Goal: Task Accomplishment & Management: Manage account settings

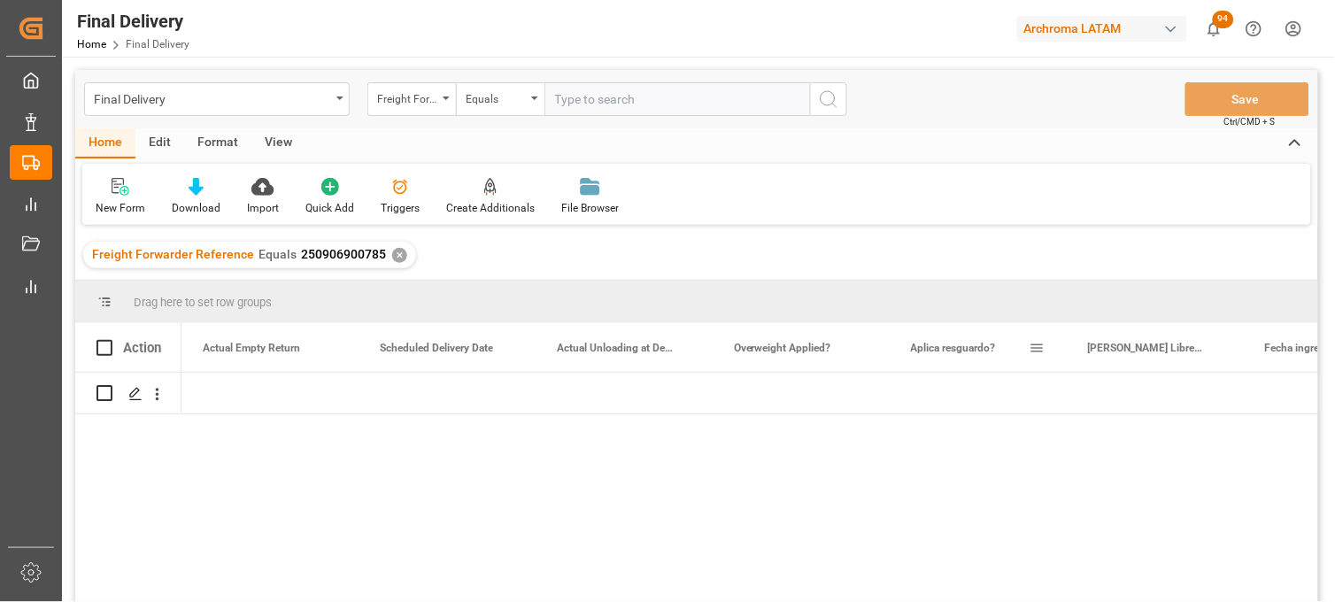
scroll to position [0, 3188]
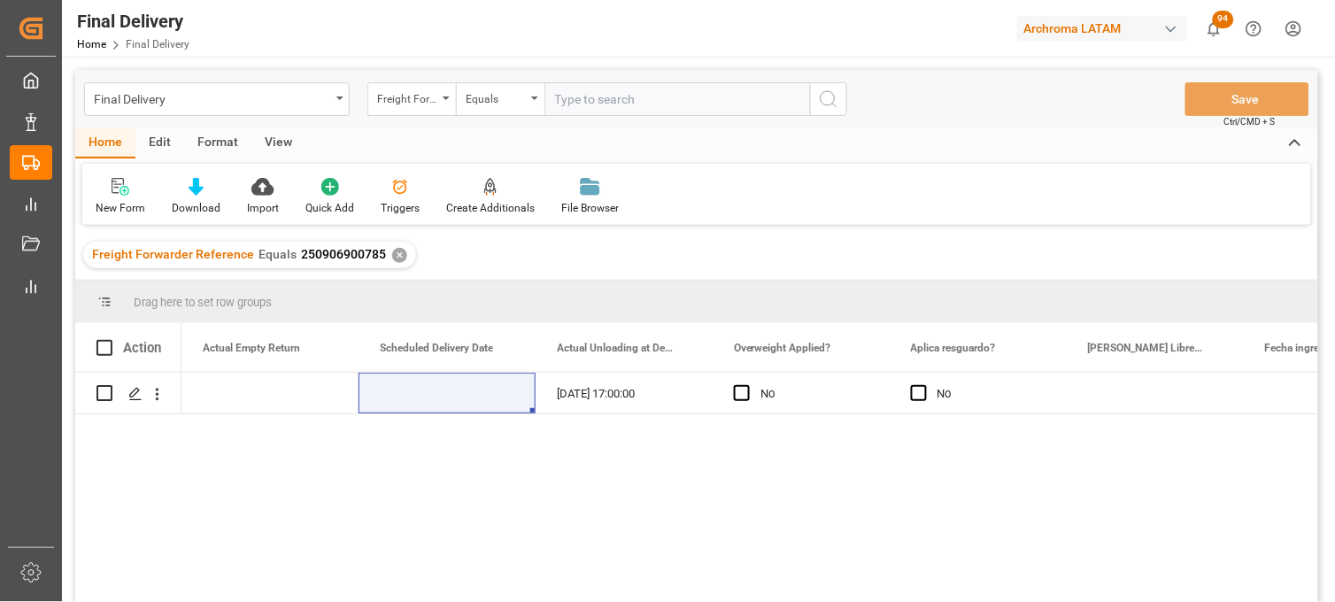
drag, startPoint x: 1117, startPoint y: 467, endPoint x: 987, endPoint y: 325, distance: 191.8
click at [1117, 467] on div "ARCHROMA S.A. DE C.V. ([PERSON_NAME]) [DATE] 17:00:00 No No" at bounding box center [750, 493] width 1137 height 241
click at [454, 391] on div "Press SPACE to select this row." at bounding box center [447, 393] width 177 height 41
click at [571, 396] on div "26-09-2025 17:00:00" at bounding box center [624, 393] width 177 height 41
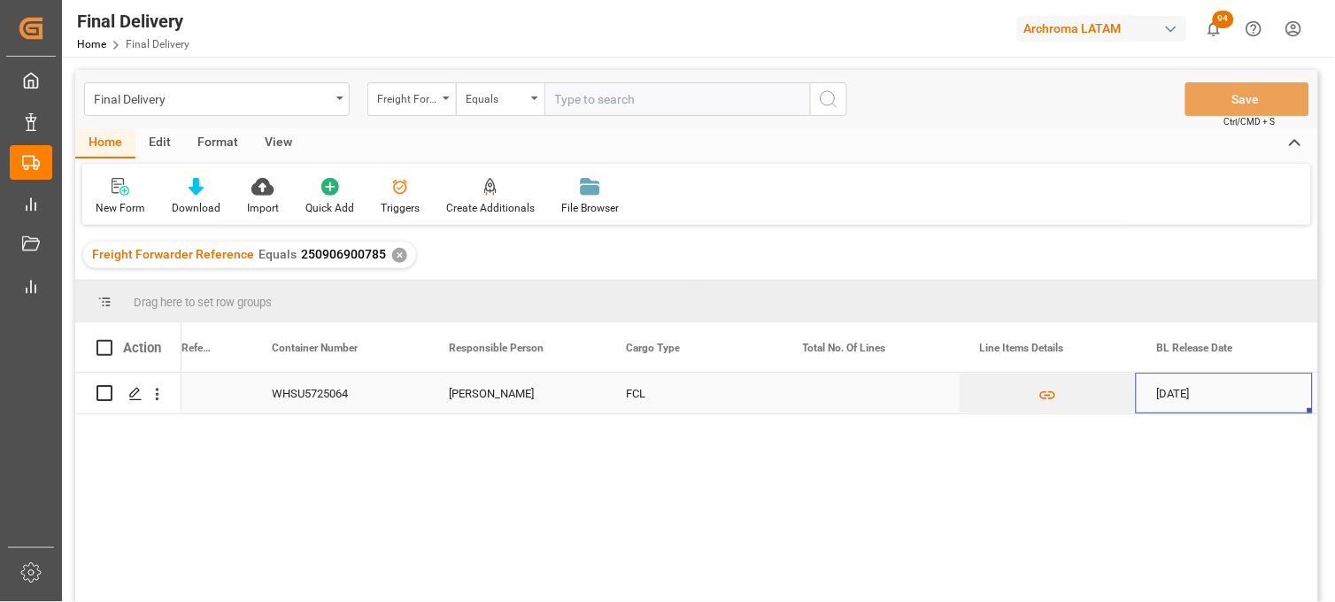
scroll to position [0, 462]
drag, startPoint x: 376, startPoint y: 259, endPoint x: 296, endPoint y: 259, distance: 80.6
click at [301, 259] on span "250906900785" at bounding box center [343, 254] width 85 height 14
copy span "250906900785"
click at [846, 406] on div "Press SPACE to select this row." at bounding box center [870, 393] width 177 height 41
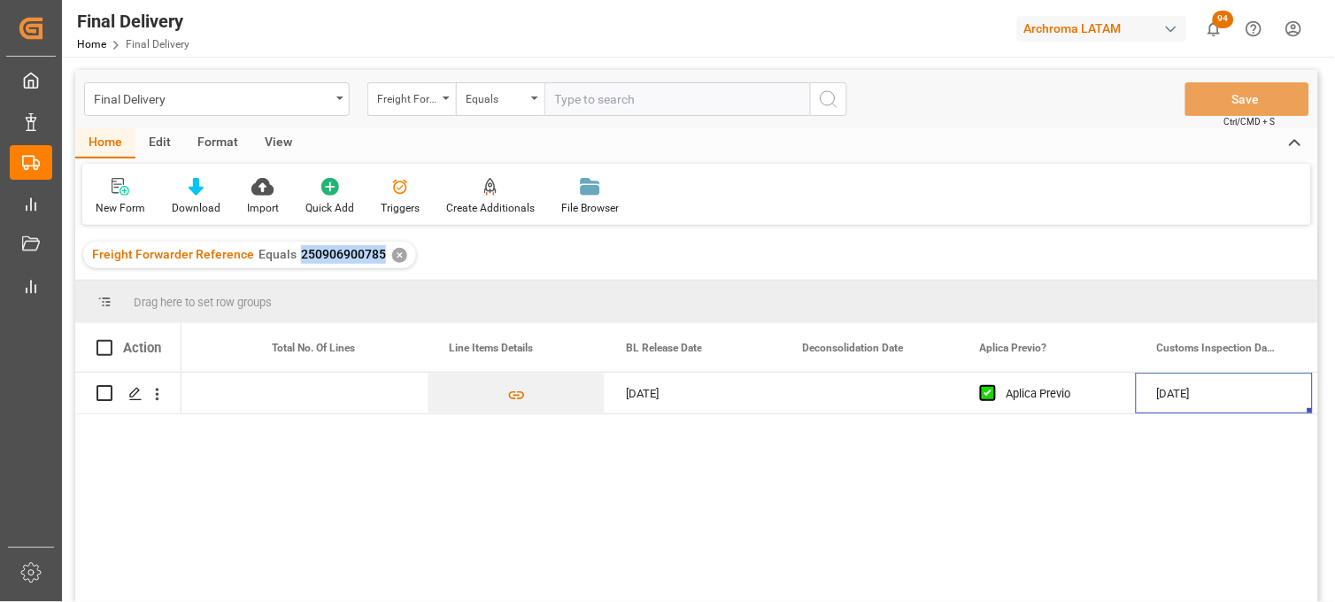
scroll to position [0, 0]
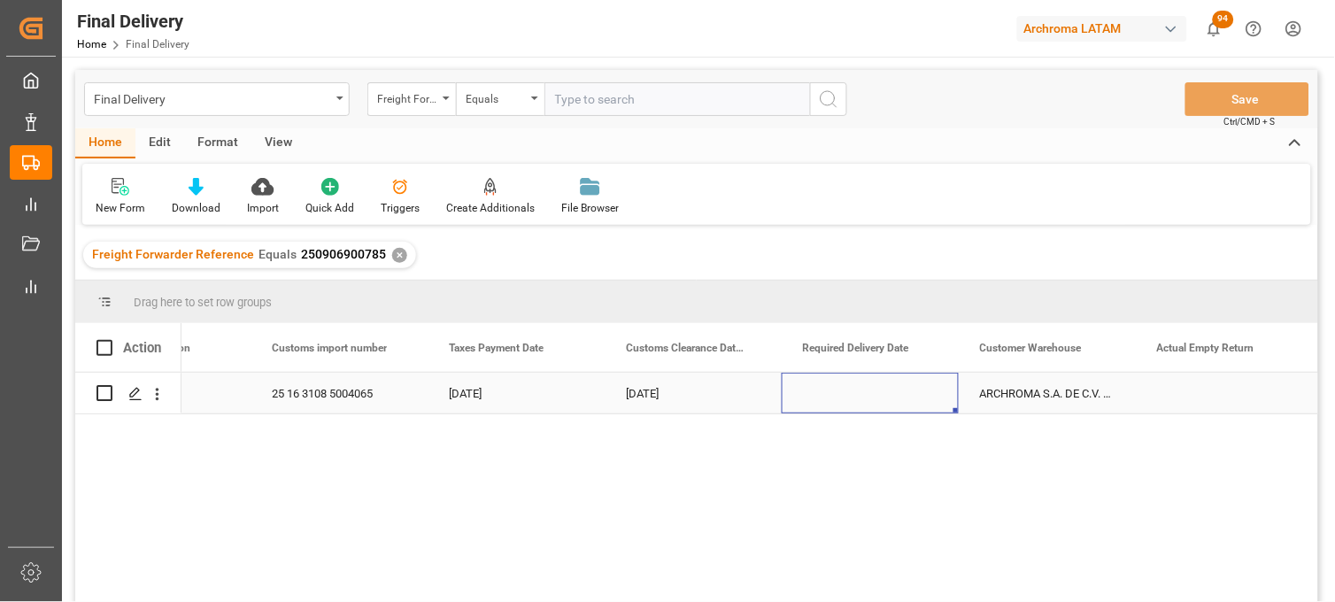
click at [846, 393] on div "Press SPACE to select this row." at bounding box center [870, 393] width 177 height 41
click at [846, 394] on div "Press SPACE to select this row." at bounding box center [870, 393] width 177 height 41
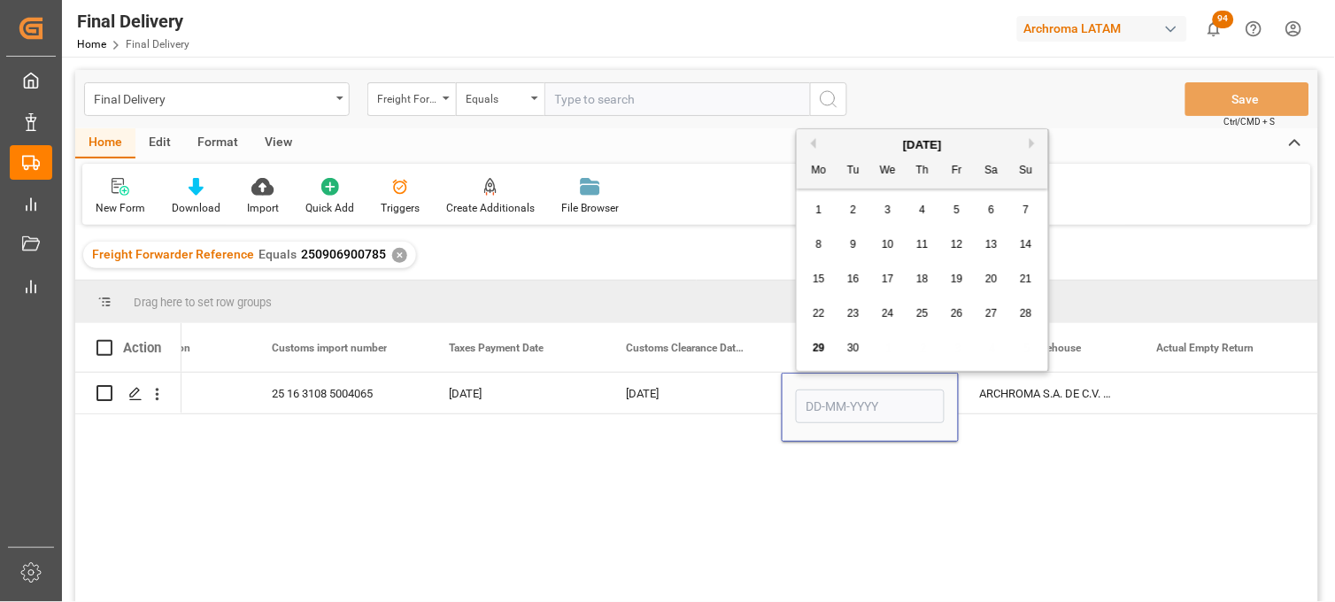
click at [960, 320] on span "26" at bounding box center [957, 313] width 12 height 12
type input "[DATE]"
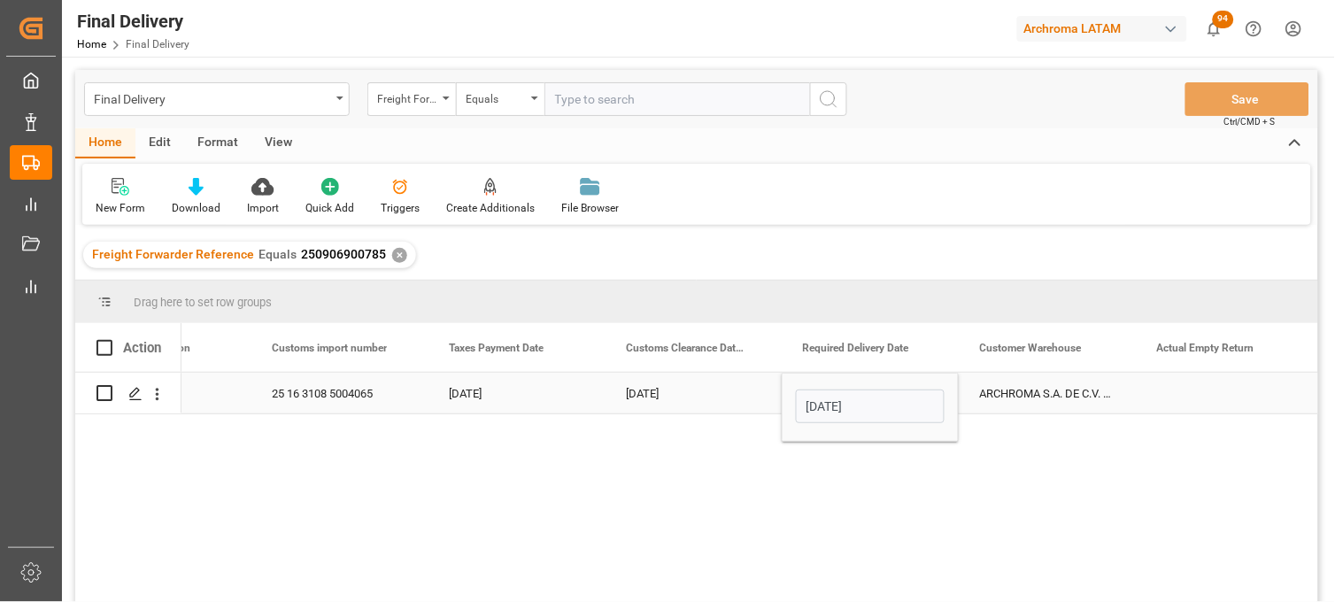
click at [1034, 392] on div "ARCHROMA S.A. DE C.V. ([PERSON_NAME])" at bounding box center [1047, 393] width 177 height 41
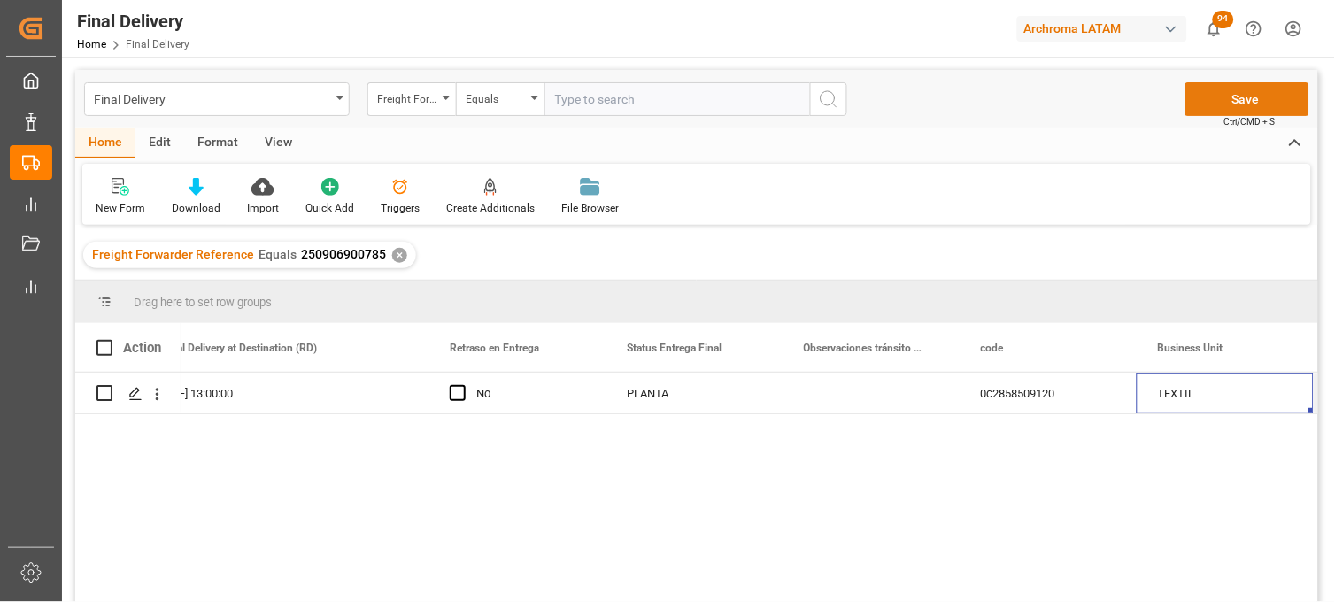
click at [1224, 103] on button "Save" at bounding box center [1248, 99] width 124 height 34
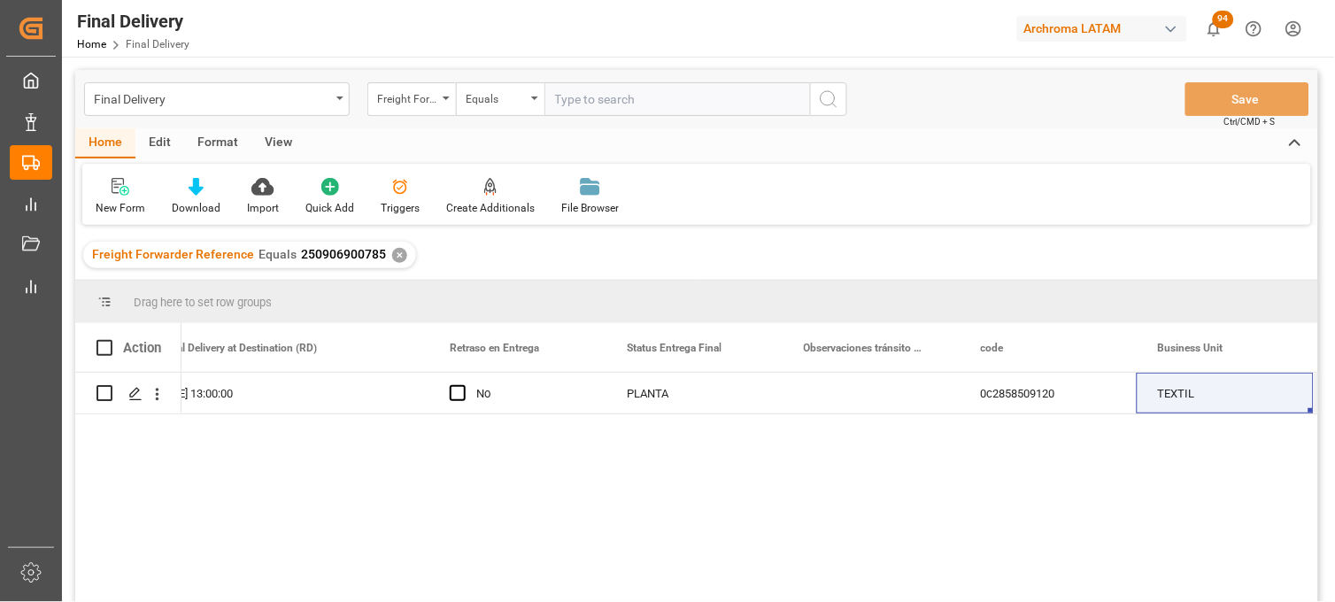
click at [394, 254] on div "✕" at bounding box center [399, 255] width 15 height 15
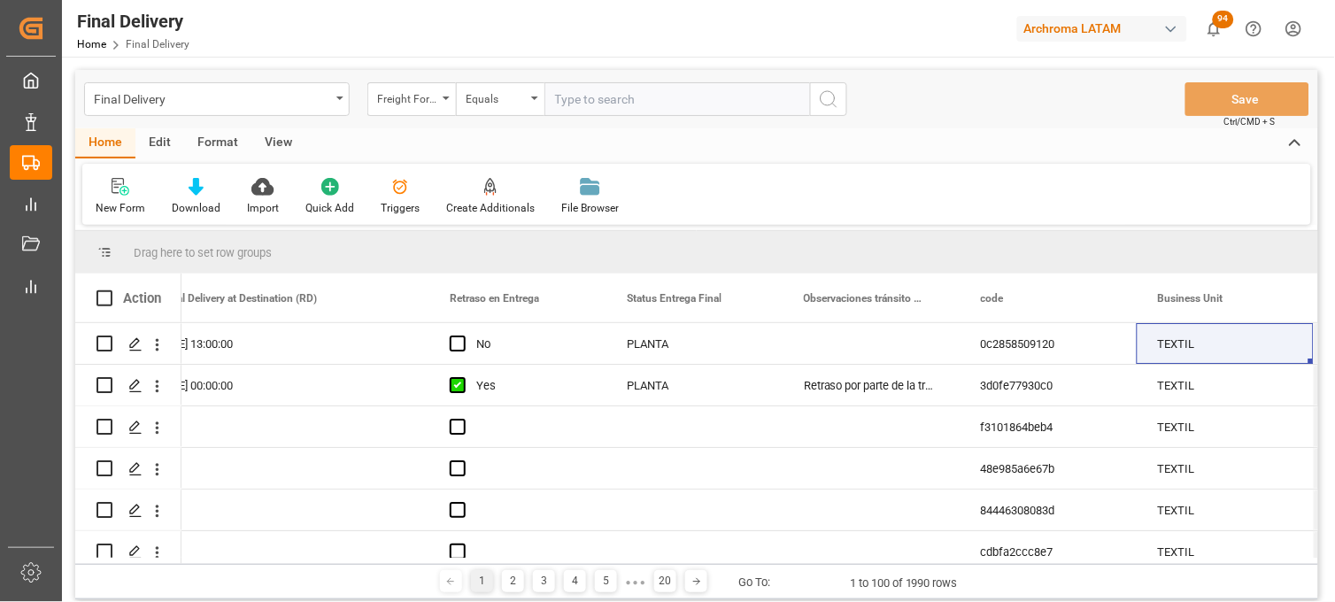
click at [585, 98] on input "text" at bounding box center [678, 99] width 266 height 34
paste input "250906900433"
type input "250906900433"
click at [825, 94] on icon "search button" at bounding box center [828, 99] width 21 height 21
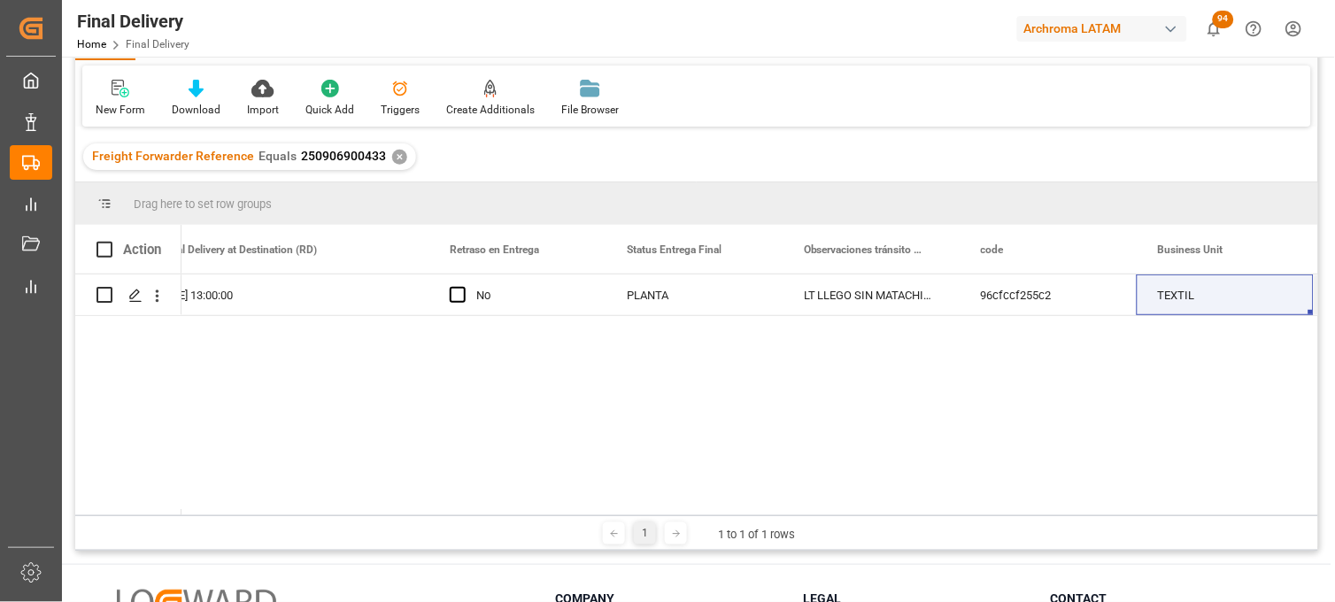
drag, startPoint x: 936, startPoint y: 508, endPoint x: 418, endPoint y: 526, distance: 518.3
click at [403, 527] on div "Drag here to set row groups Drag here to set column labels Action Placas Actual…" at bounding box center [696, 366] width 1243 height 368
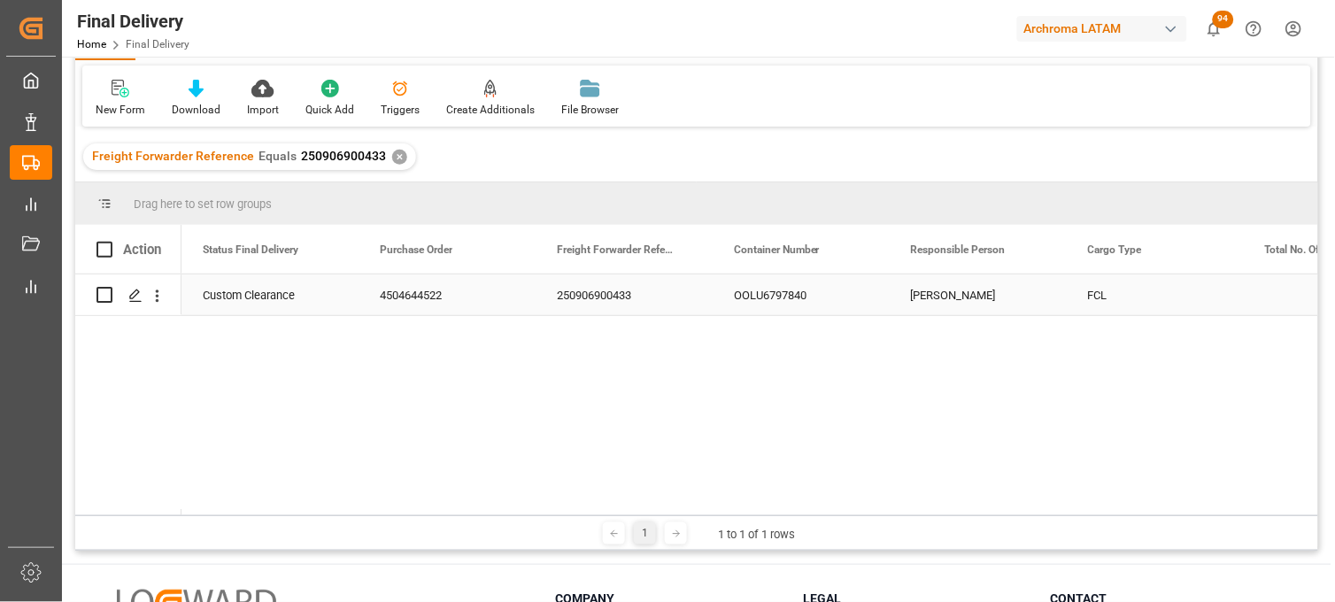
click at [794, 294] on div "OOLU6797840" at bounding box center [801, 294] width 177 height 41
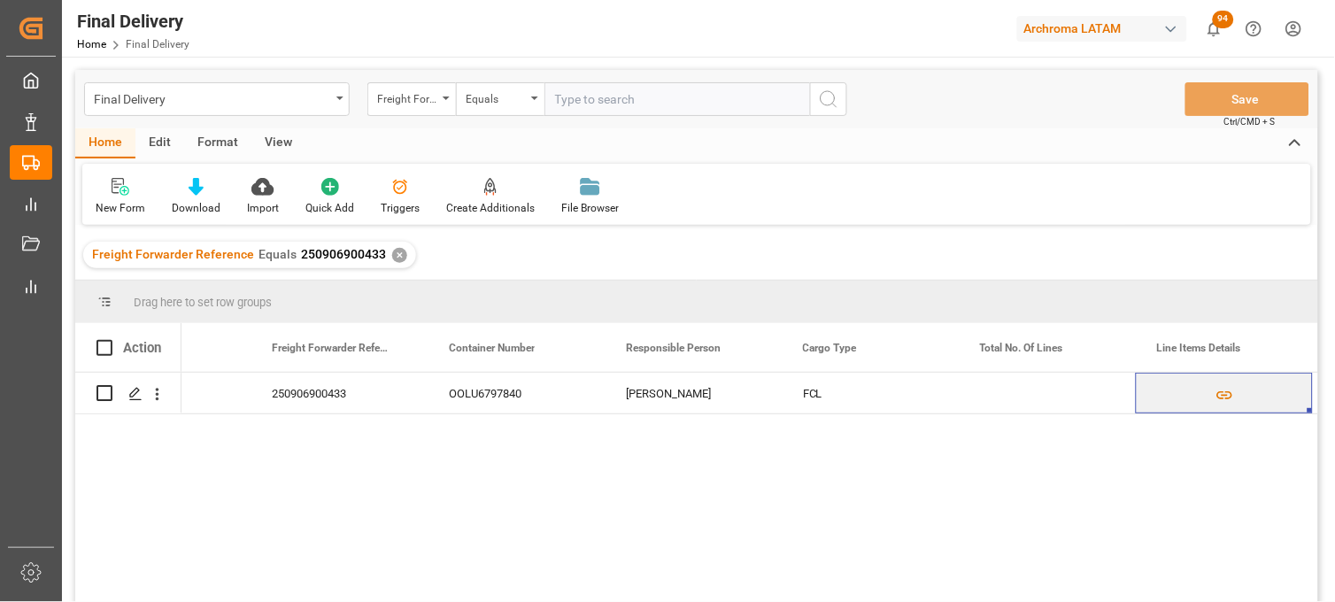
click at [394, 253] on div "✕" at bounding box center [399, 255] width 15 height 15
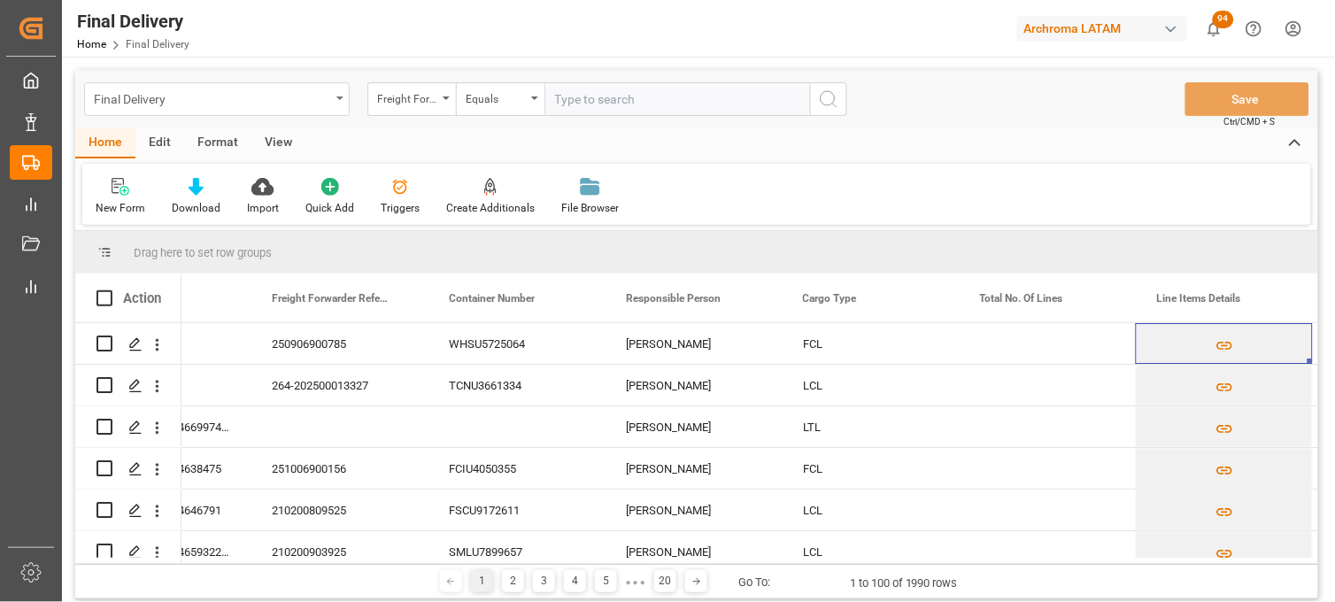
click at [269, 101] on div "Final Delivery" at bounding box center [212, 98] width 236 height 22
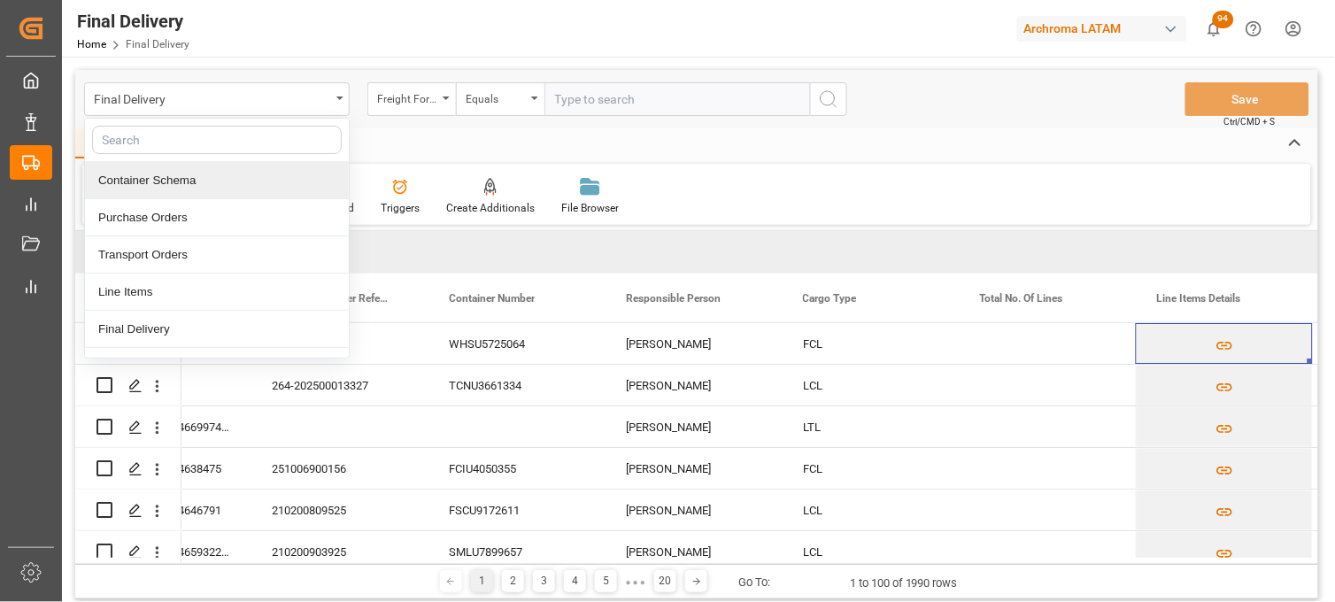
click at [181, 189] on div "Container Schema" at bounding box center [217, 180] width 264 height 37
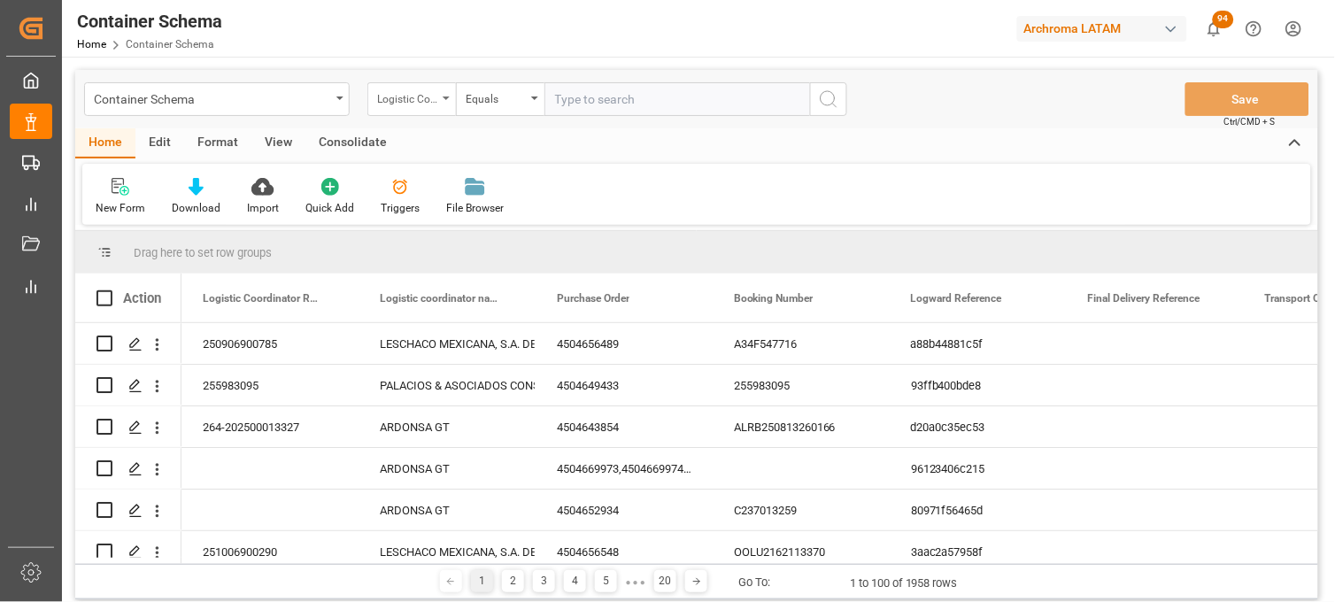
click at [436, 103] on div "Logistic Coordinator Reference Number" at bounding box center [407, 97] width 60 height 20
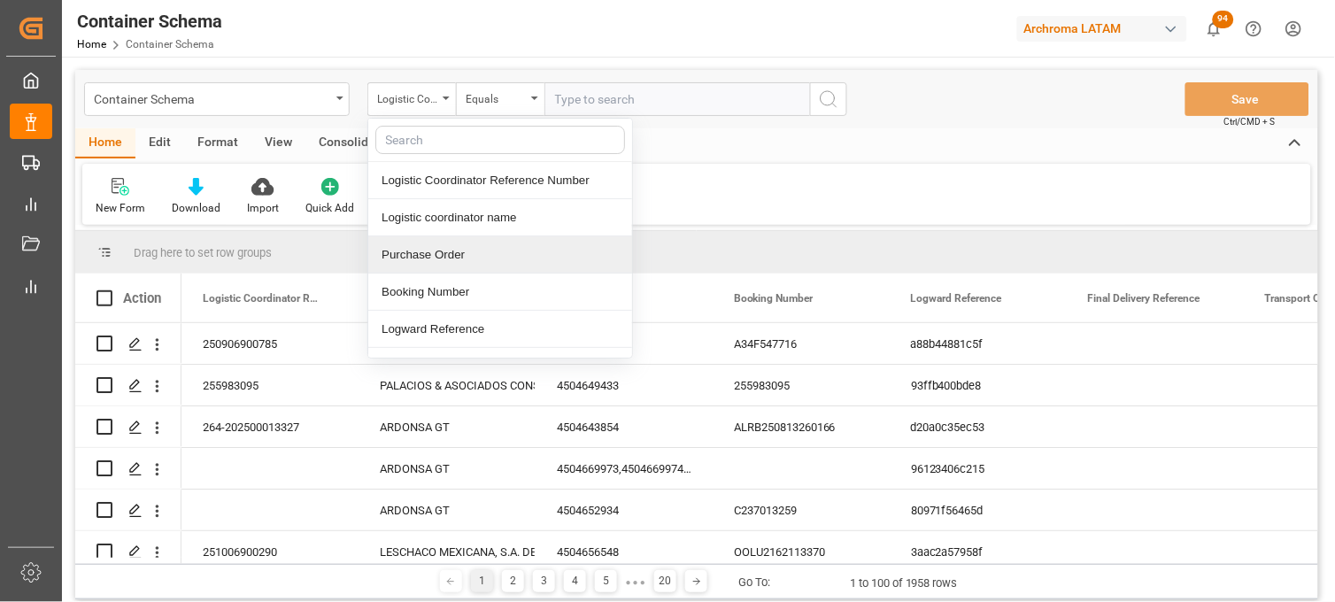
click at [431, 255] on div "Purchase Order" at bounding box center [500, 254] width 264 height 37
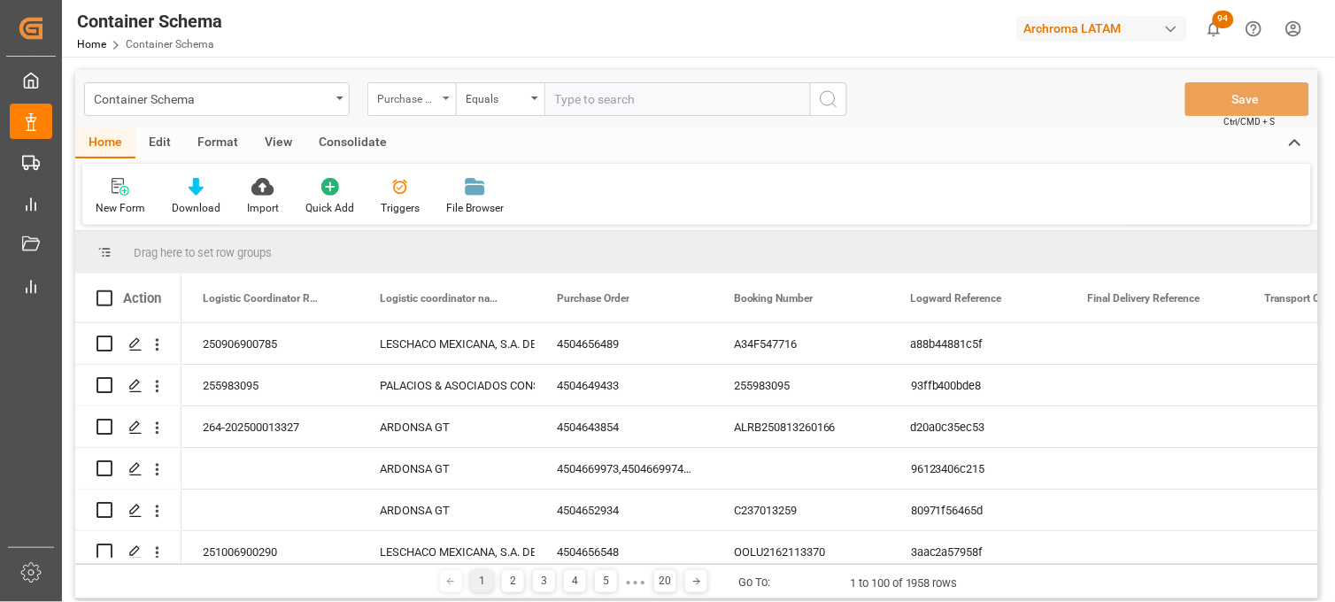
click at [445, 97] on icon "open menu" at bounding box center [446, 99] width 7 height 4
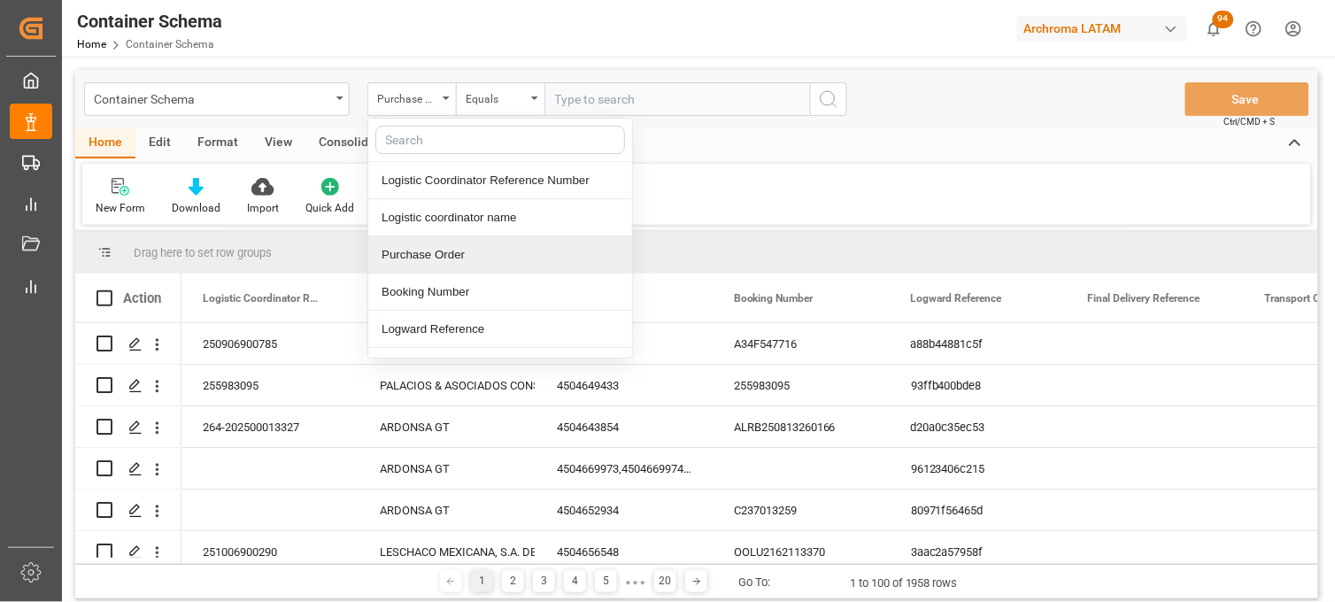
click at [452, 251] on div "Purchase Order" at bounding box center [500, 254] width 264 height 37
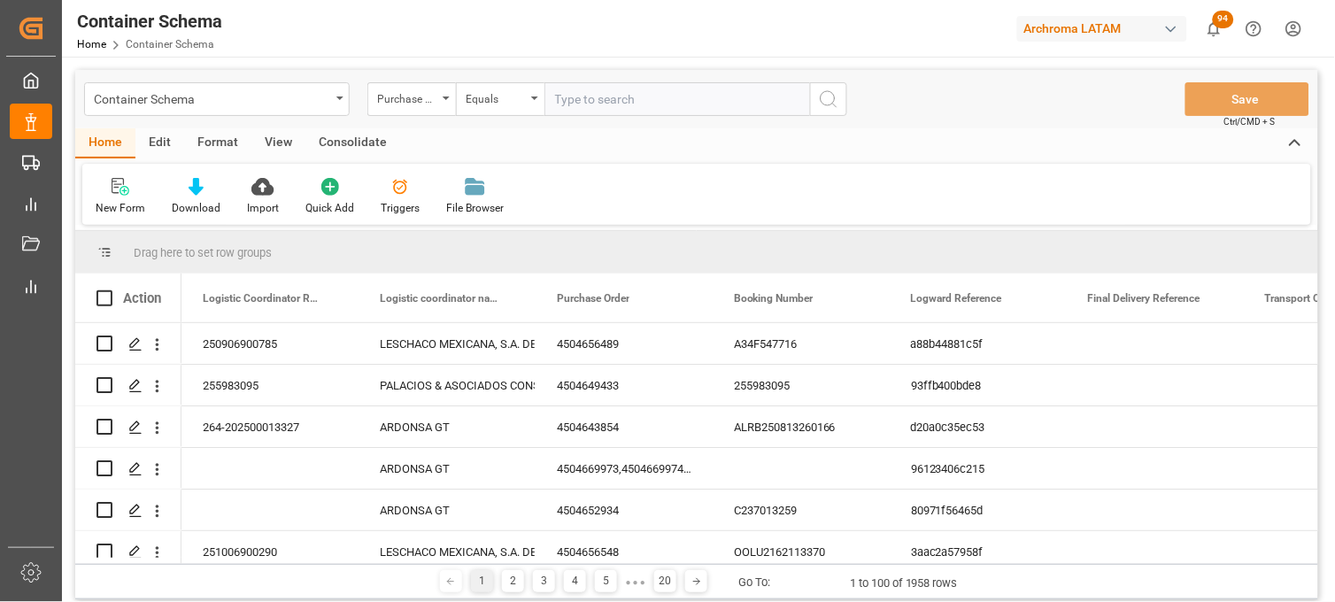
click at [597, 89] on input "text" at bounding box center [678, 99] width 266 height 34
paste input "4504650937"
type input "4504650937"
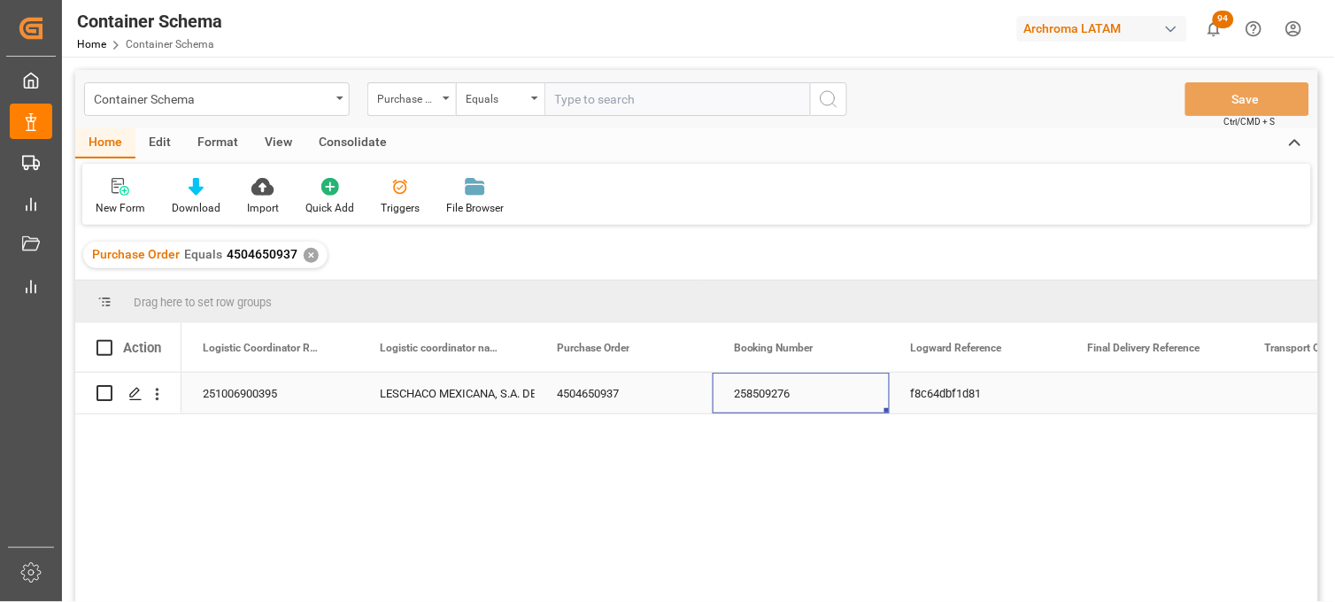
click at [765, 392] on div "258509276" at bounding box center [801, 393] width 177 height 41
click at [257, 391] on div "251006900395" at bounding box center [270, 393] width 177 height 41
click at [311, 258] on div "✕" at bounding box center [311, 255] width 15 height 15
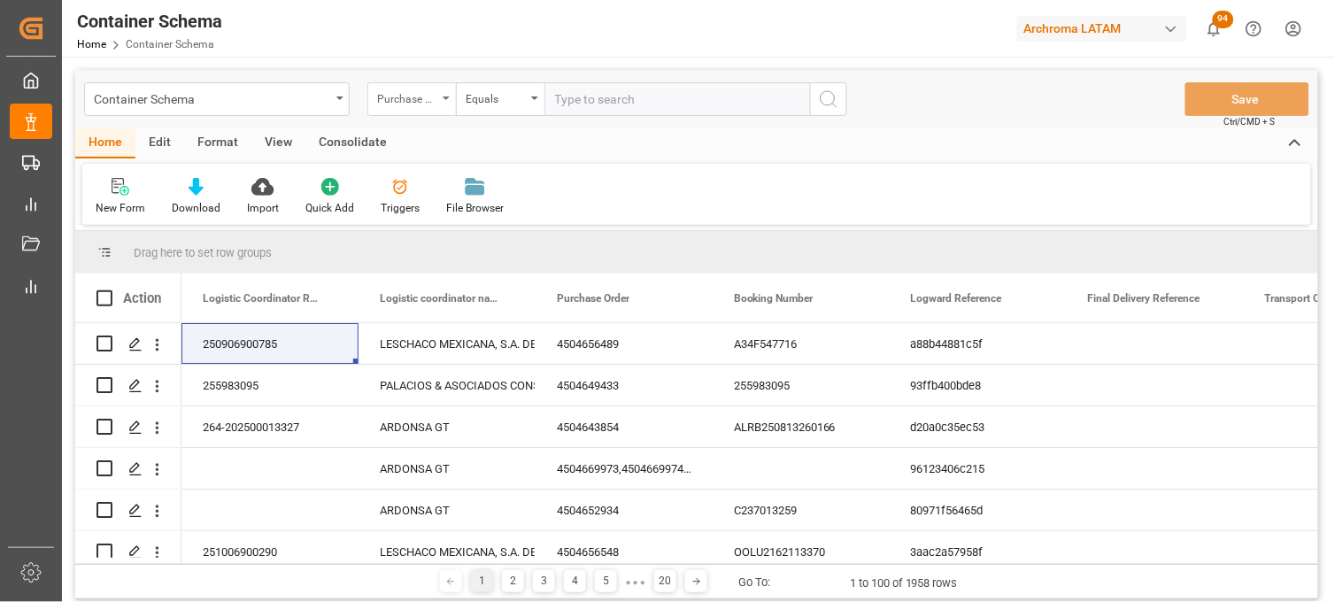
click at [435, 108] on div "Purchase Order" at bounding box center [411, 99] width 89 height 34
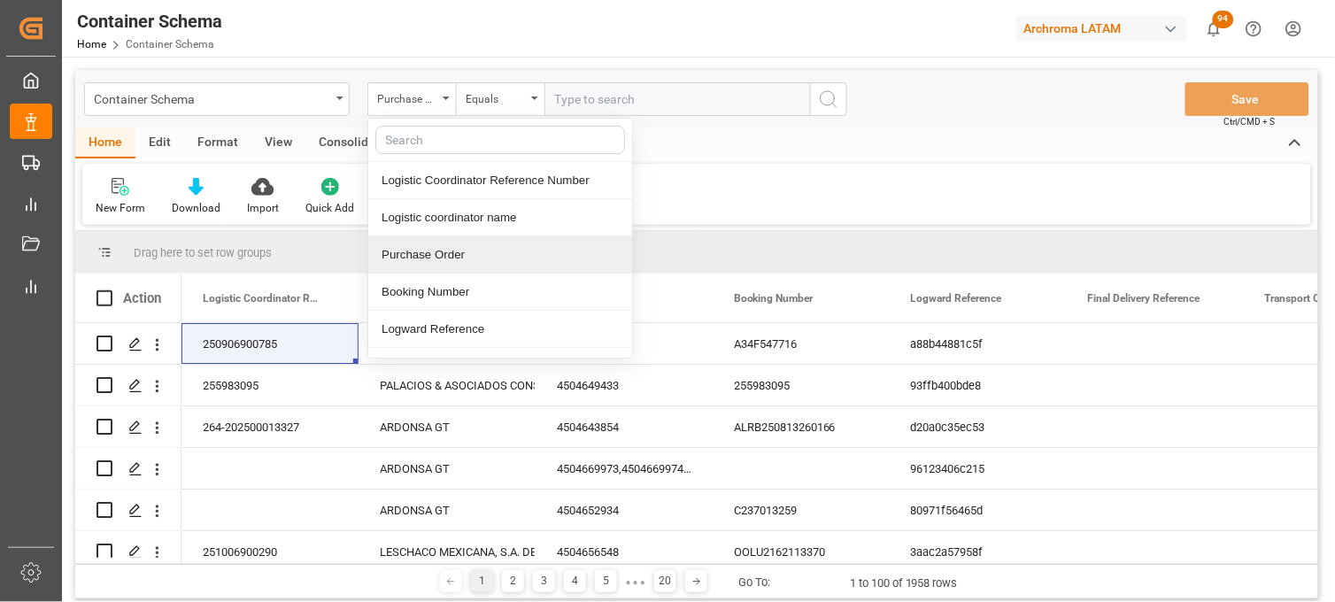
drag, startPoint x: 435, startPoint y: 251, endPoint x: 586, endPoint y: 144, distance: 185.5
click at [437, 249] on div "Purchase Order" at bounding box center [500, 254] width 264 height 37
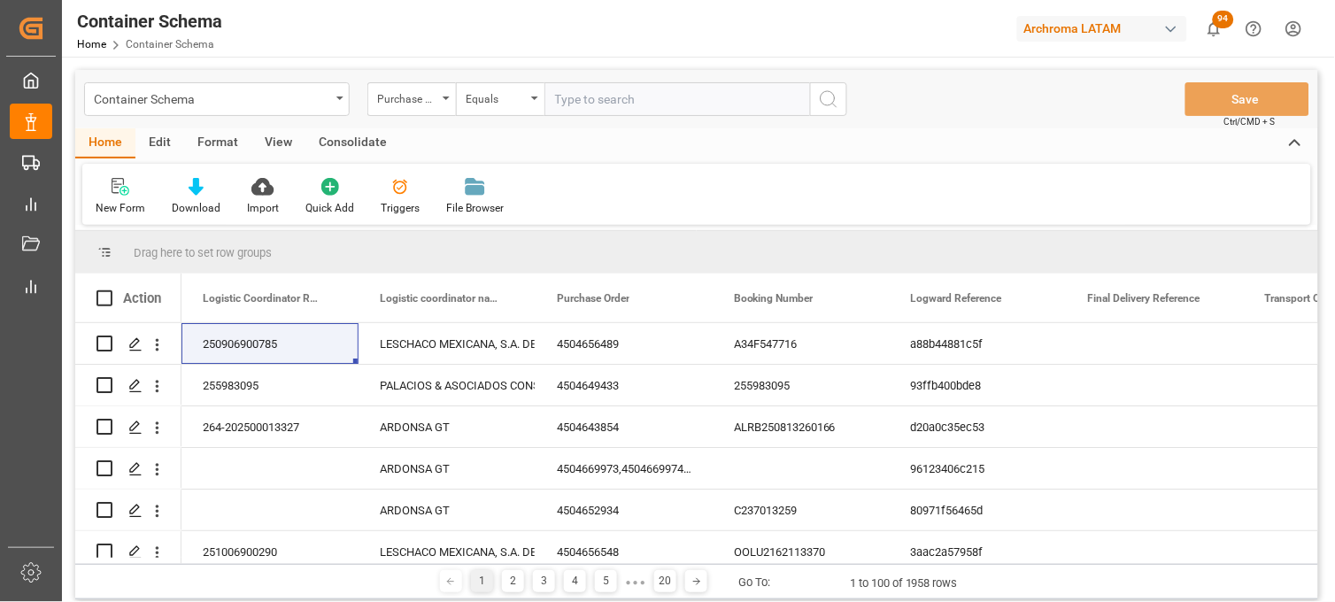
click at [589, 103] on input "text" at bounding box center [678, 99] width 266 height 34
type input "v"
paste input "4504640027"
type input "4504640027"
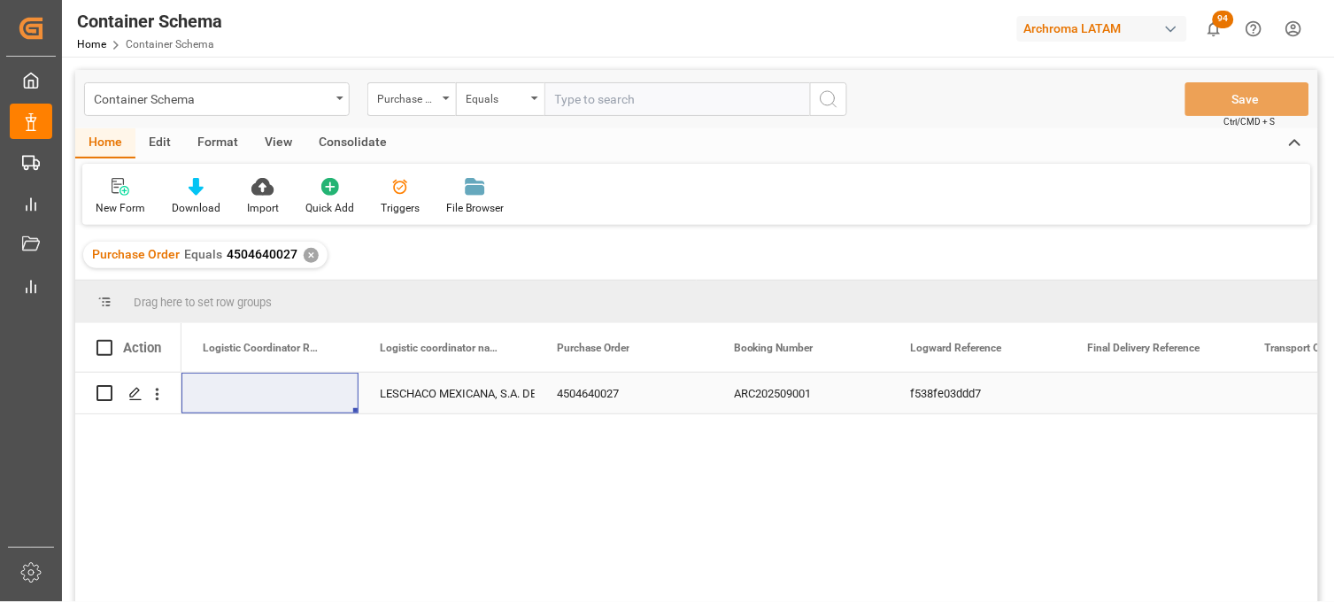
click at [258, 394] on div "Press SPACE to select this row." at bounding box center [270, 393] width 177 height 41
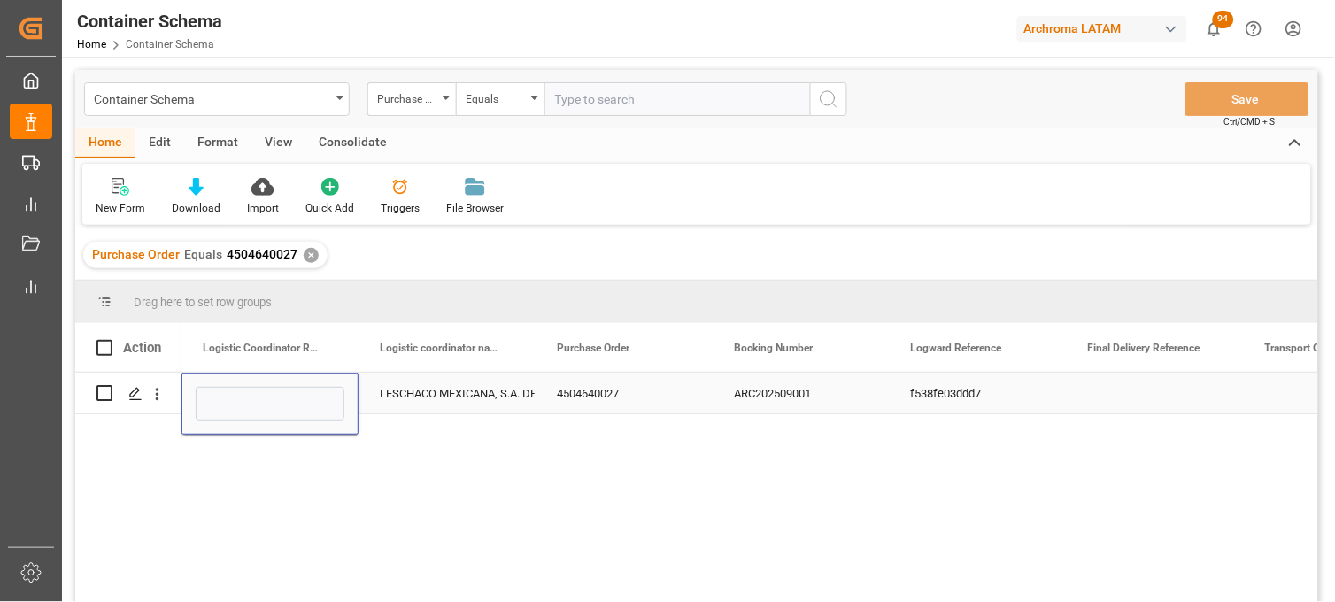
click at [259, 395] on input "Press SPACE to select this row." at bounding box center [270, 404] width 149 height 34
type input "251015080090"
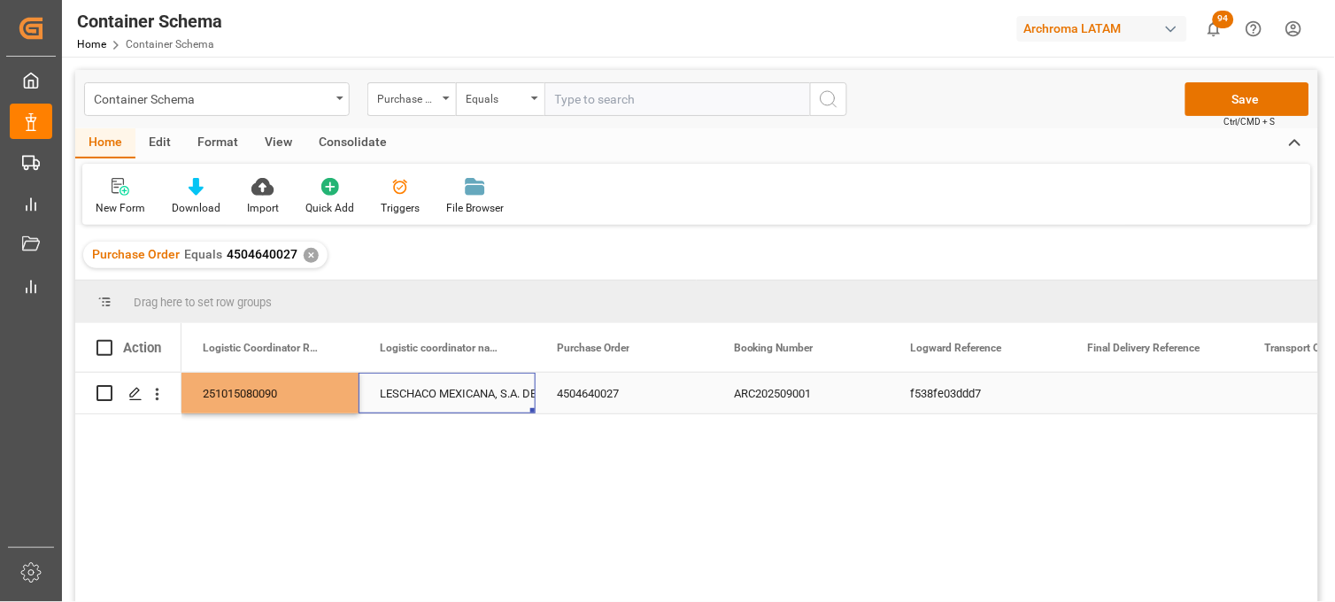
click at [469, 391] on div "LESCHACO MEXICANA, S.A. DE C.V." at bounding box center [447, 394] width 135 height 41
click at [1220, 104] on button "Save" at bounding box center [1248, 99] width 124 height 34
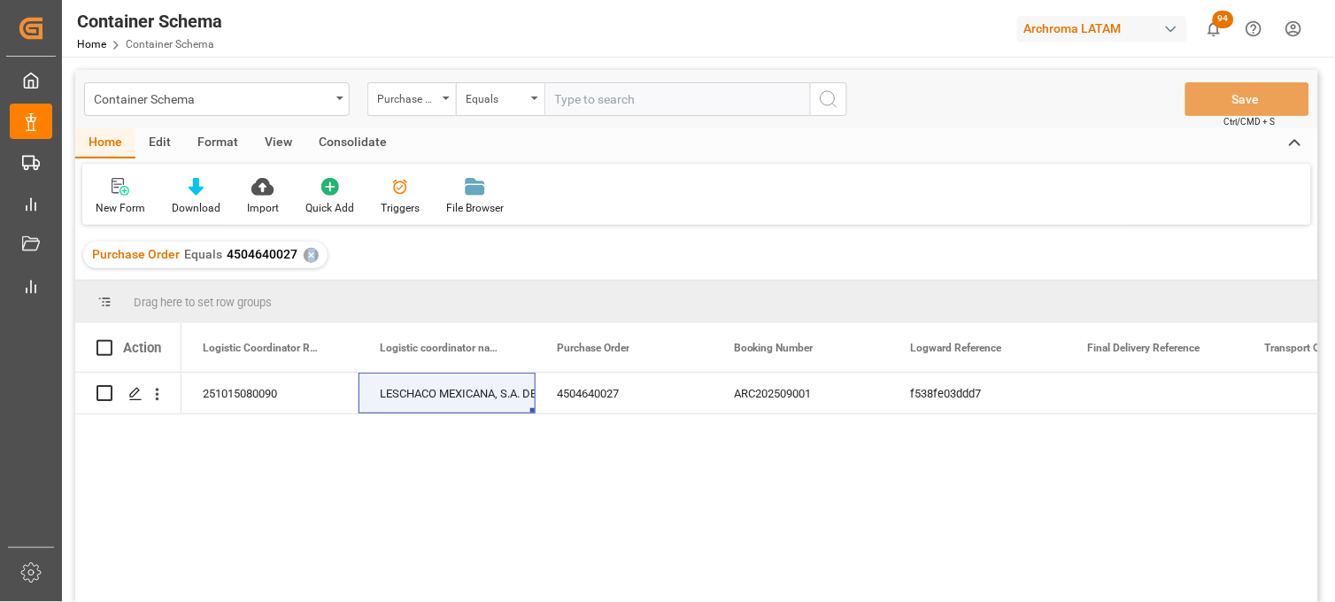
drag, startPoint x: 307, startPoint y: 258, endPoint x: 413, endPoint y: 172, distance: 135.9
click at [308, 255] on div "✕" at bounding box center [311, 255] width 15 height 15
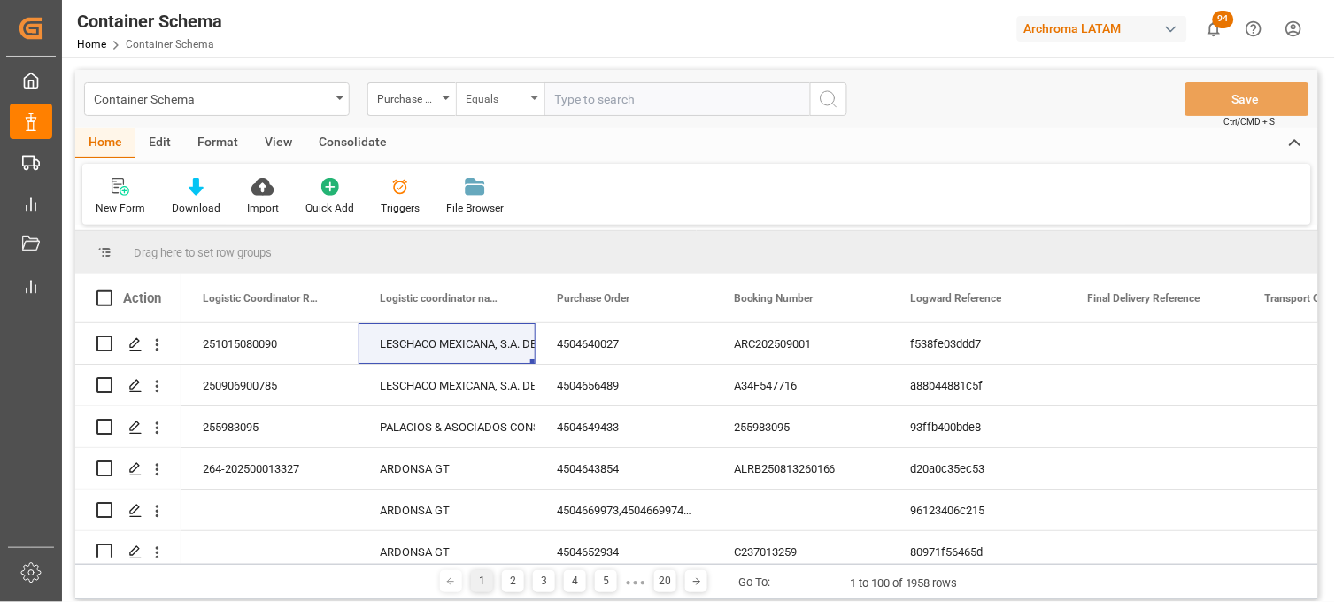
click at [537, 100] on div "Equals" at bounding box center [500, 99] width 89 height 34
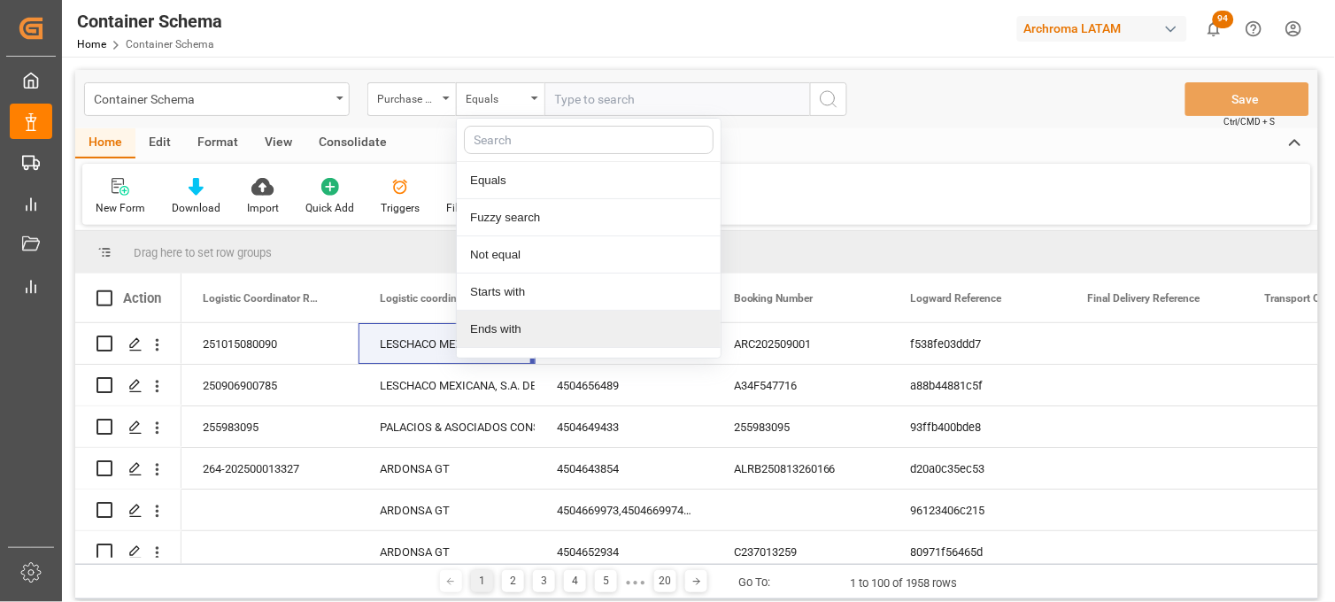
drag, startPoint x: 518, startPoint y: 337, endPoint x: 559, endPoint y: 233, distance: 112.1
click at [520, 333] on div "Ends with" at bounding box center [589, 329] width 264 height 37
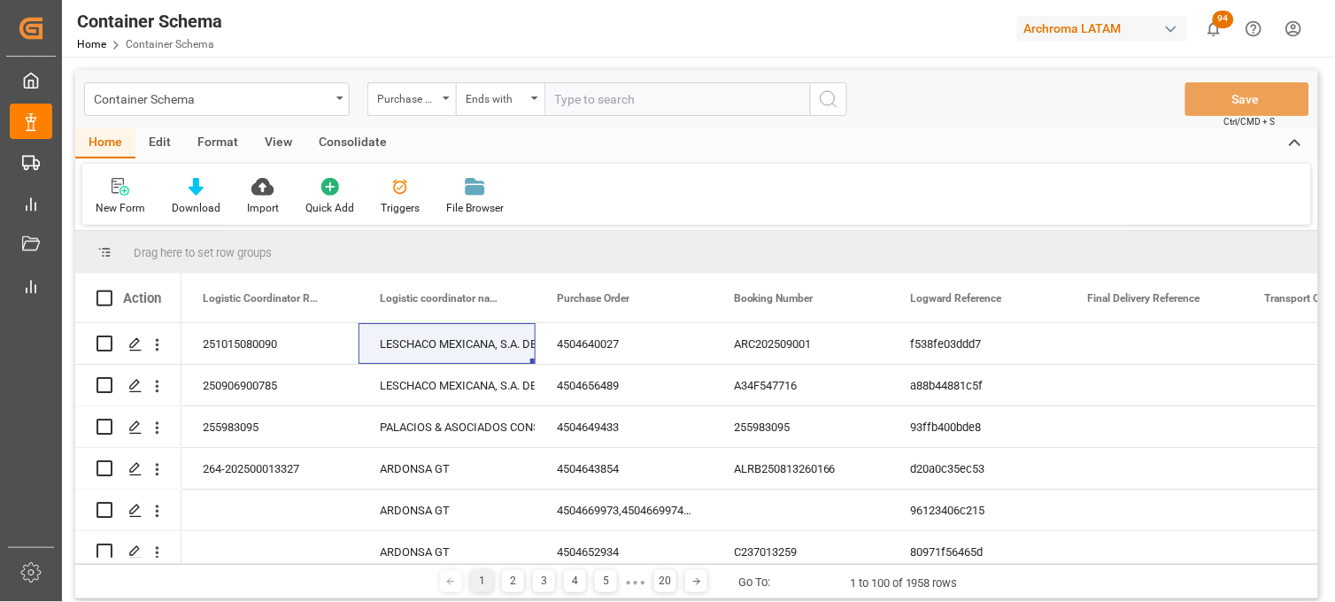
click at [563, 101] on input "text" at bounding box center [678, 99] width 266 height 34
paste input "4504656001"
type input "4504656001"
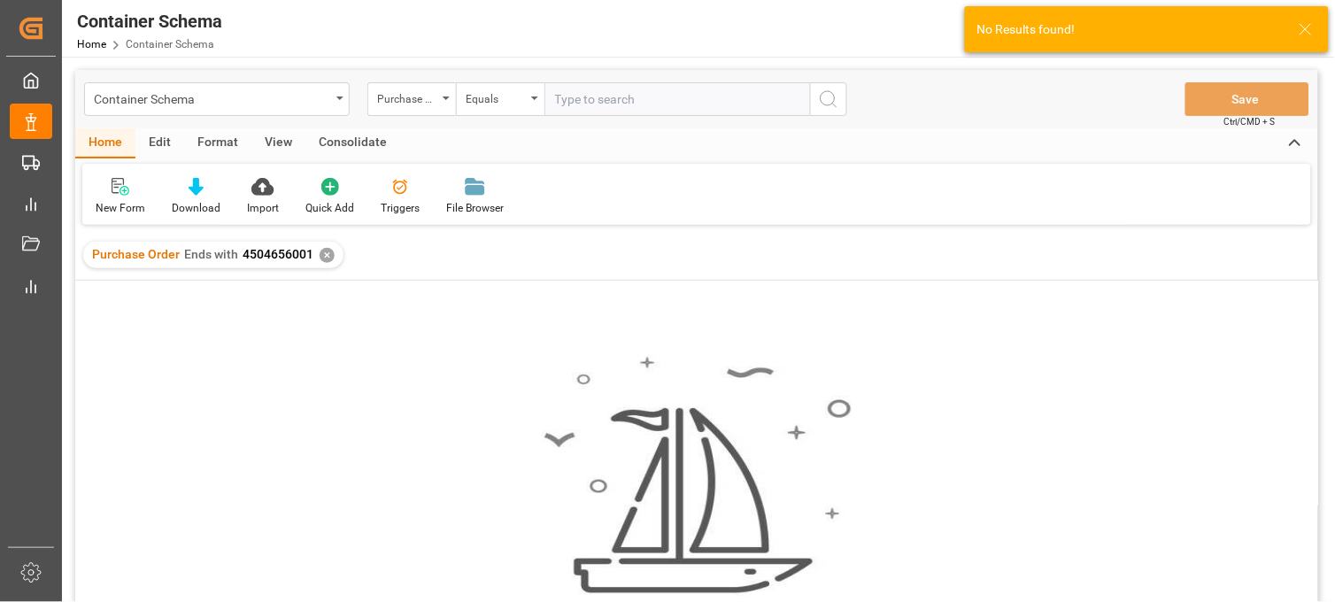
click at [335, 246] on div "Purchase Order Ends with 4504656001 ✕" at bounding box center [696, 255] width 1243 height 50
drag, startPoint x: 322, startPoint y: 252, endPoint x: 350, endPoint y: 237, distance: 31.3
click at [330, 250] on div "✕" at bounding box center [327, 255] width 15 height 15
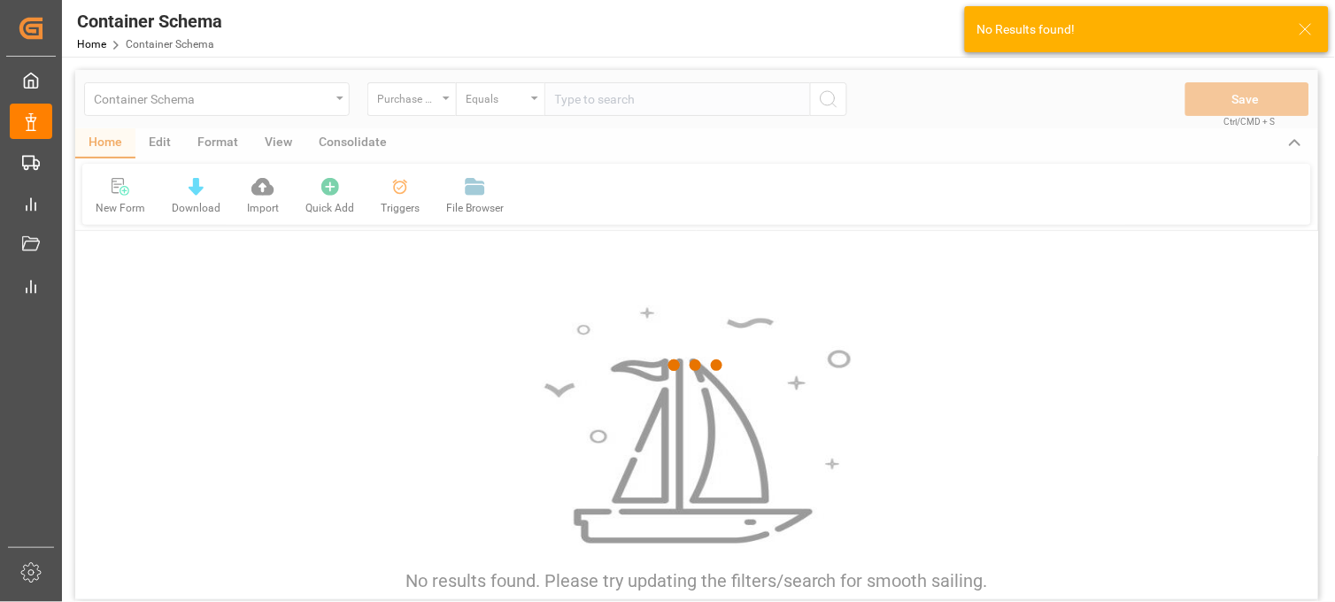
click at [533, 100] on div at bounding box center [696, 365] width 1243 height 591
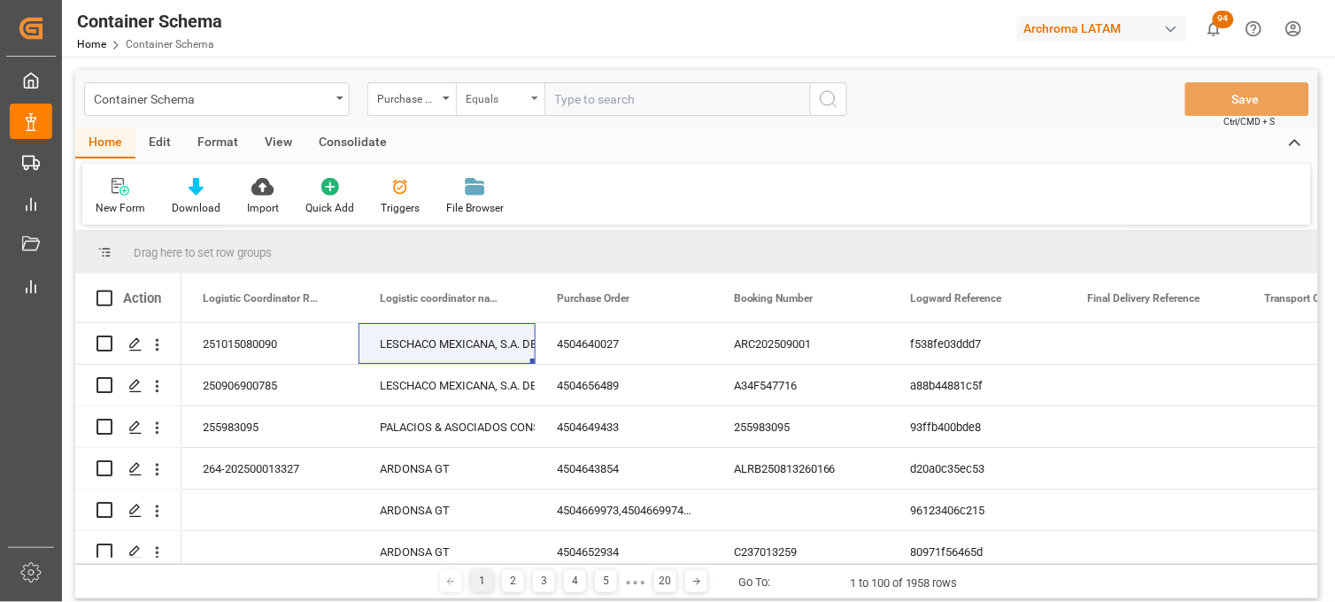
click at [534, 100] on div "Equals" at bounding box center [500, 99] width 89 height 34
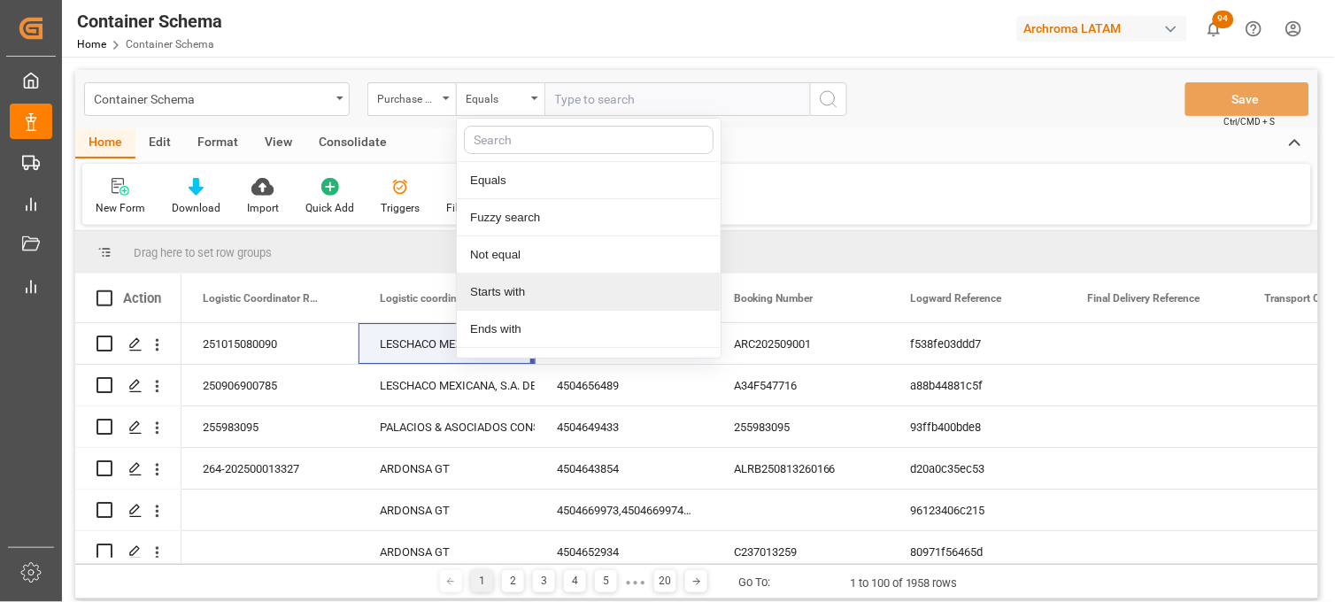
click at [491, 293] on div "Starts with" at bounding box center [589, 292] width 264 height 37
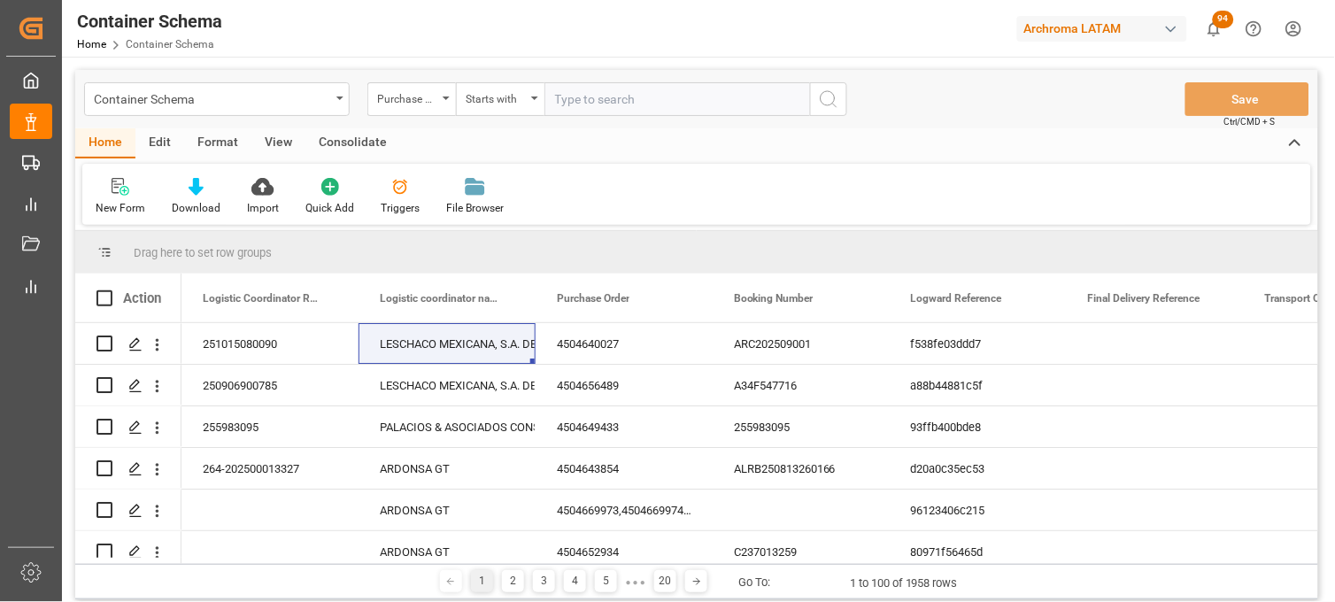
click at [563, 106] on input "text" at bounding box center [678, 99] width 266 height 34
paste input "4504656001"
type input "4504656001"
click at [837, 108] on icon "search button" at bounding box center [828, 99] width 21 height 21
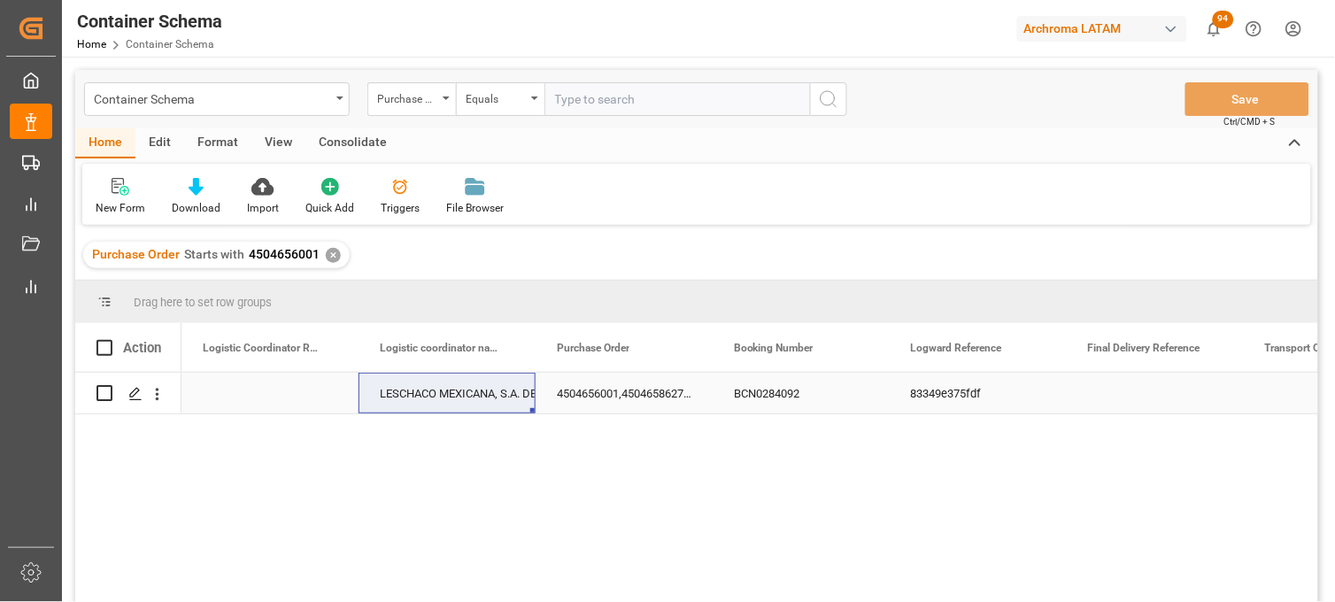
click at [254, 392] on div "Press SPACE to select this row." at bounding box center [270, 393] width 177 height 41
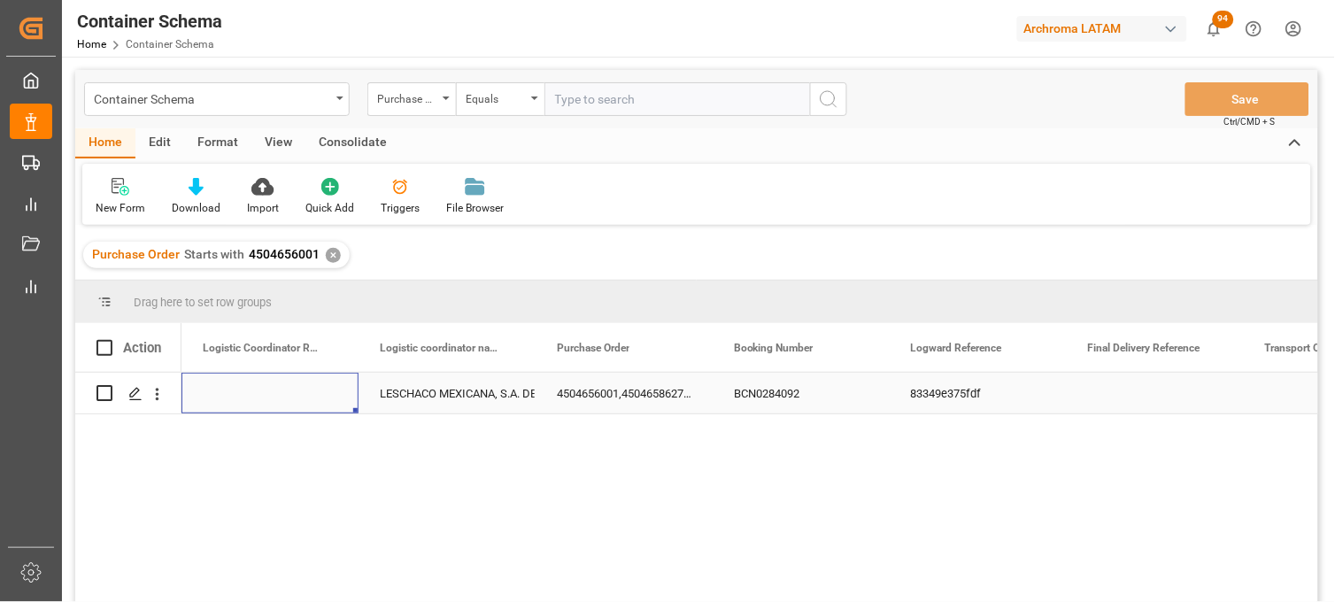
click at [254, 392] on div "Press SPACE to select this row." at bounding box center [270, 393] width 177 height 41
click at [254, 392] on input "Press SPACE to select this row." at bounding box center [270, 404] width 149 height 34
type input "251006900397"
click at [447, 391] on div "LESCHACO MEXICANA, S.A. DE C.V." at bounding box center [447, 394] width 135 height 41
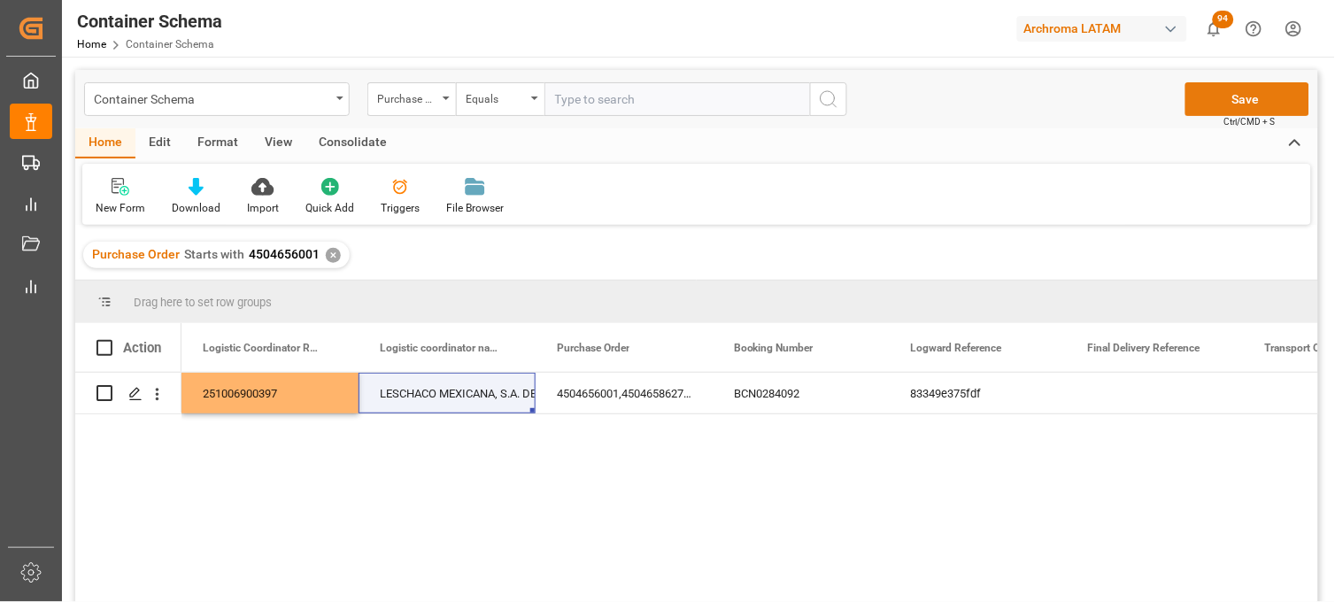
click at [1240, 93] on button "Save" at bounding box center [1248, 99] width 124 height 34
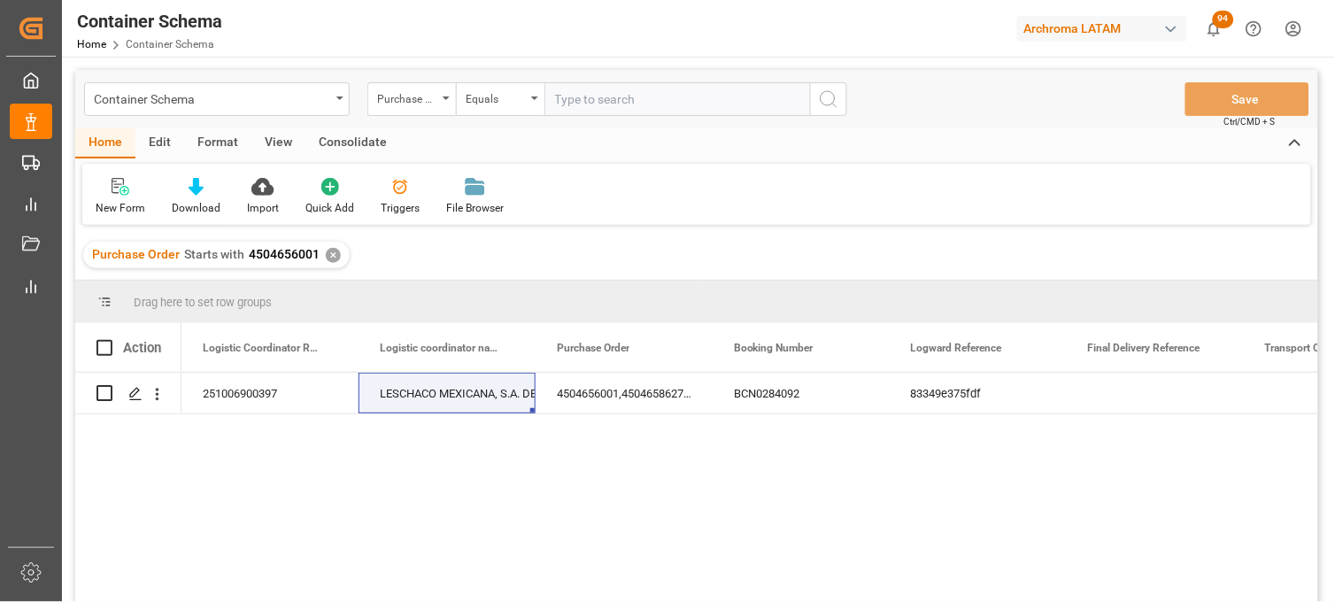
click at [329, 258] on div "✕" at bounding box center [333, 255] width 15 height 15
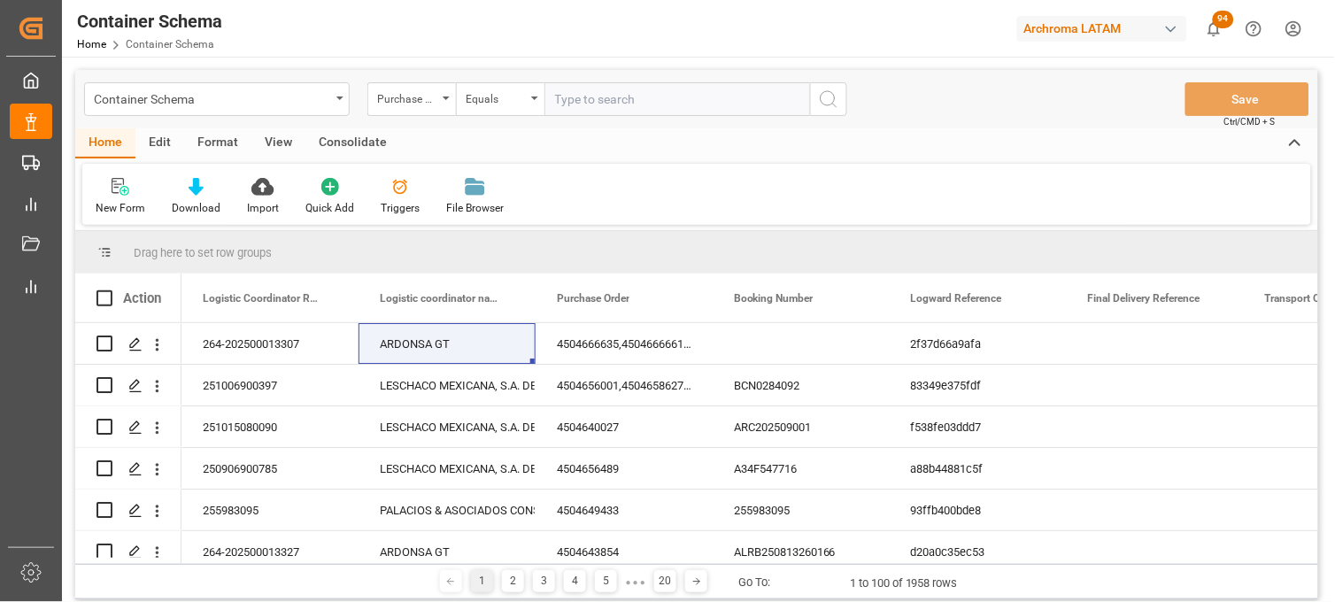
click at [571, 99] on input "text" at bounding box center [678, 99] width 266 height 34
paste input "251015080086 Nueva Orden ARCHROMA MX || MANZANILLO || Division TEXTIL || PO 450…"
type input "251015080086 Nueva Orden ARCHROMA MX || MANZANILLO || Division TEXTIL || PO 450…"
drag, startPoint x: 806, startPoint y: 98, endPoint x: 322, endPoint y: 99, distance: 483.4
click at [322, 99] on div "Container Schema Purchase Order Equals 251015080086 Nueva Orden ARCHROMA MX || …" at bounding box center [465, 99] width 763 height 34
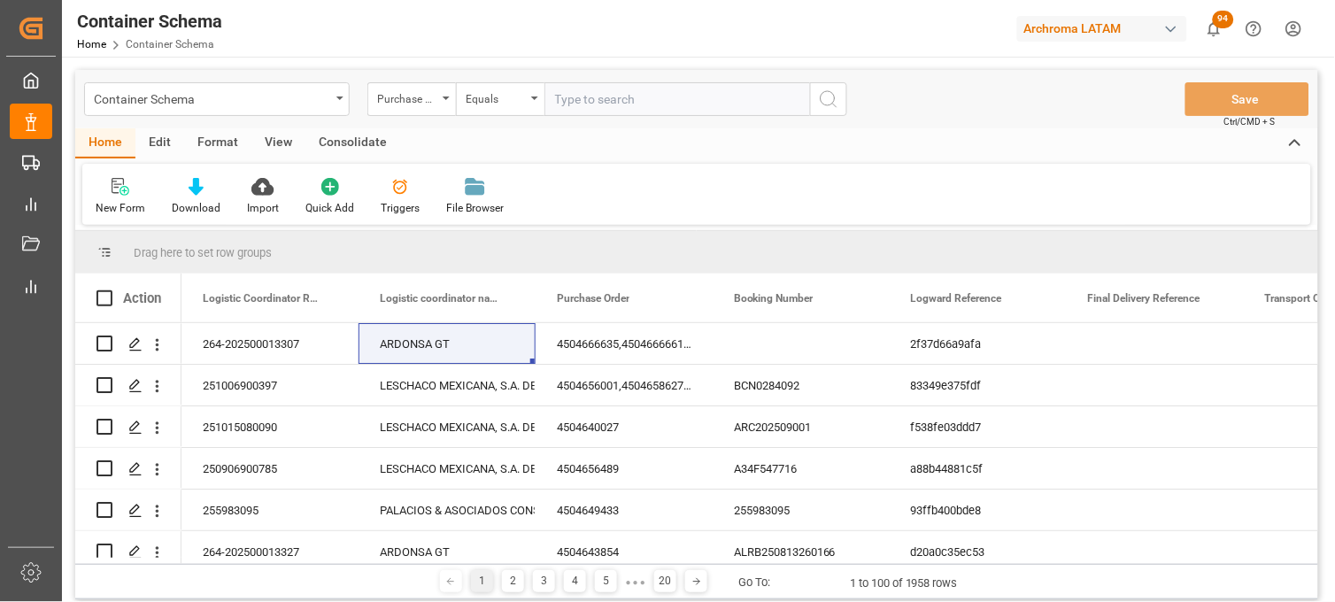
click at [599, 101] on input "text" at bounding box center [678, 99] width 266 height 34
paste input "4504649460"
type input "4504649460"
click at [822, 98] on icon "search button" at bounding box center [828, 99] width 21 height 21
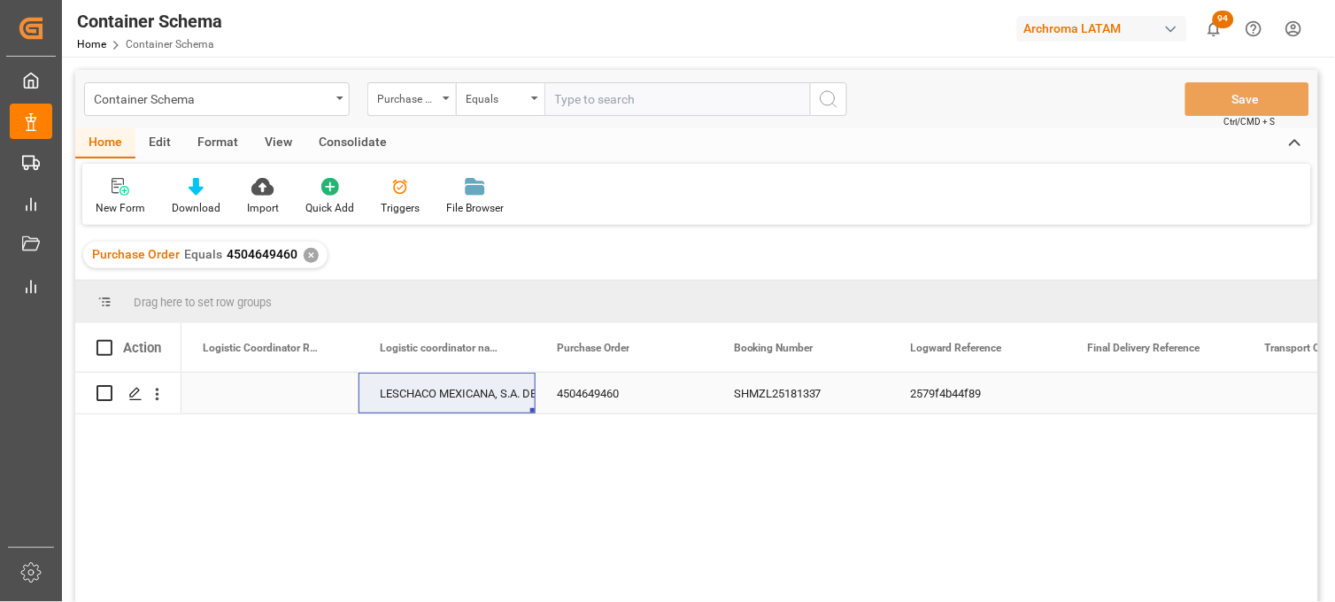
click at [257, 390] on div "Press SPACE to select this row." at bounding box center [270, 393] width 177 height 41
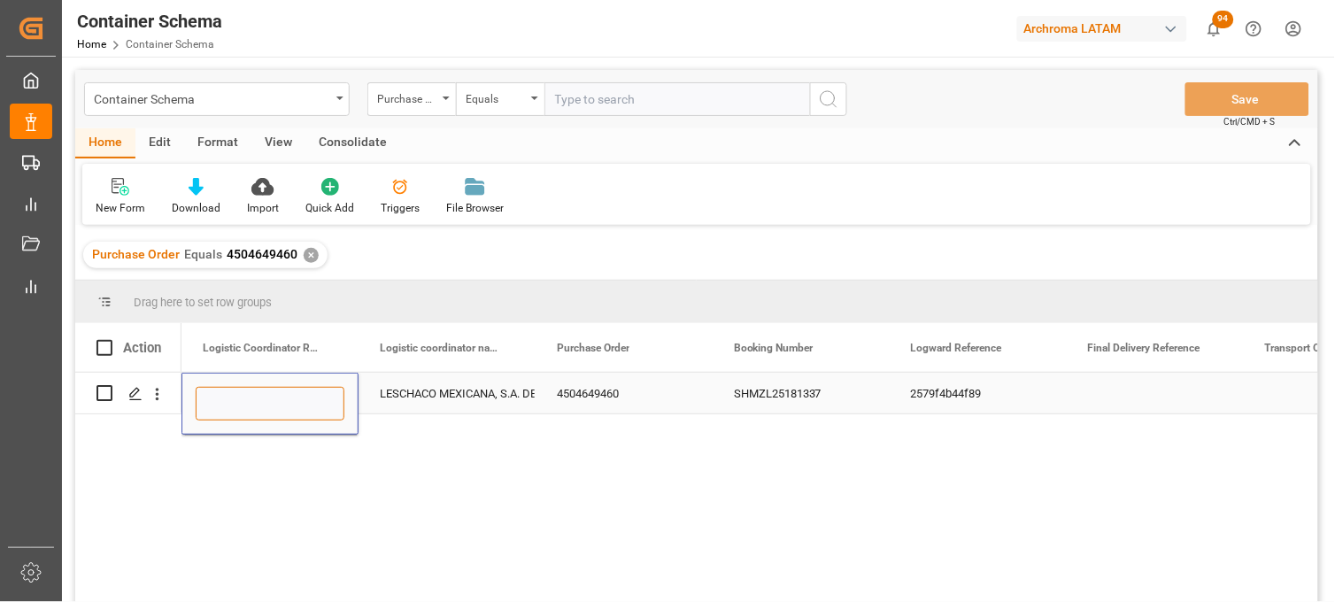
click at [253, 401] on input "Press SPACE to select this row." at bounding box center [270, 404] width 149 height 34
paste input "251015080086"
type input "251015080086"
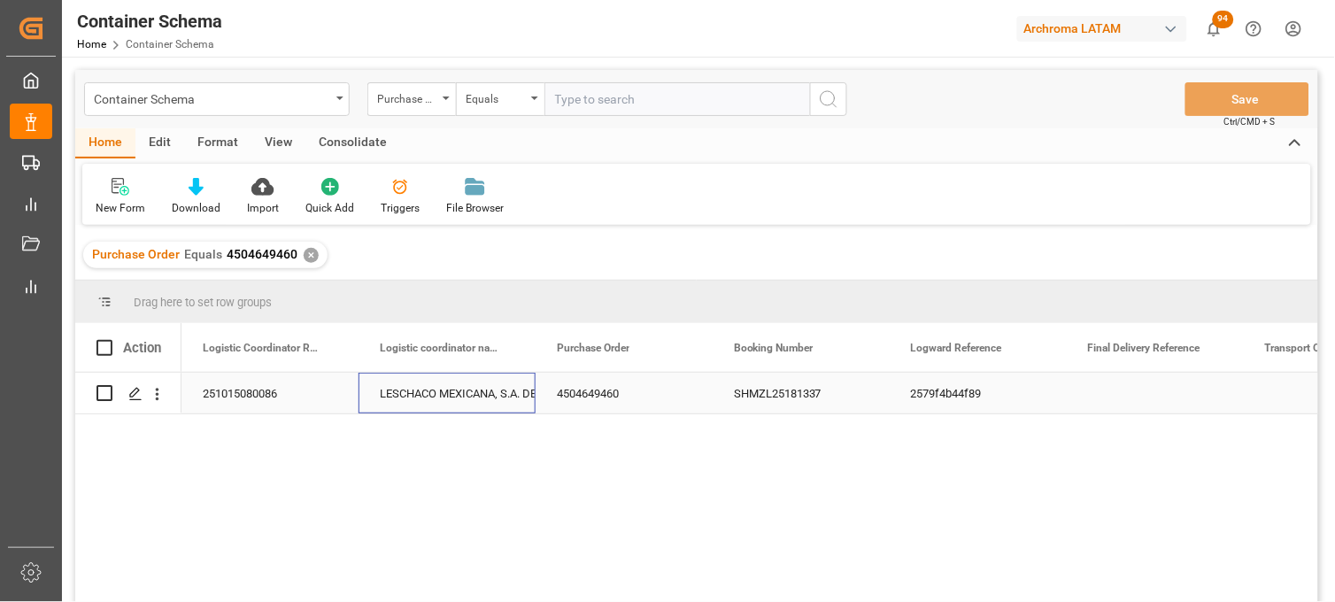
click at [412, 387] on div "LESCHACO MEXICANA, S.A. DE C.V." at bounding box center [447, 394] width 135 height 41
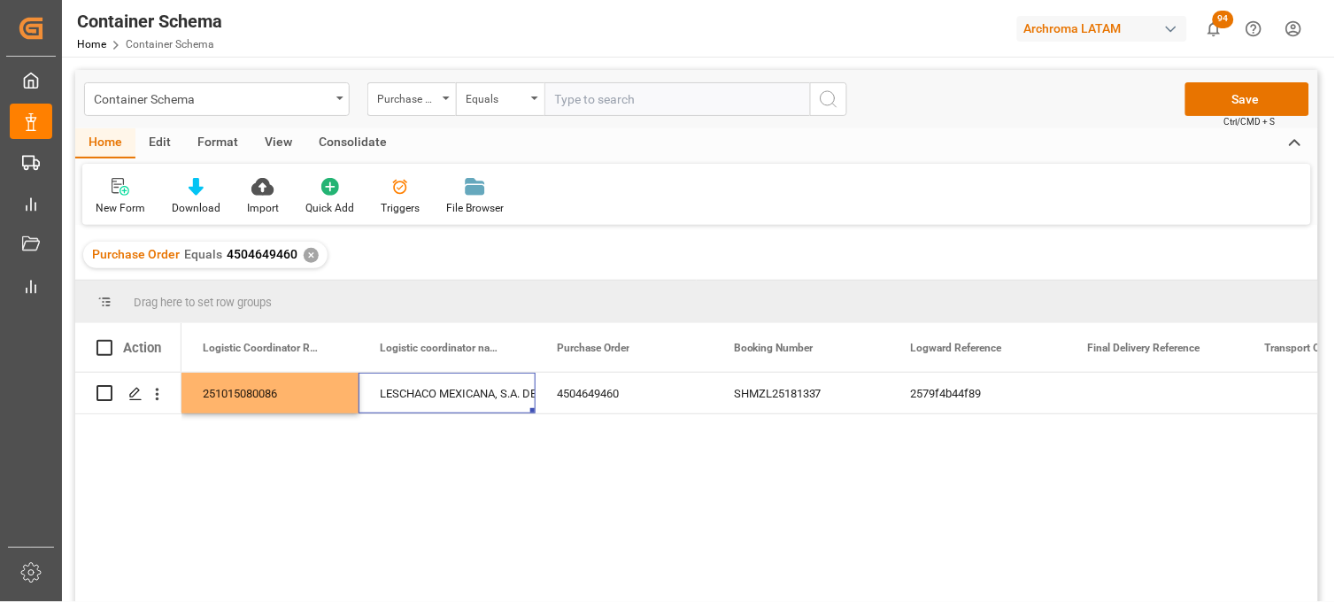
click at [1178, 96] on div "Container Schema Purchase Order Equals Save Ctrl/CMD + S" at bounding box center [696, 99] width 1243 height 58
click at [1201, 100] on button "Save" at bounding box center [1248, 99] width 124 height 34
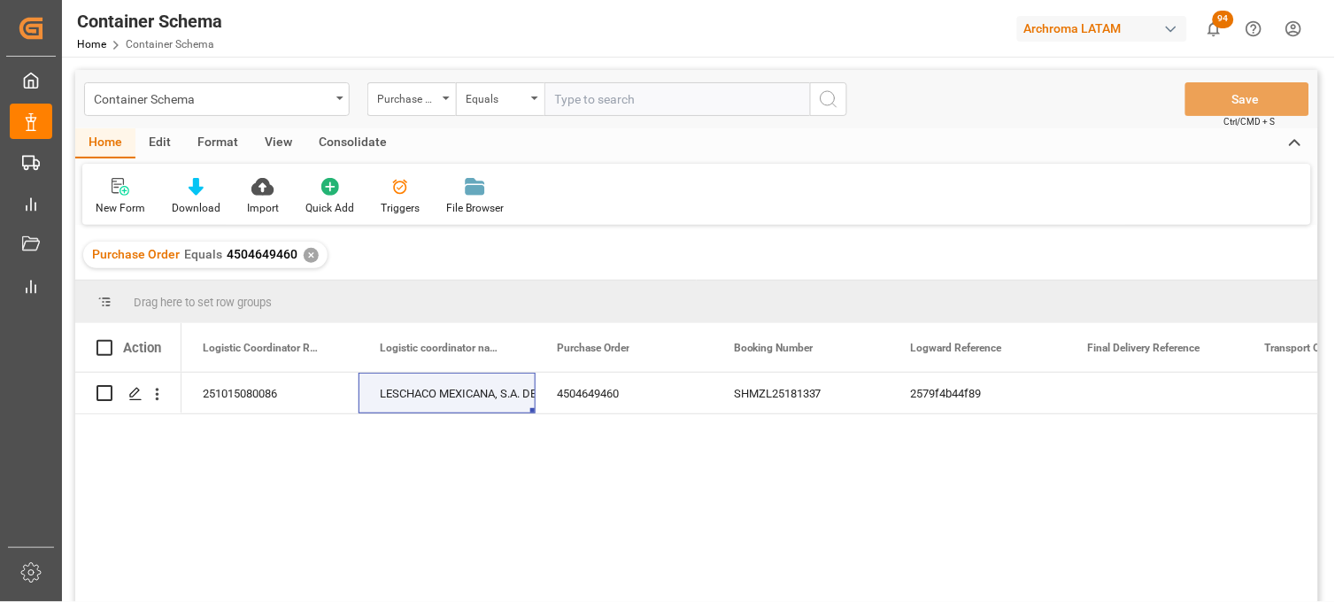
click at [308, 255] on div "✕" at bounding box center [311, 255] width 15 height 15
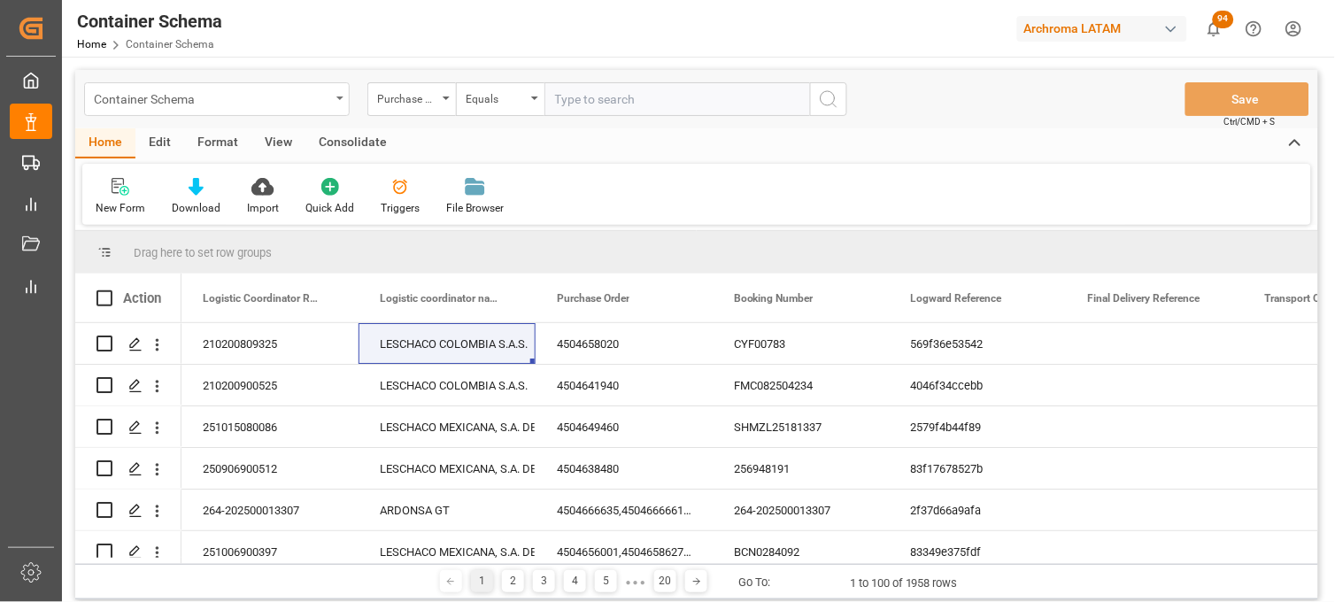
click at [263, 103] on div "Container Schema" at bounding box center [212, 98] width 236 height 22
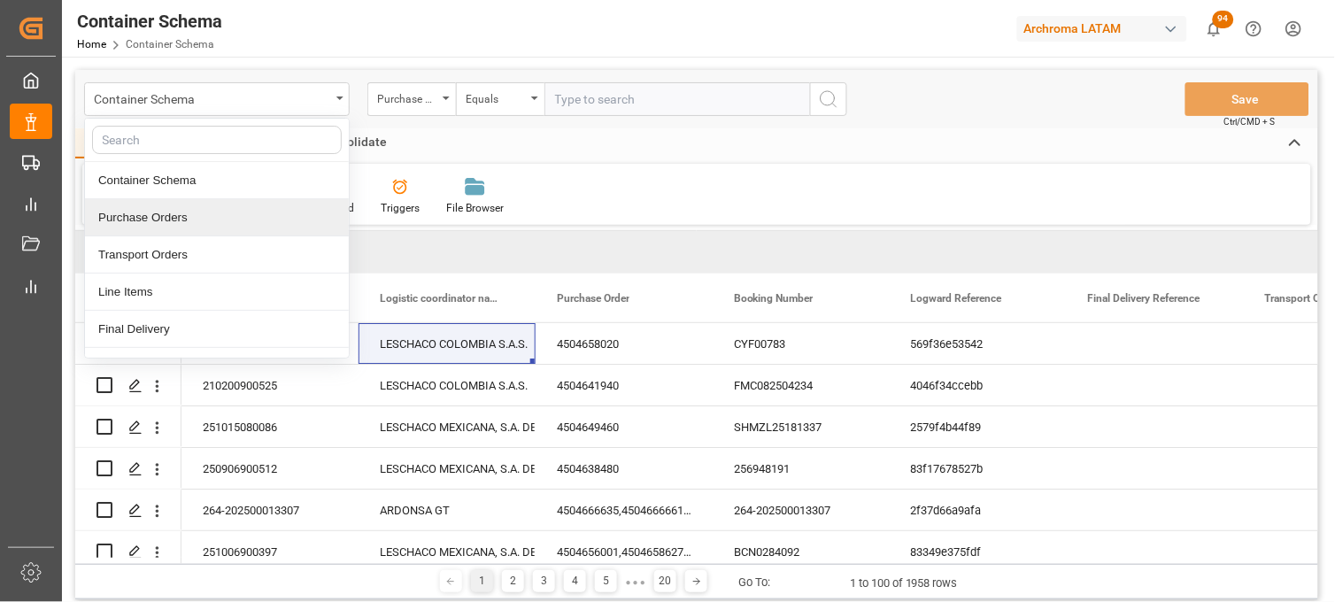
click at [198, 221] on div "Purchase Orders" at bounding box center [217, 217] width 264 height 37
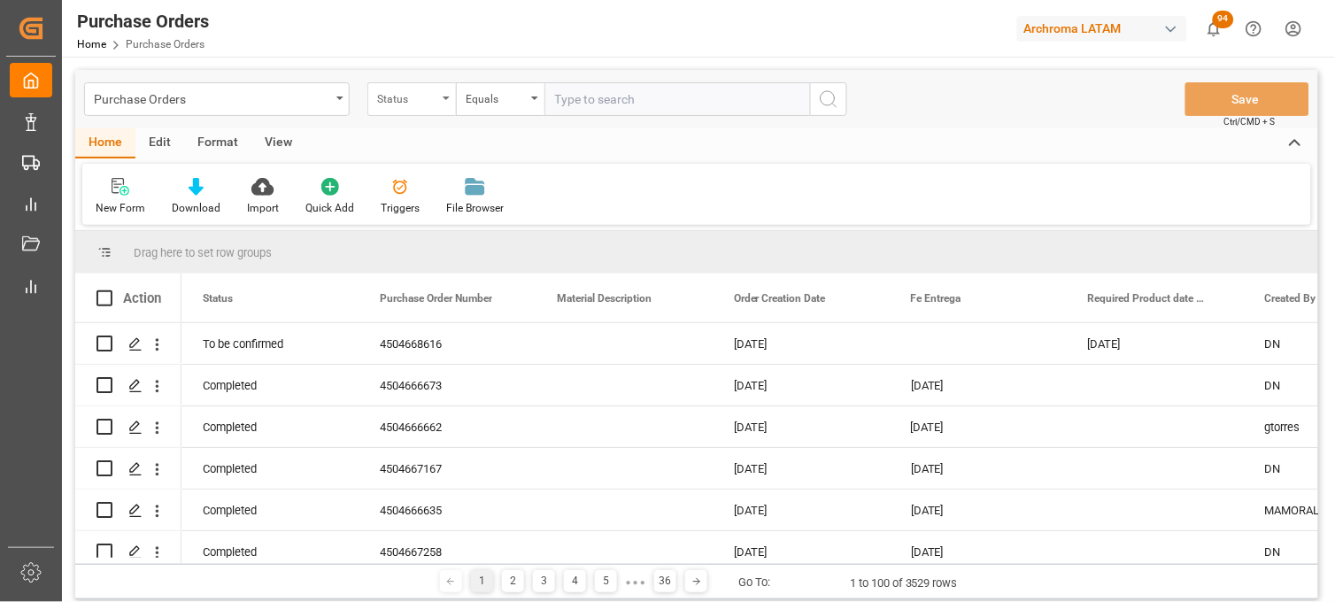
click at [427, 110] on div "Status" at bounding box center [411, 99] width 89 height 34
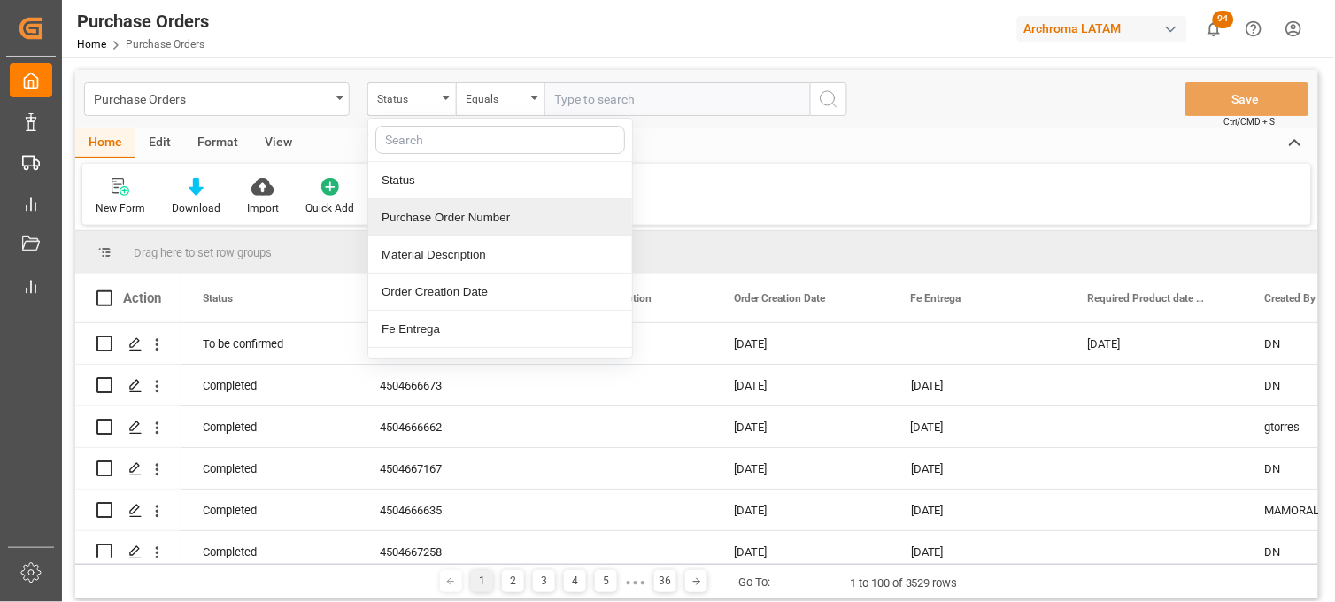
drag, startPoint x: 453, startPoint y: 218, endPoint x: 547, endPoint y: 116, distance: 138.5
click at [453, 216] on div "Purchase Order Number" at bounding box center [500, 217] width 264 height 37
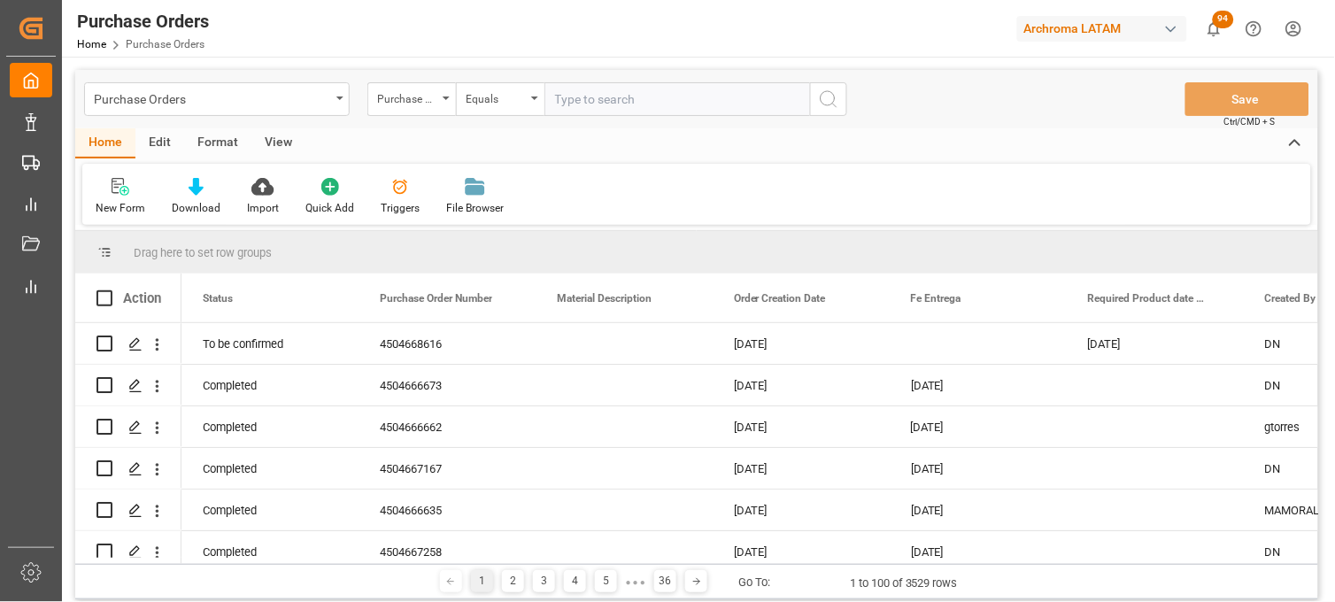
click at [569, 99] on input "text" at bounding box center [678, 99] width 266 height 34
paste input "4504648614"
type input "4504648614"
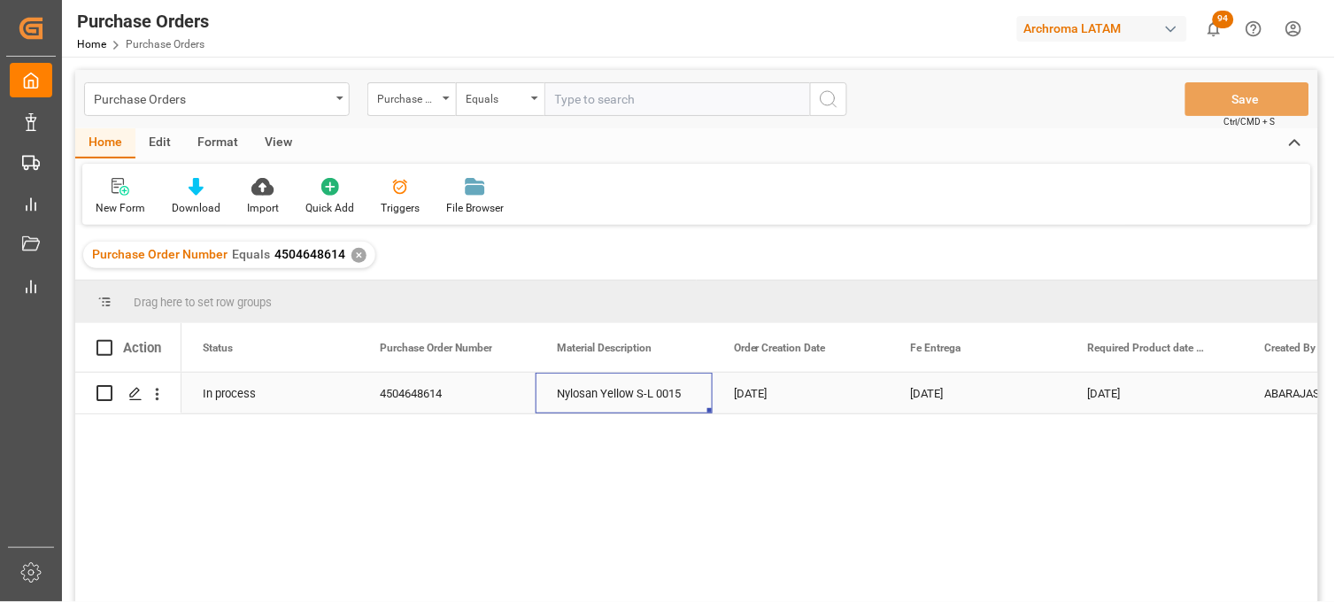
click at [599, 399] on div "Nylosan Yellow S-L 0015" at bounding box center [624, 393] width 177 height 41
click at [208, 112] on div "Purchase Orders" at bounding box center [217, 99] width 266 height 34
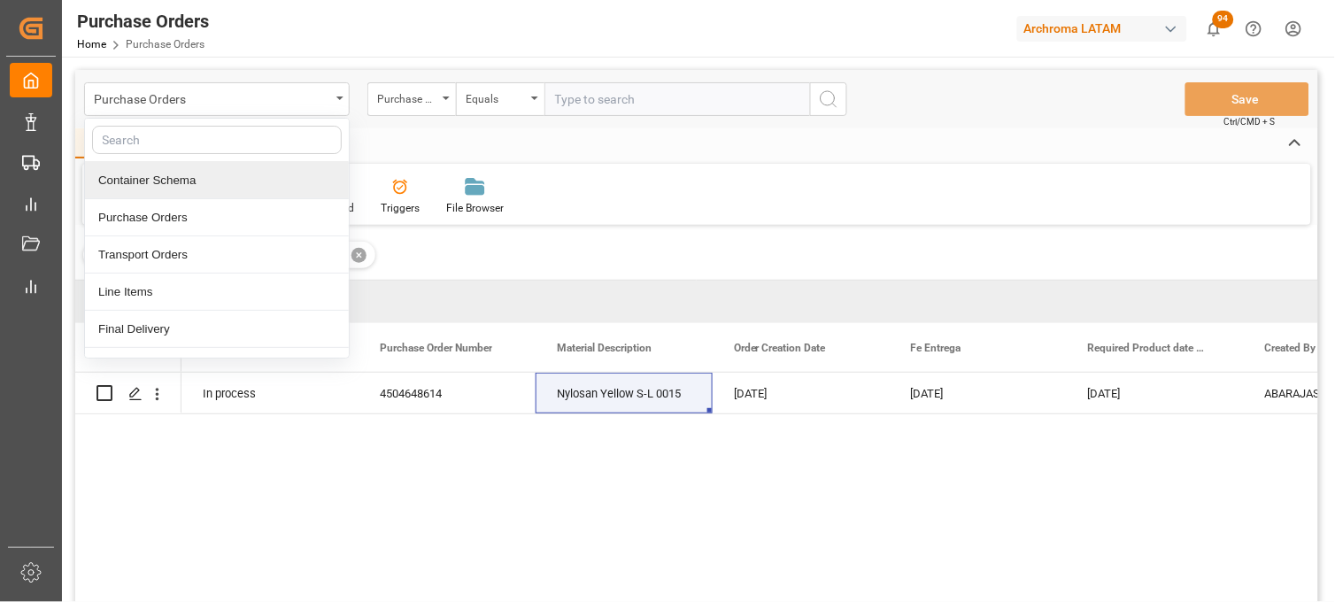
drag, startPoint x: 174, startPoint y: 184, endPoint x: 191, endPoint y: 9, distance: 176.1
click at [178, 182] on div "Container Schema" at bounding box center [217, 180] width 264 height 37
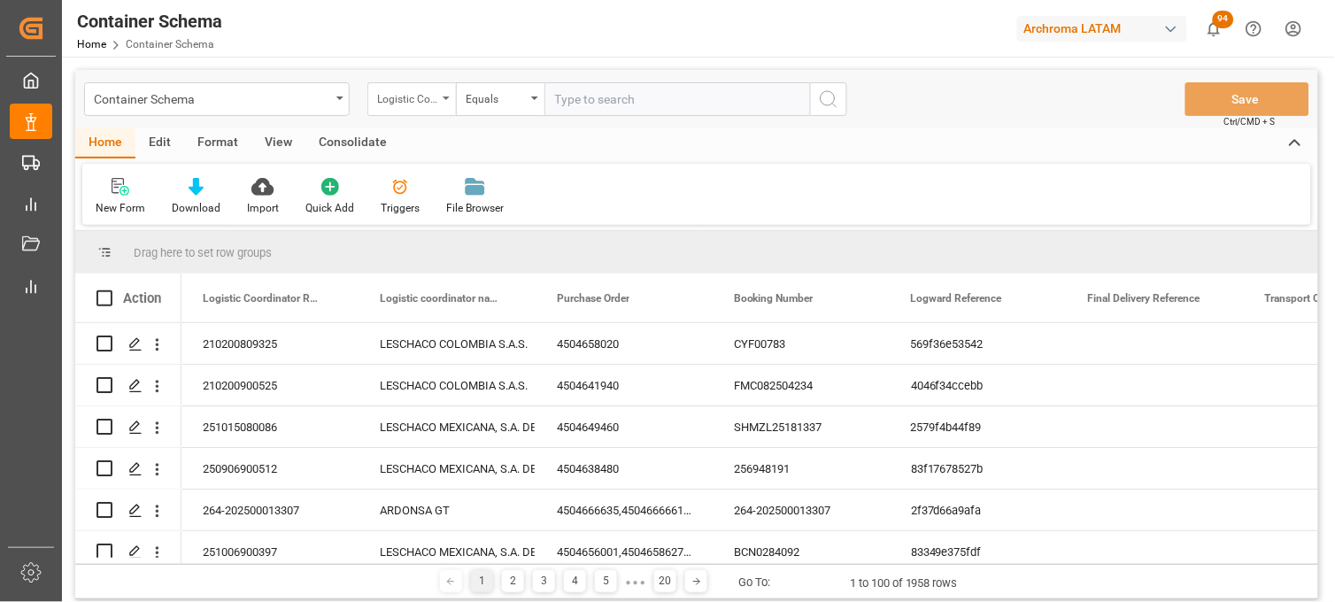
click at [412, 94] on div "Logistic Coordinator Reference Number" at bounding box center [407, 97] width 60 height 20
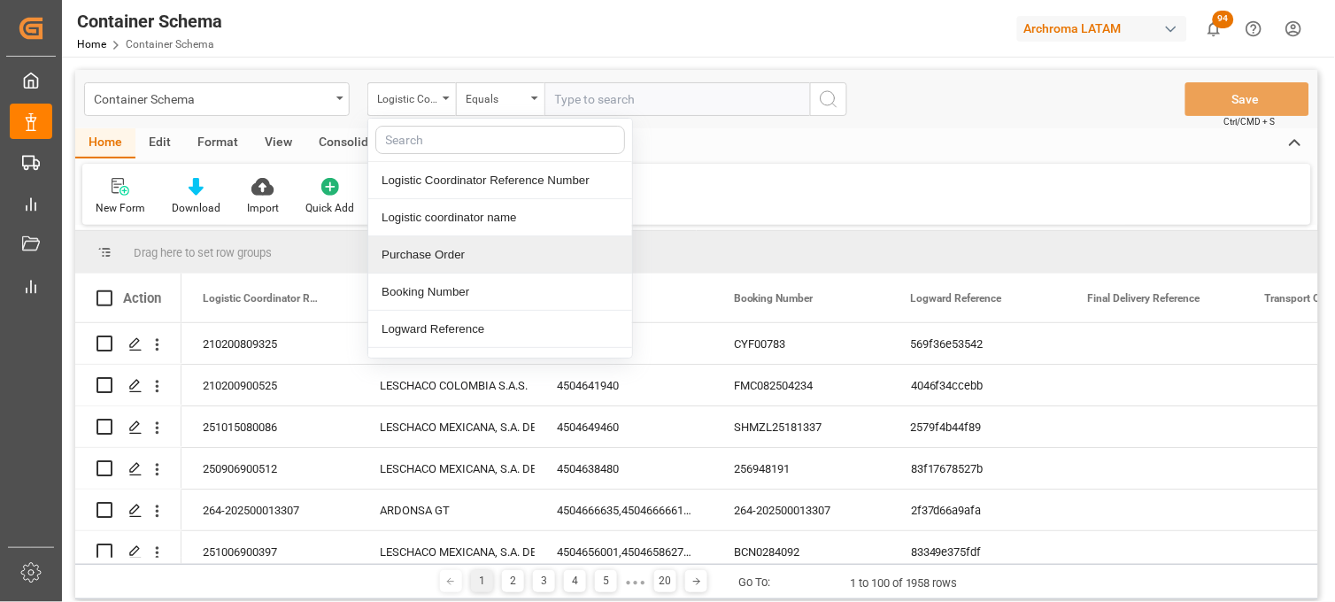
drag, startPoint x: 423, startPoint y: 252, endPoint x: 545, endPoint y: 143, distance: 163.7
click at [429, 250] on div "Purchase Order" at bounding box center [500, 254] width 264 height 37
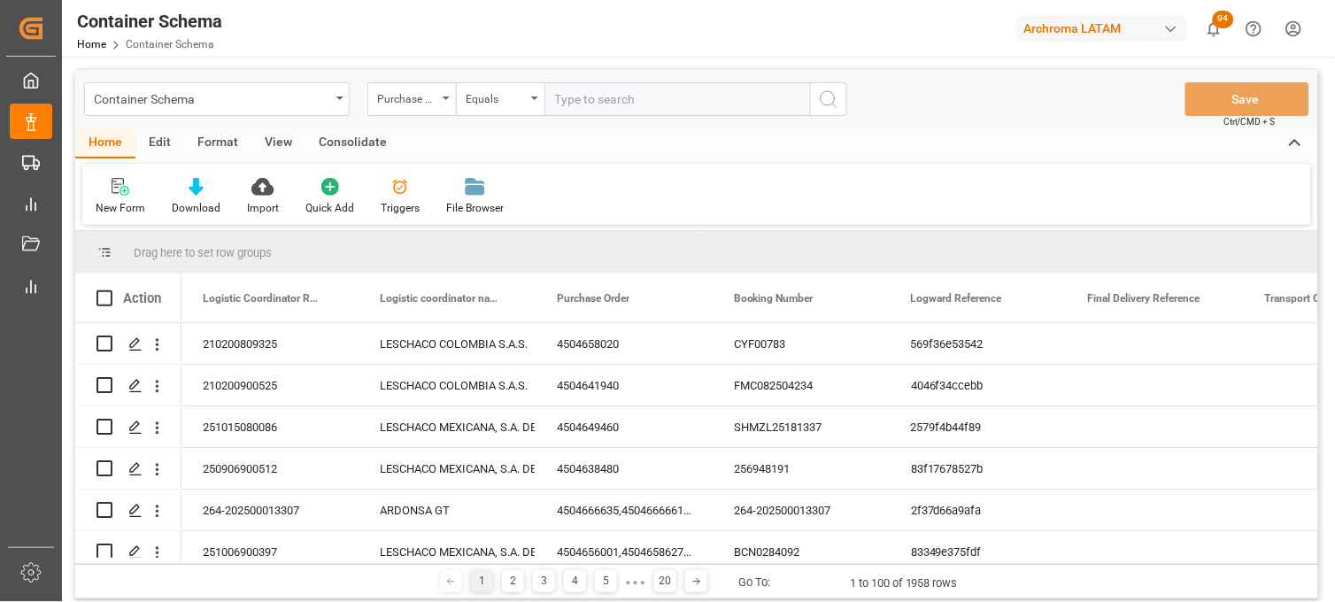
click at [585, 107] on input "text" at bounding box center [678, 99] width 266 height 34
paste input "4504638480"
type input "4504638480"
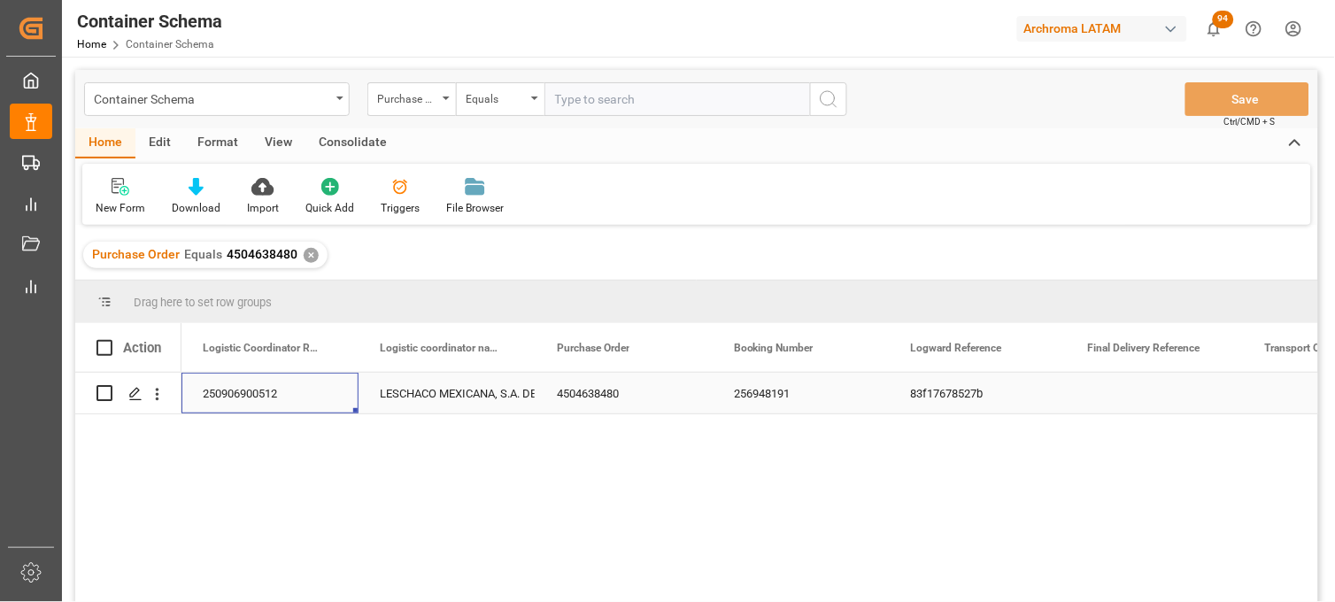
click at [255, 393] on div "250906900512" at bounding box center [270, 393] width 177 height 41
click at [255, 393] on input "250906900512" at bounding box center [270, 404] width 149 height 34
paste input "1006900274"
type input "251006900274"
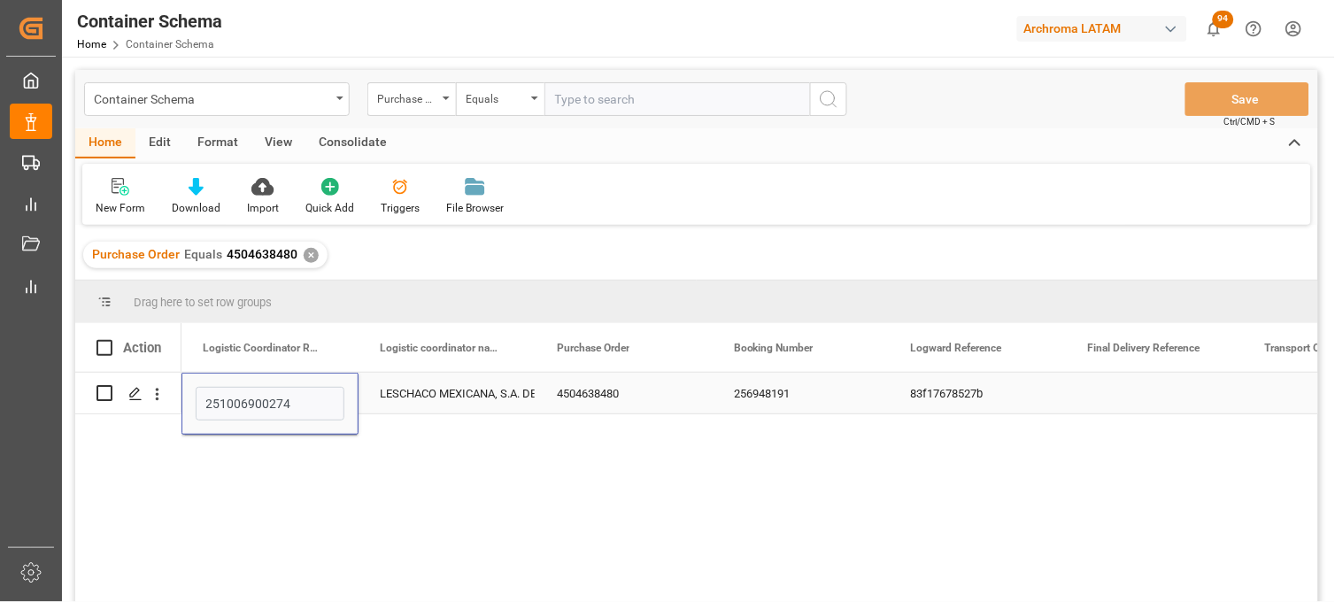
click at [478, 390] on div "LESCHACO MEXICANA, S.A. DE C.V." at bounding box center [447, 394] width 135 height 41
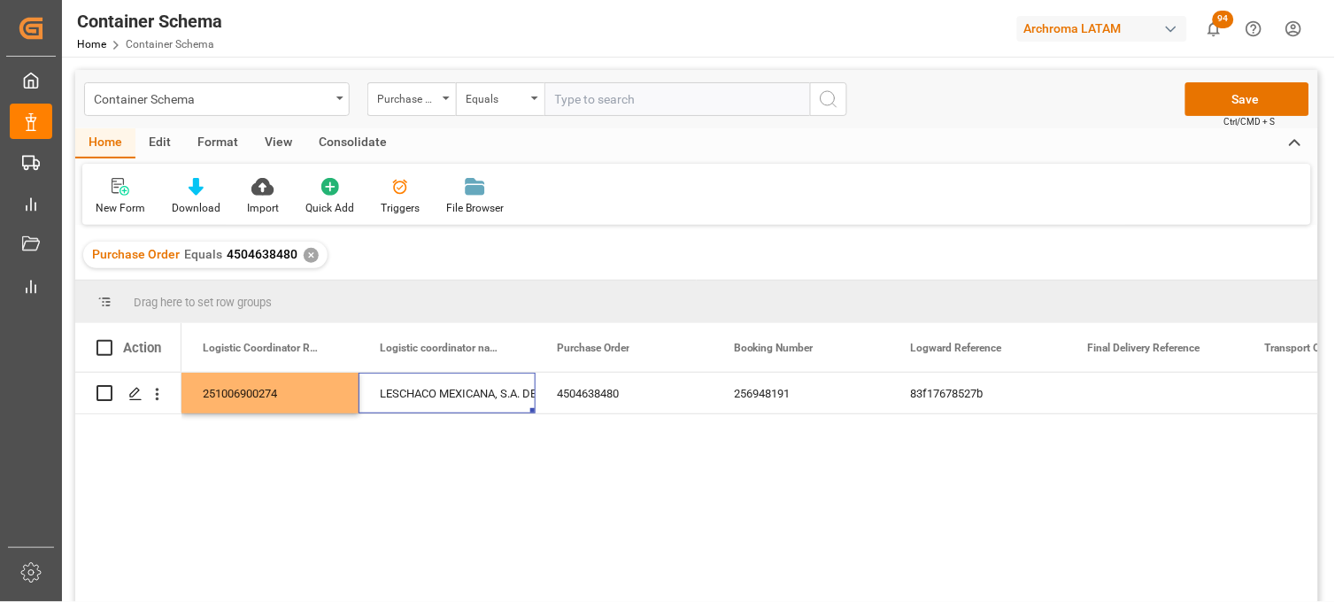
click at [1232, 115] on span "Ctrl/CMD + S" at bounding box center [1250, 121] width 51 height 13
click at [1231, 112] on button "Save" at bounding box center [1248, 99] width 124 height 34
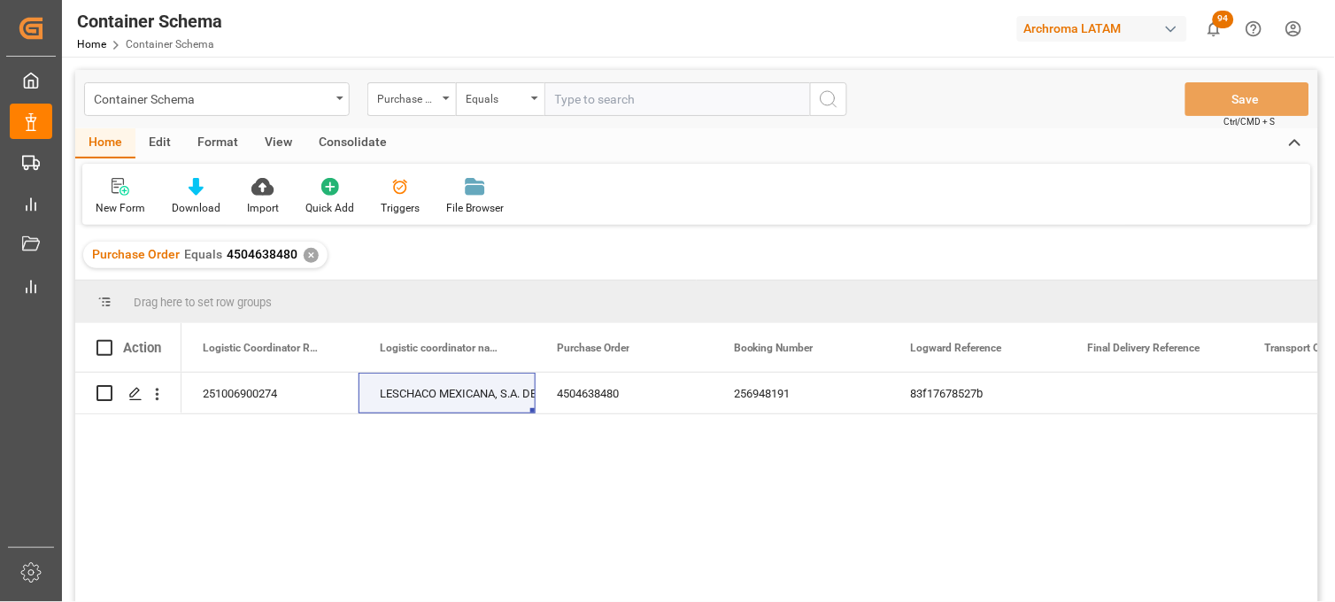
click at [407, 261] on div "Purchase Order Equals 4504638480 ✕" at bounding box center [696, 255] width 1243 height 50
click at [586, 408] on div "4504638480" at bounding box center [624, 393] width 177 height 41
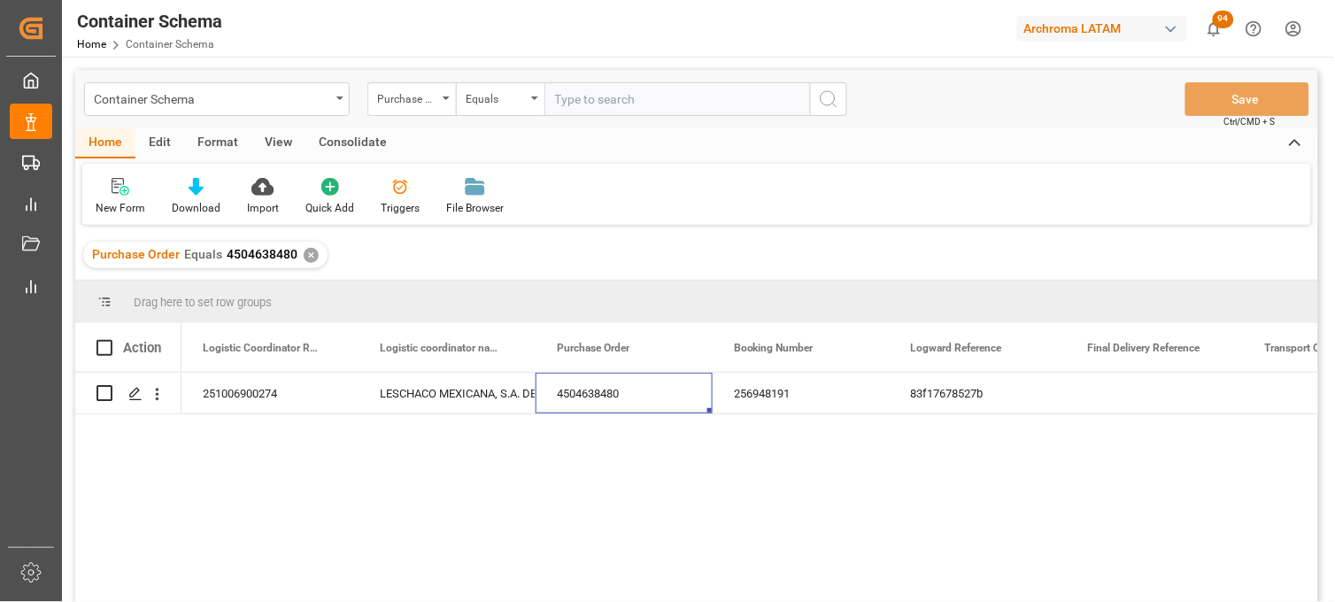
click at [417, 290] on div "Drag here to set row groups" at bounding box center [696, 302] width 1243 height 43
click at [763, 391] on div "256948191" at bounding box center [801, 393] width 177 height 41
click at [941, 392] on div "83f17678527b" at bounding box center [978, 393] width 177 height 41
click at [404, 399] on div "LESCHACO MEXICANA, S.A. DE C.V." at bounding box center [447, 394] width 135 height 41
click at [198, 400] on div "251006900274" at bounding box center [270, 393] width 177 height 41
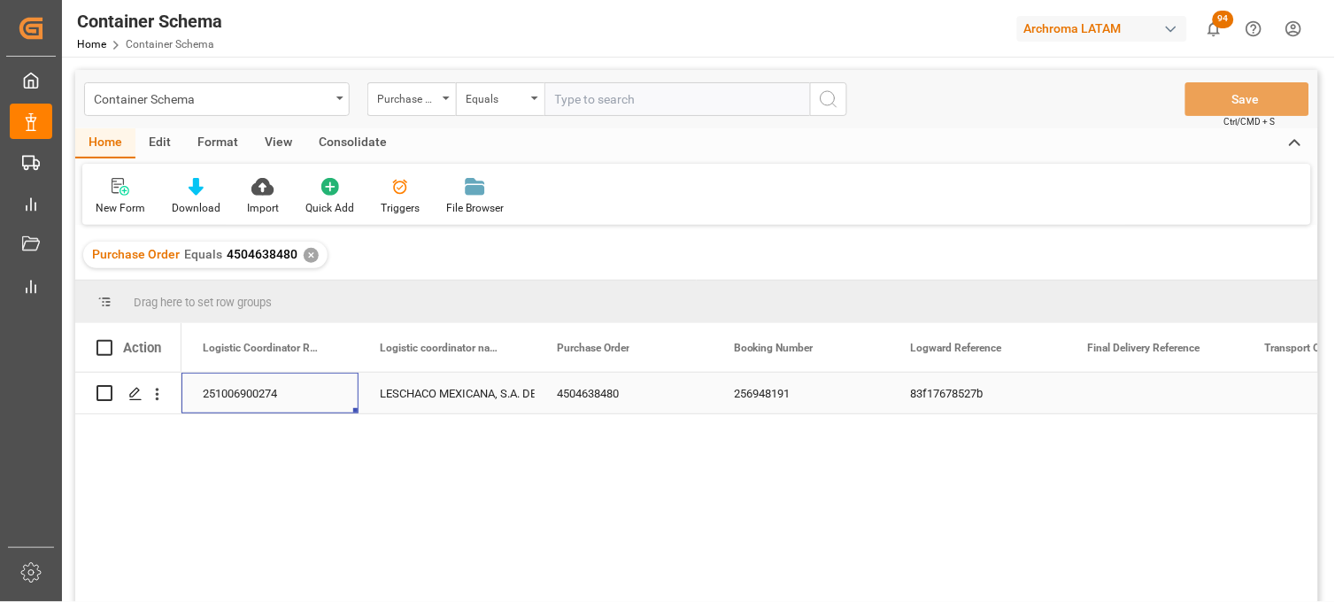
click at [470, 397] on div "LESCHACO MEXICANA, S.A. DE C.V." at bounding box center [447, 394] width 135 height 41
click at [579, 397] on div "4504638480" at bounding box center [624, 393] width 177 height 41
click at [724, 395] on div "256948191" at bounding box center [801, 393] width 177 height 41
click at [600, 396] on div "4504638480" at bounding box center [624, 393] width 177 height 41
click at [488, 400] on div "LESCHACO MEXICANA, S.A. DE C.V." at bounding box center [447, 394] width 135 height 41
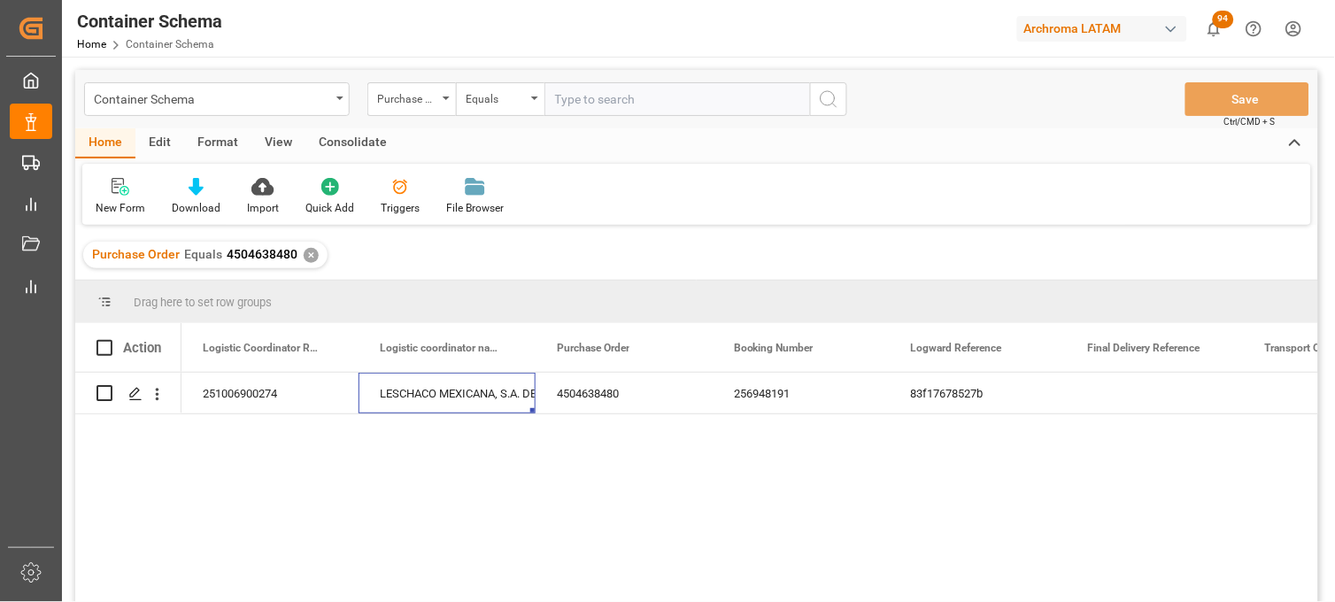
click at [306, 257] on div "✕" at bounding box center [311, 255] width 15 height 15
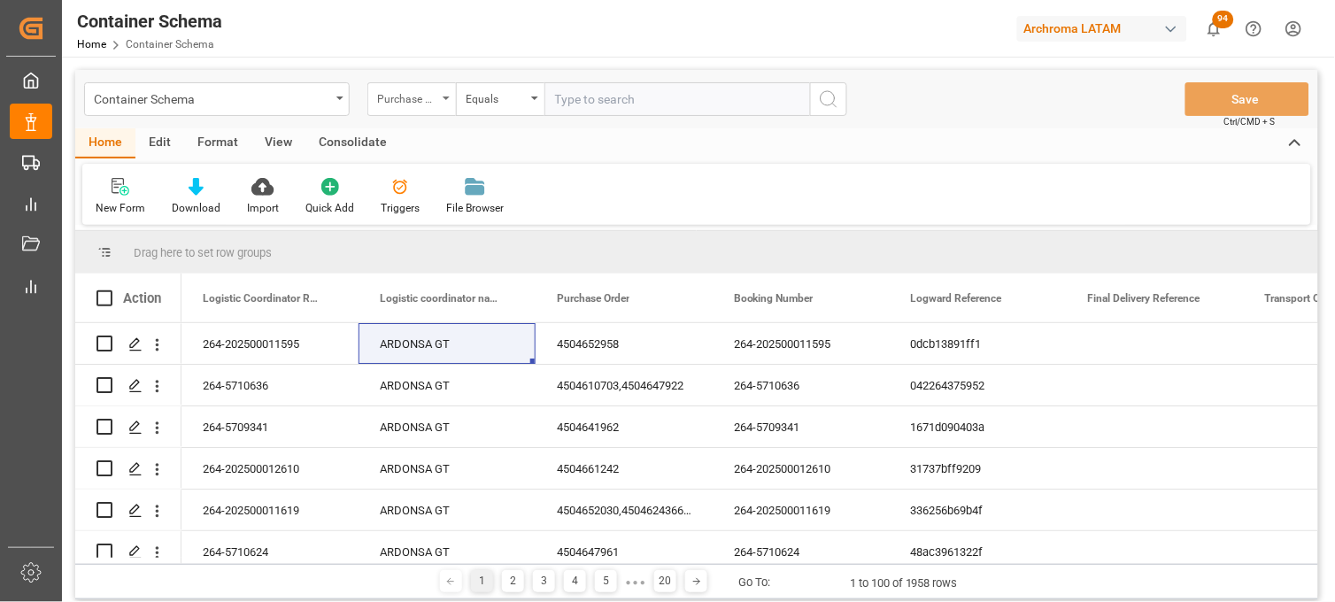
click at [444, 108] on div "Purchase Order" at bounding box center [411, 99] width 89 height 34
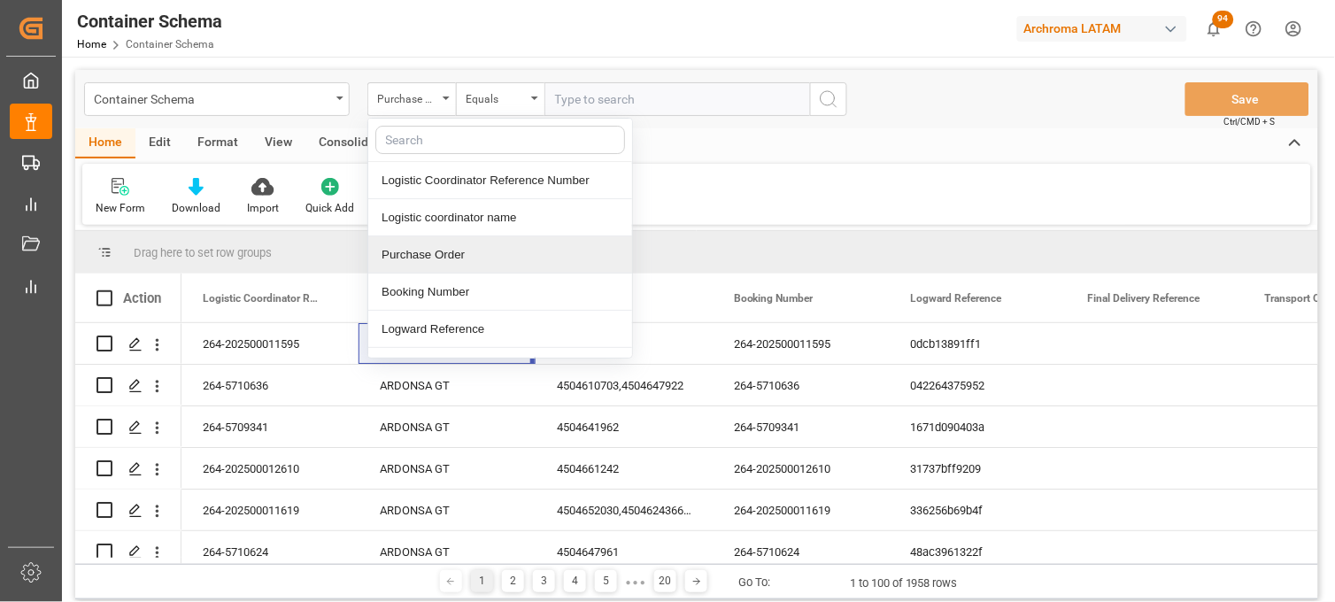
click at [457, 243] on div "Purchase Order" at bounding box center [500, 254] width 264 height 37
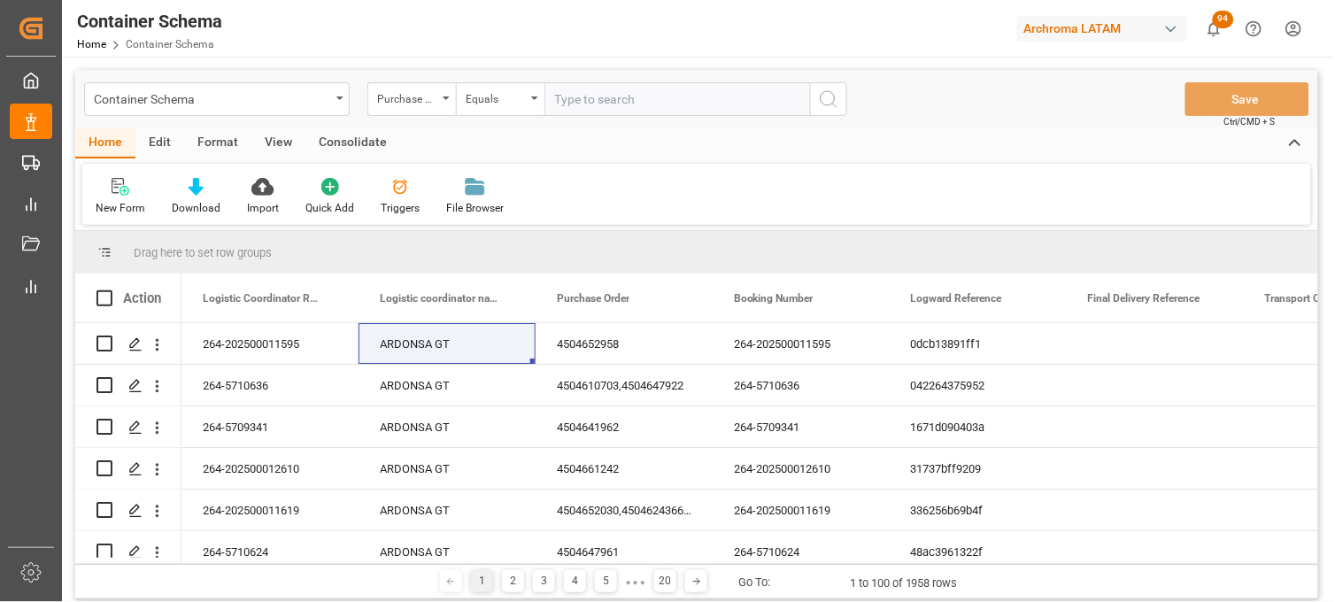
click at [587, 110] on input "text" at bounding box center [678, 99] width 266 height 34
paste input "4504654277"
type input "4504654277"
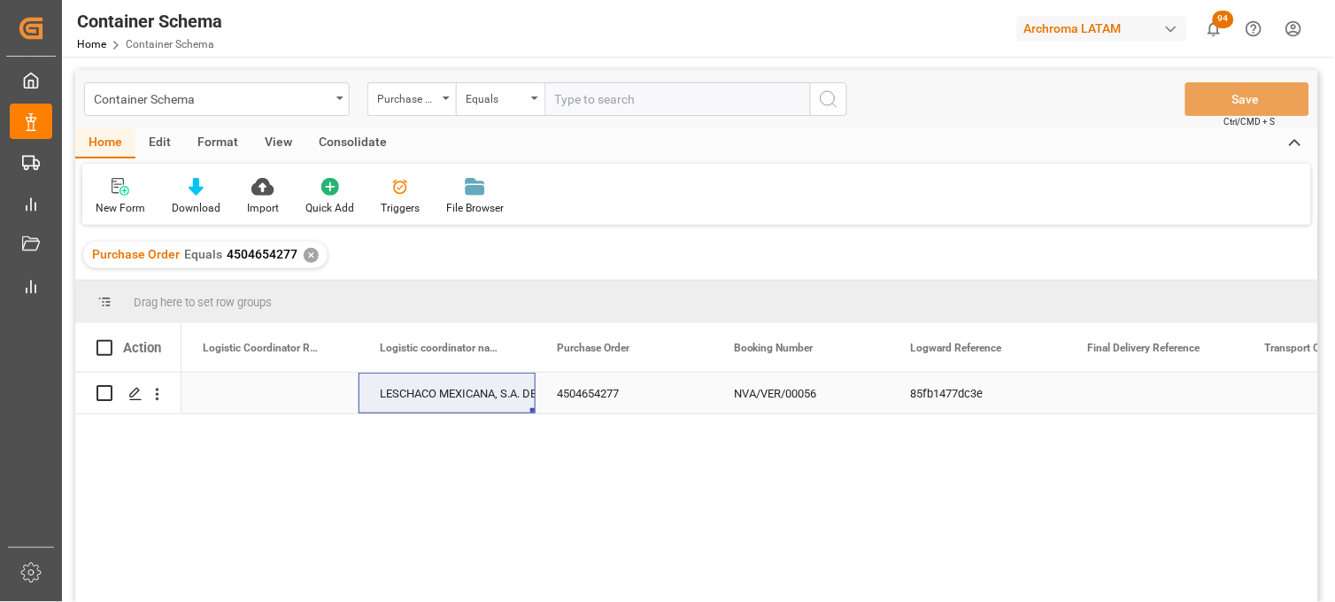
click at [215, 379] on div "Press SPACE to select this row." at bounding box center [270, 393] width 177 height 41
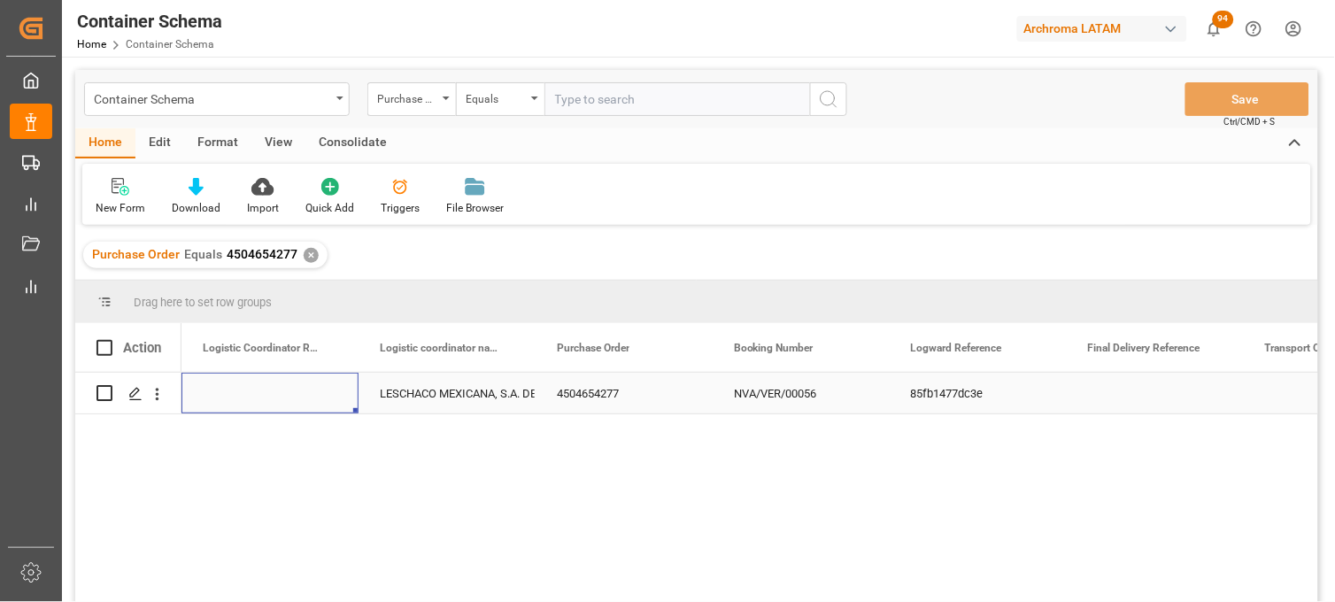
click at [228, 394] on div "Press SPACE to select this row." at bounding box center [270, 393] width 177 height 41
click at [228, 395] on input "Press SPACE to select this row." at bounding box center [270, 404] width 149 height 34
type input "251115080004"
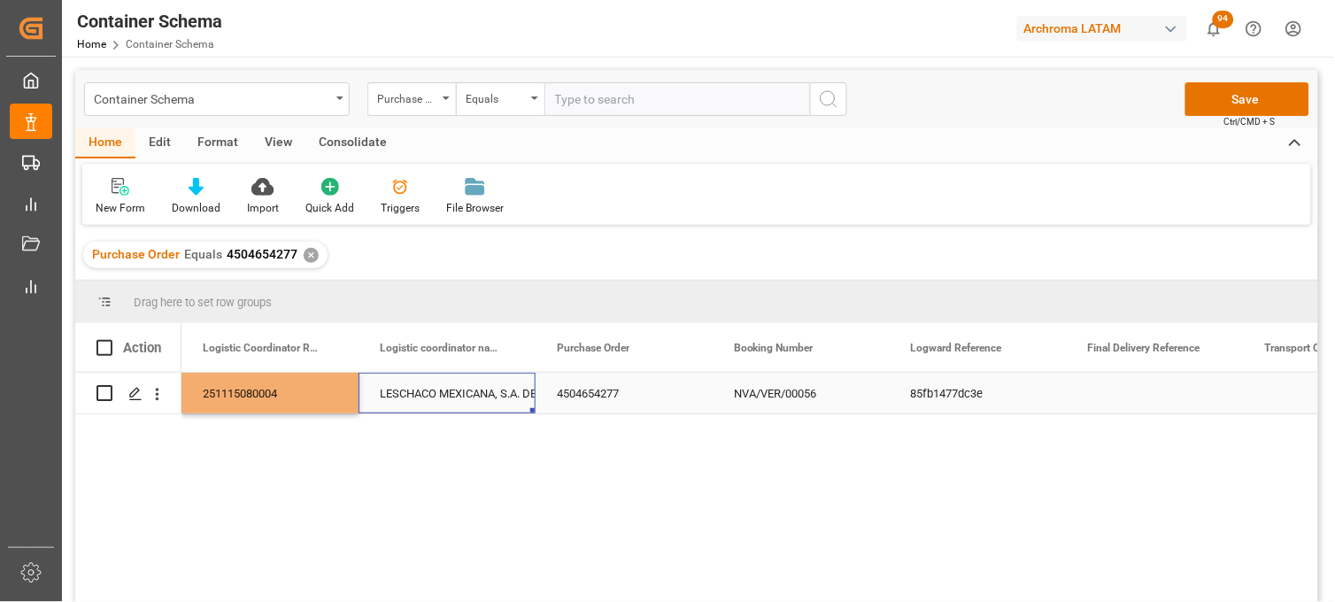
click at [438, 391] on div "LESCHACO MEXICANA, S.A. DE C.V." at bounding box center [447, 394] width 135 height 41
click at [1227, 110] on button "Save" at bounding box center [1248, 99] width 124 height 34
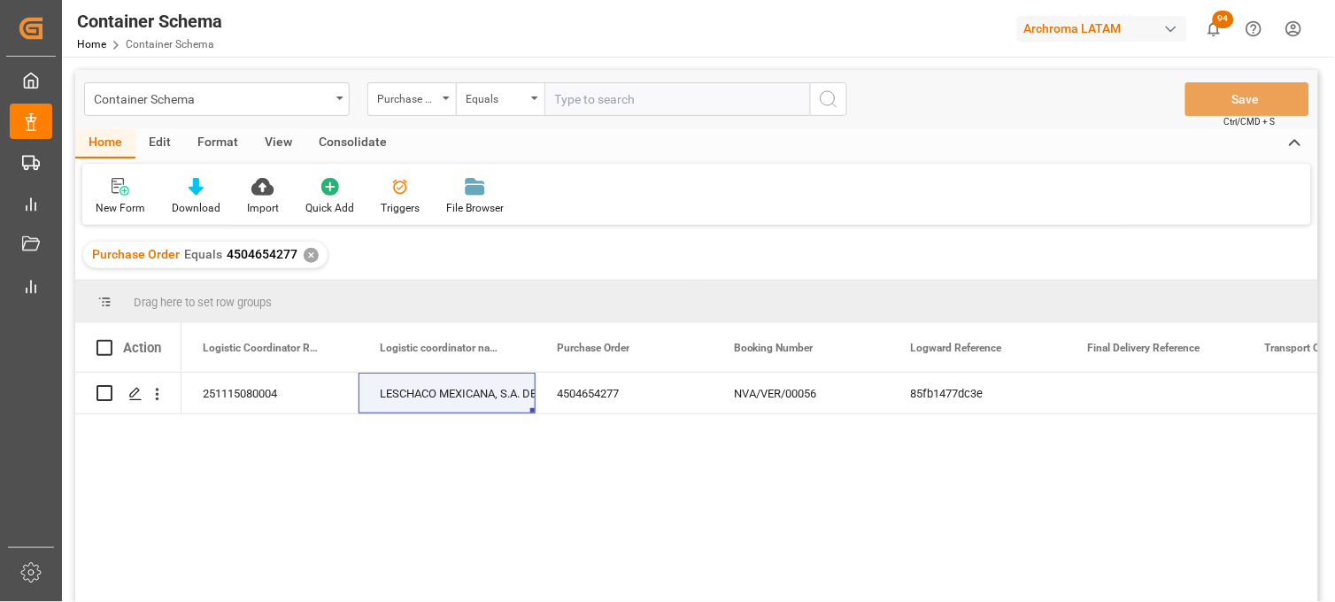
click at [310, 252] on div "✕" at bounding box center [311, 255] width 15 height 15
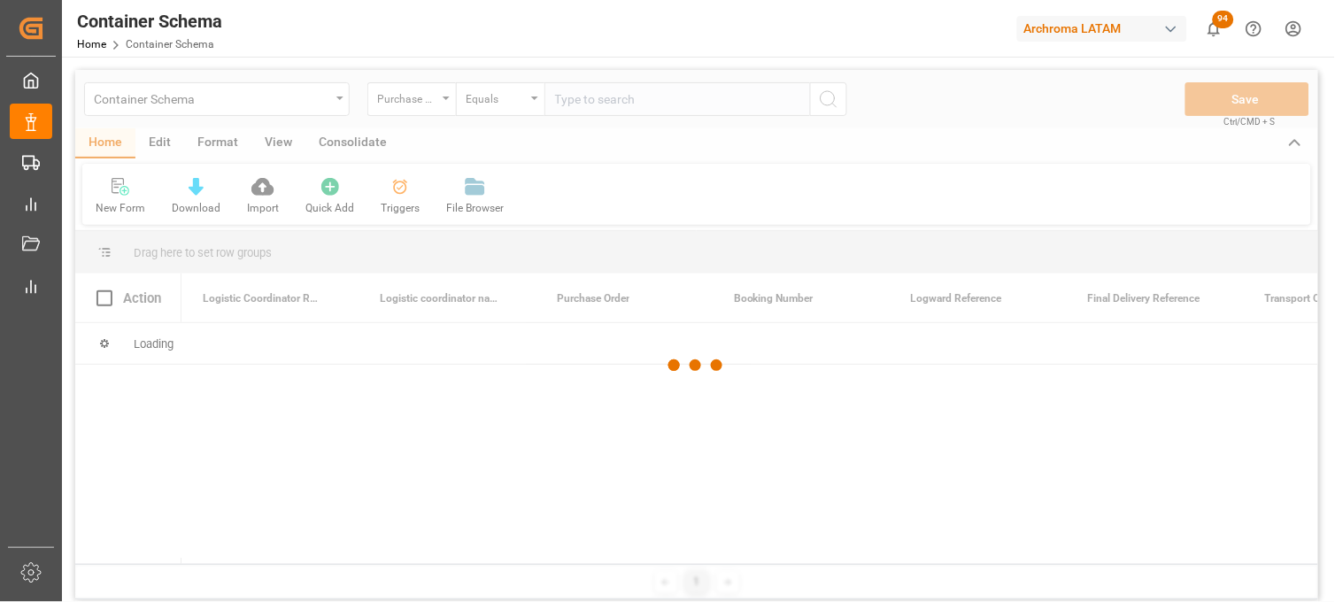
drag, startPoint x: 591, startPoint y: 102, endPoint x: 583, endPoint y: 103, distance: 8.9
click at [586, 102] on div at bounding box center [696, 365] width 1243 height 591
click at [579, 104] on div at bounding box center [696, 365] width 1243 height 591
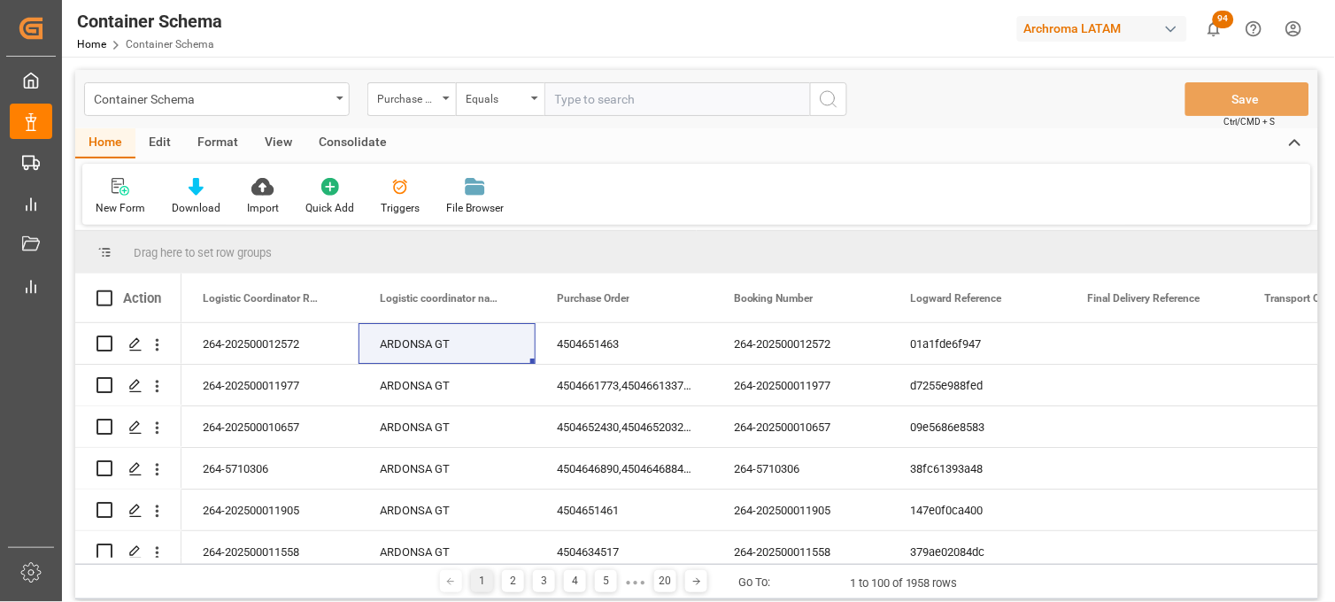
click at [562, 103] on input "text" at bounding box center [678, 99] width 266 height 34
paste input "4504638480"
type input "4504638480"
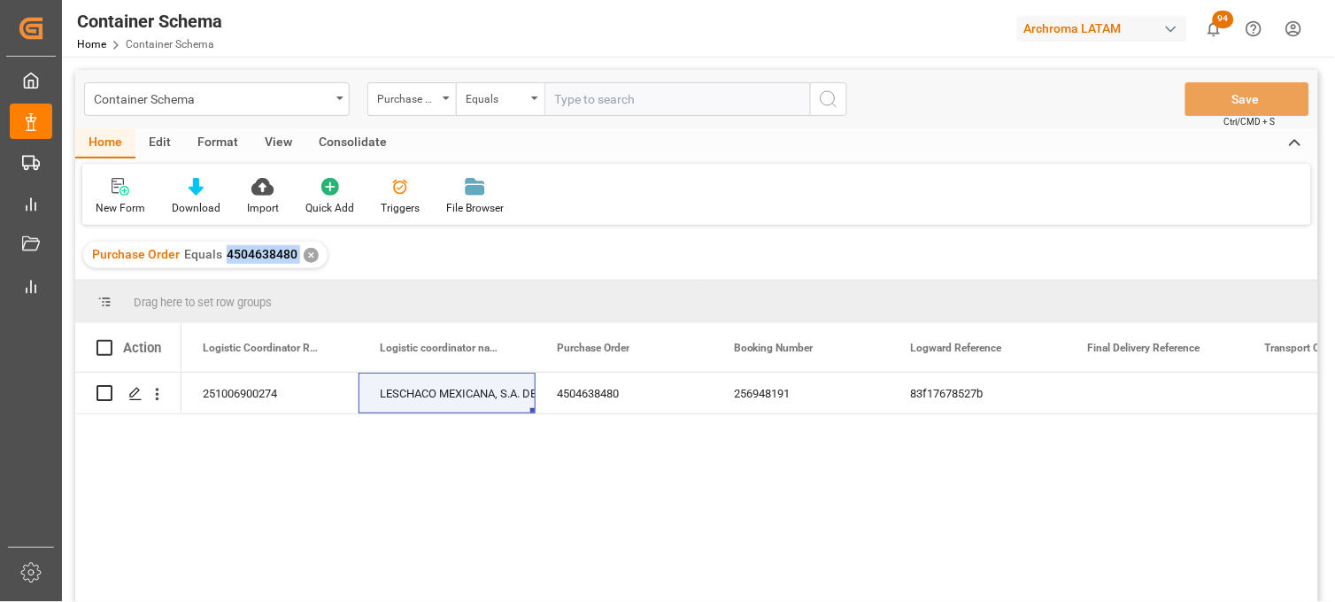
drag, startPoint x: 297, startPoint y: 252, endPoint x: 227, endPoint y: 258, distance: 70.1
click at [227, 258] on div "Purchase Order Equals 4504638480 ✕" at bounding box center [205, 255] width 244 height 27
copy span "4504638480"
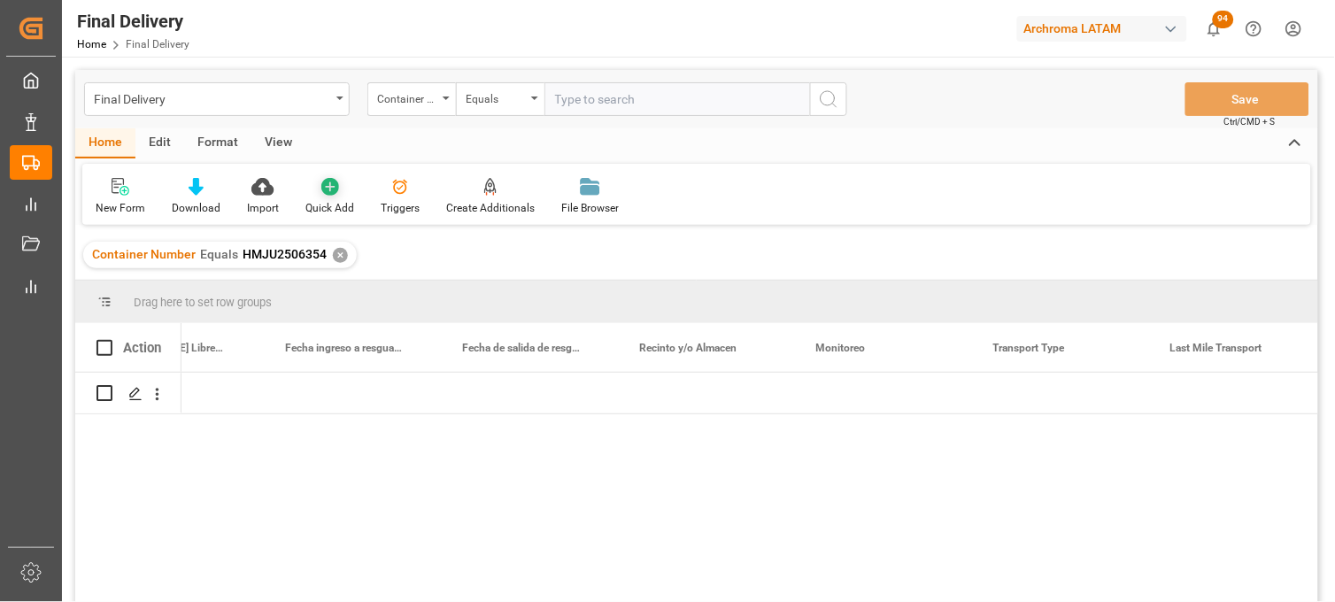
scroll to position [0, 4167]
click at [321, 106] on div "Final Delivery" at bounding box center [212, 98] width 236 height 22
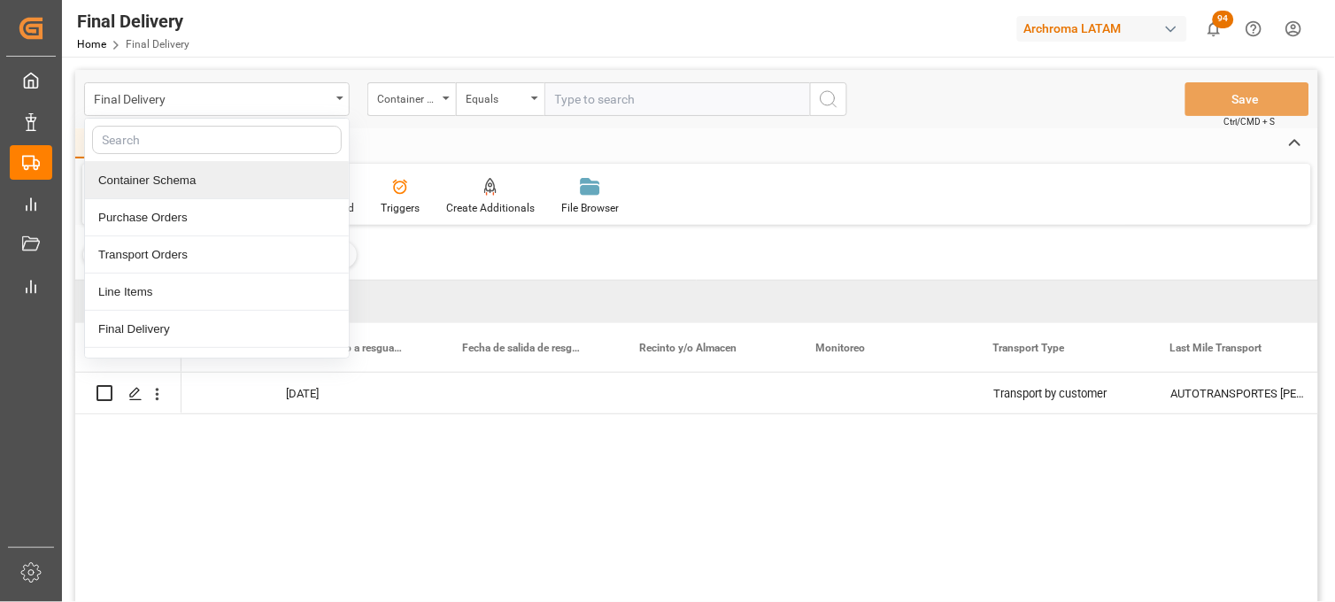
click at [166, 187] on div "Container Schema" at bounding box center [217, 180] width 264 height 37
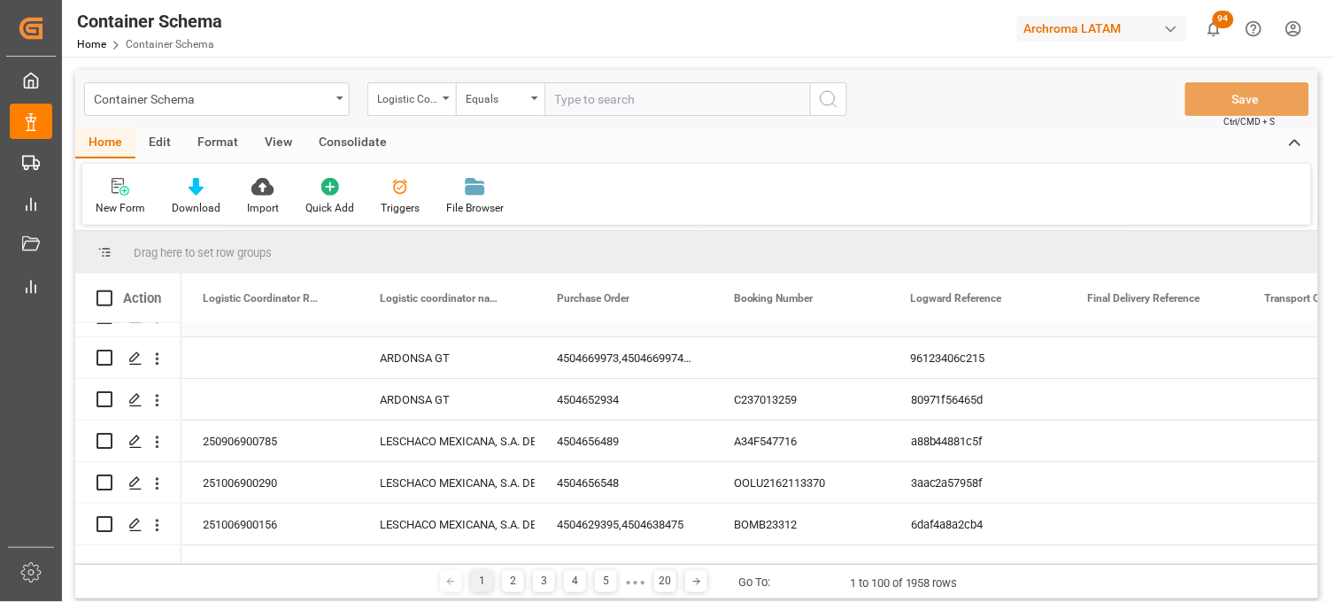
scroll to position [98, 0]
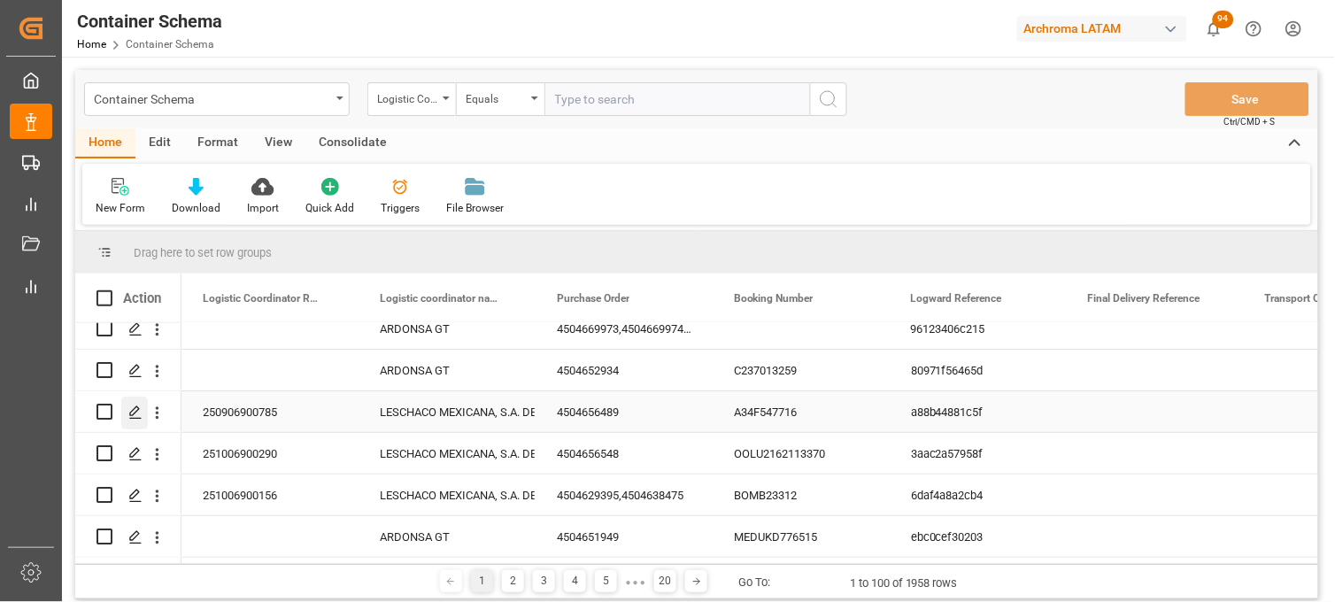
click at [138, 416] on icon "Press SPACE to select this row." at bounding box center [135, 413] width 14 height 14
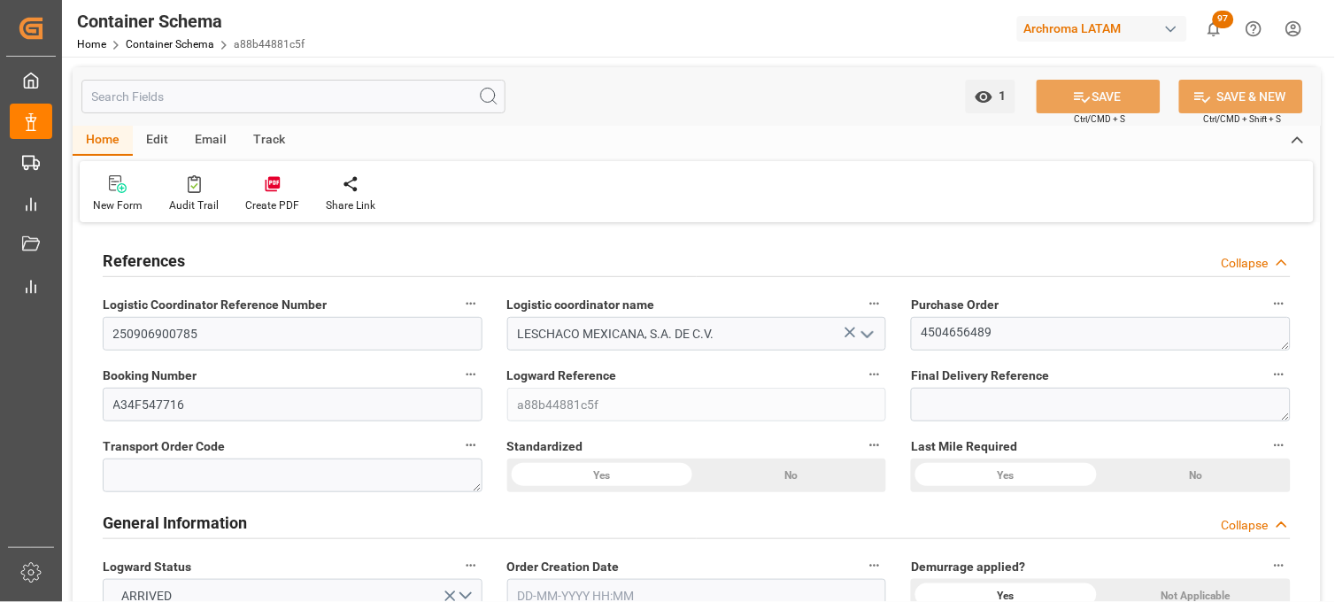
type input "15"
type input "7"
type input "1"
type input "40"
type input "20000"
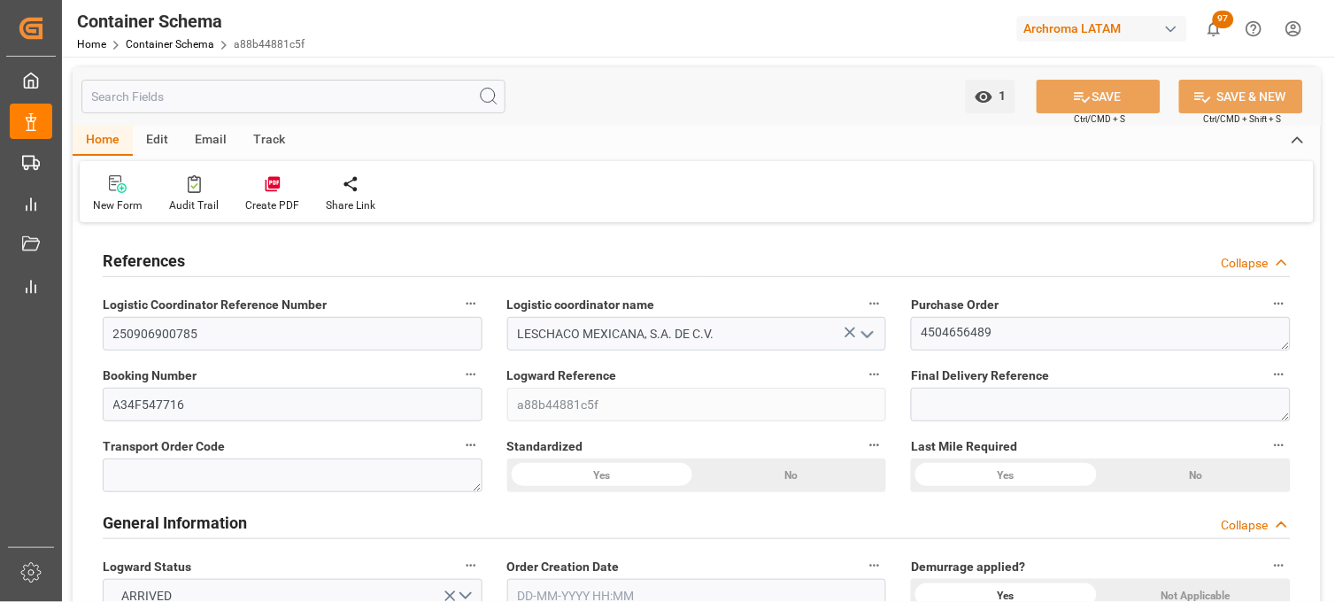
type input "20600"
type input "Wan Hai Lines"
type input "CNQDG"
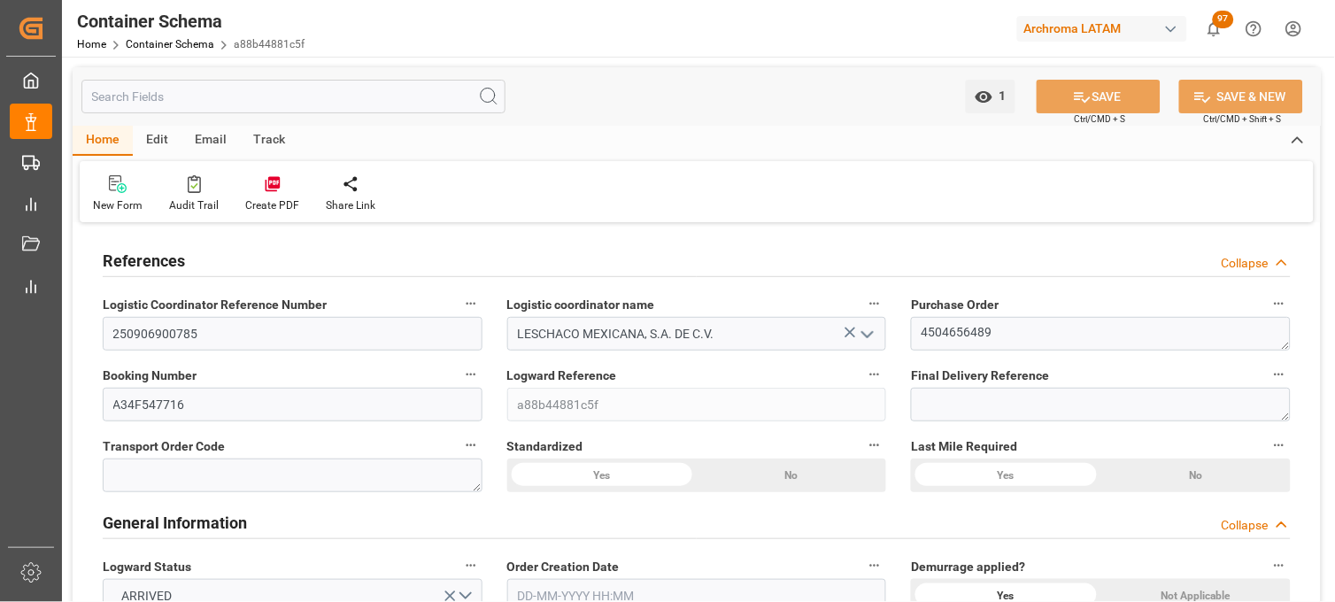
type input "MXZLO"
type input "9314222"
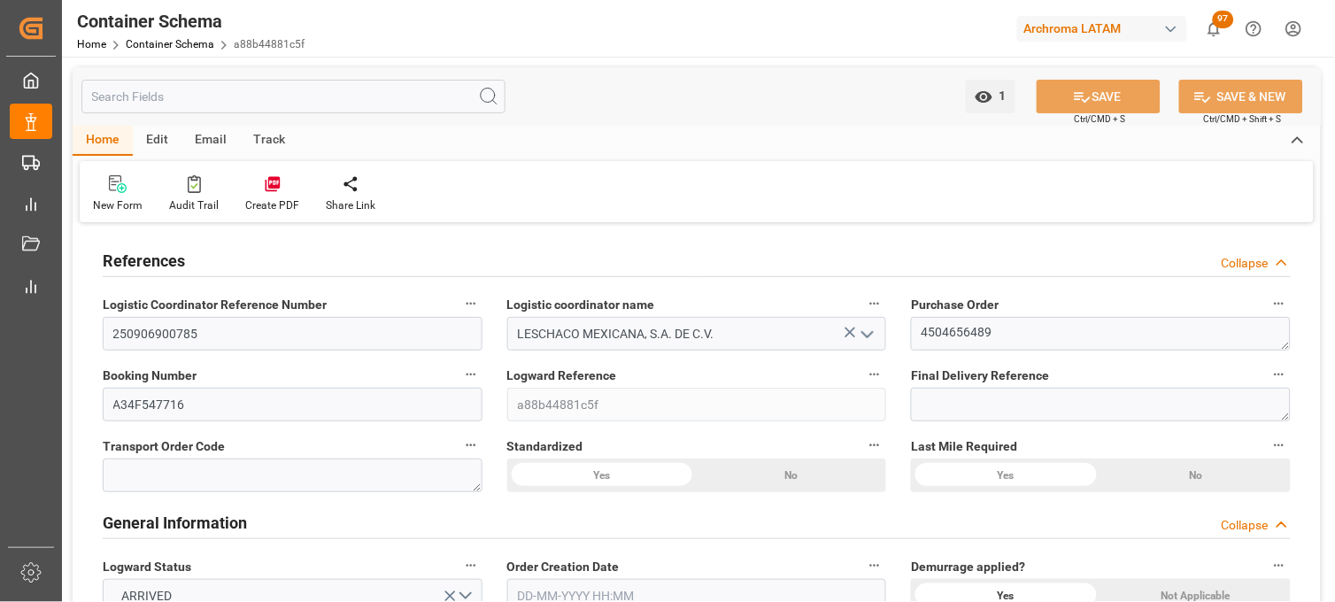
type input "9314222"
type input "0"
type input "21"
type input "0"
type input "-2"
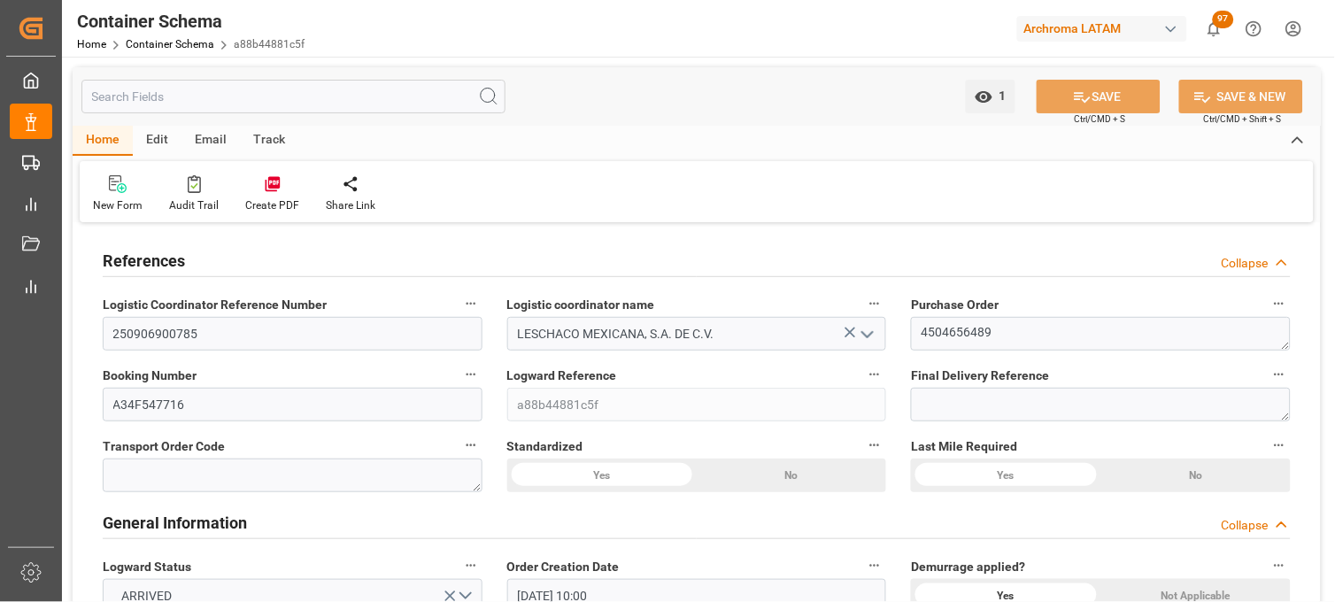
type input "[DATE] 10:00"
type input "[DATE]"
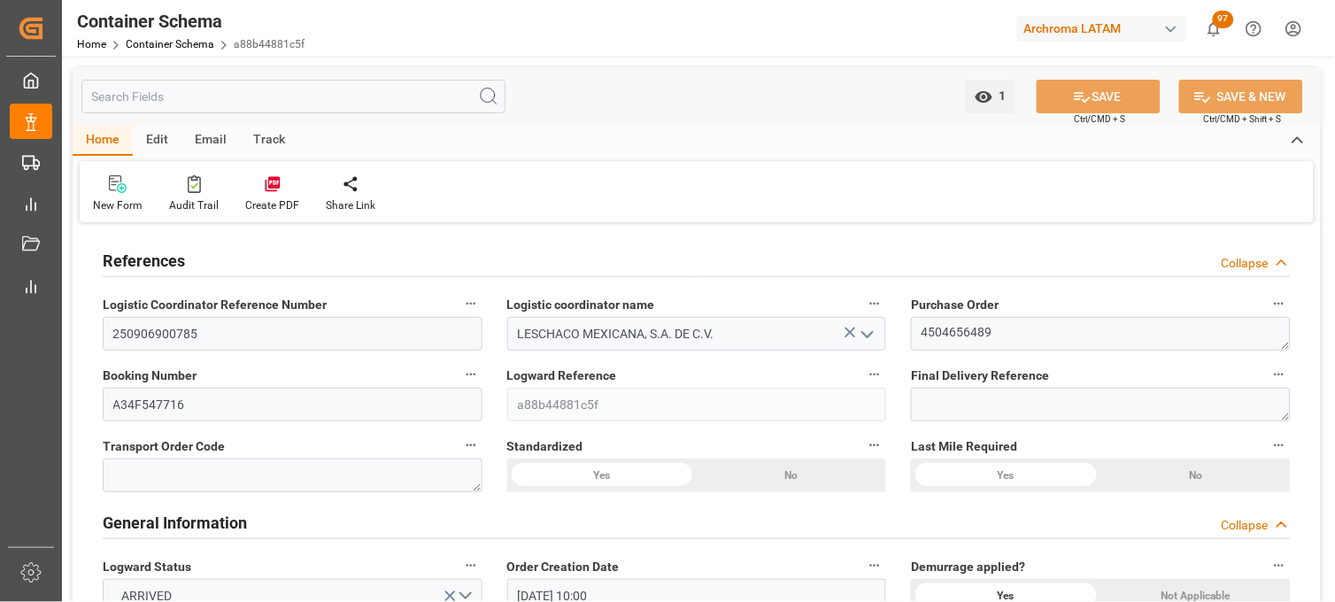
type input "[DATE]"
type input "[DATE] 18:00"
type input "[DATE] 14:40"
type input "[DATE]"
drag, startPoint x: 1153, startPoint y: 286, endPoint x: 820, endPoint y: 287, distance: 332.9
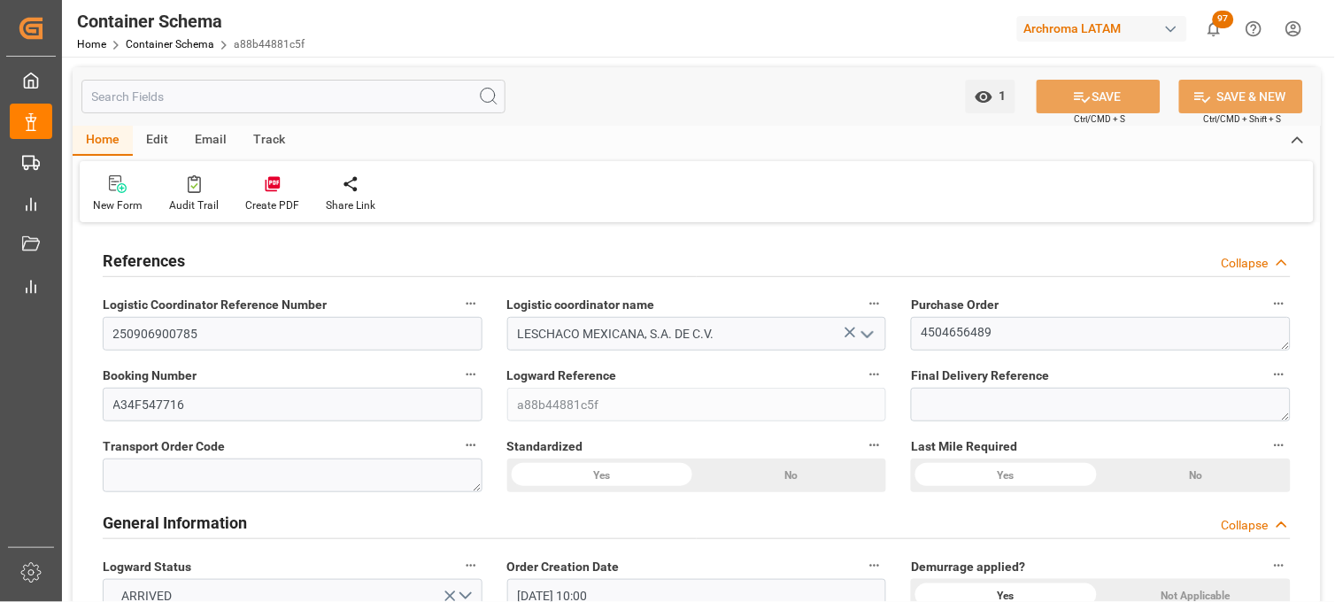
click at [1153, 286] on div "Purchase Order 4504656489" at bounding box center [1101, 321] width 405 height 71
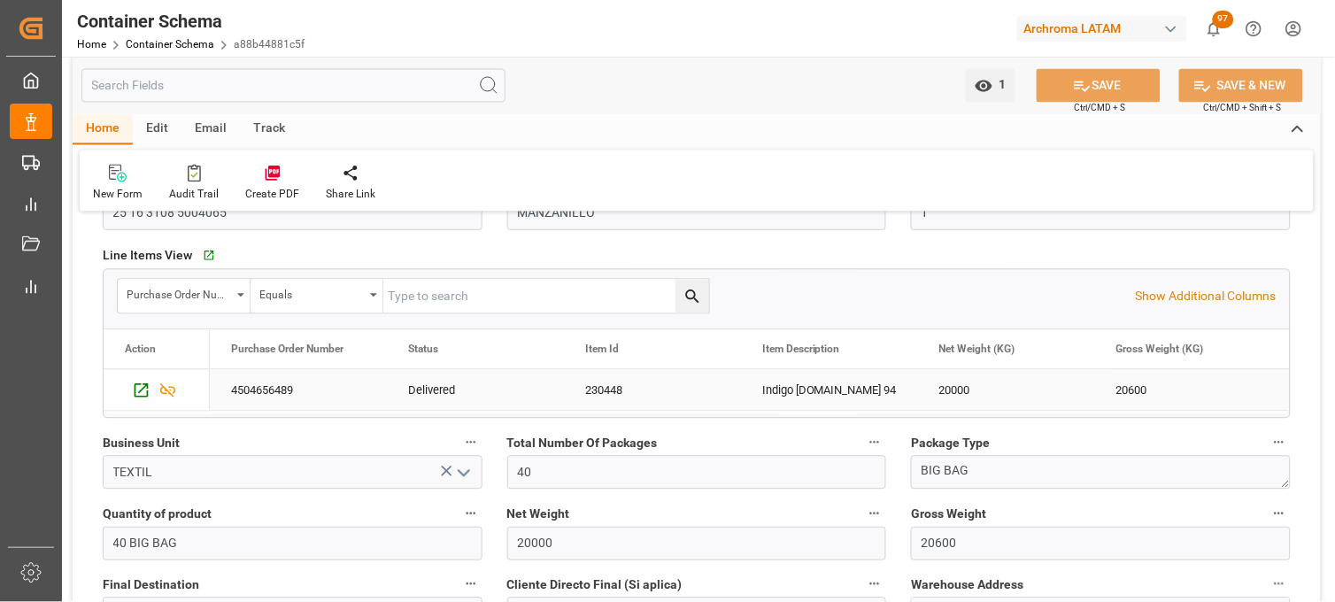
scroll to position [885, 0]
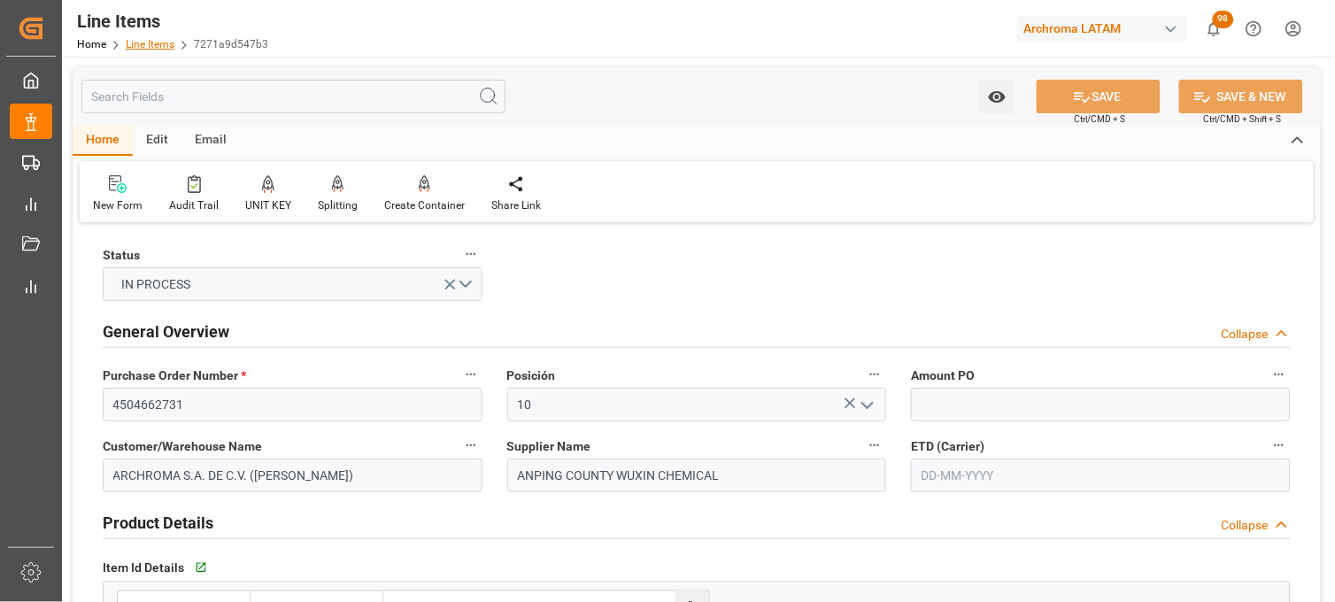
click at [148, 43] on link "Line Items" at bounding box center [150, 44] width 49 height 12
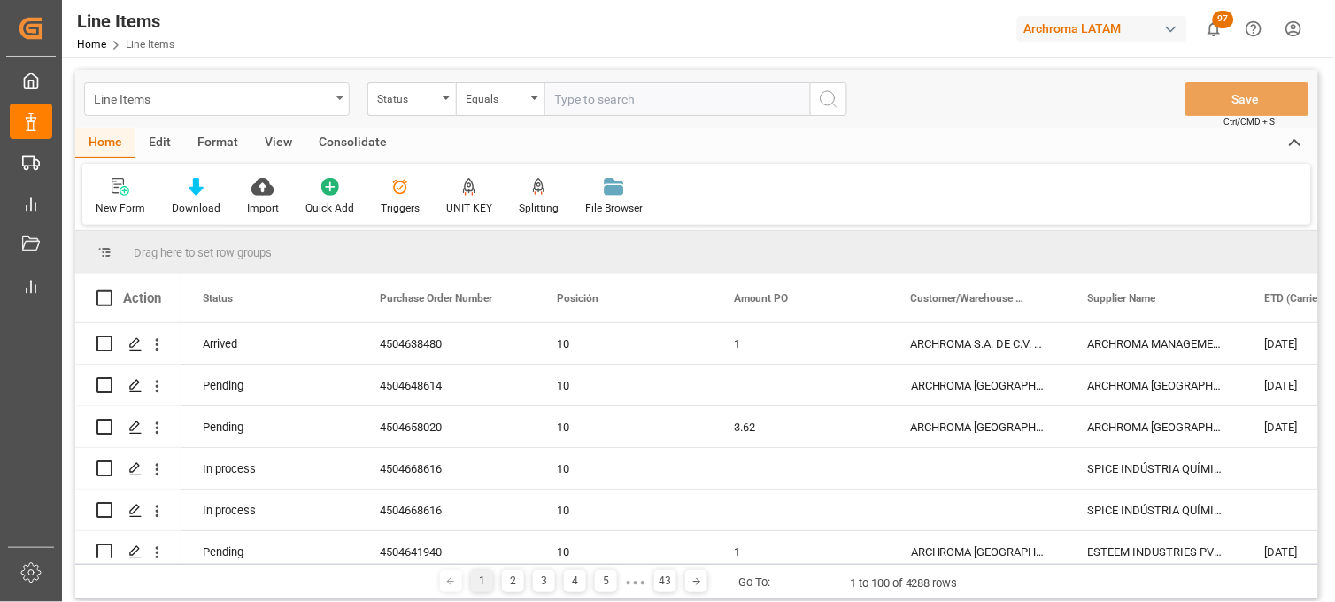
click at [334, 102] on div "Line Items" at bounding box center [217, 99] width 266 height 34
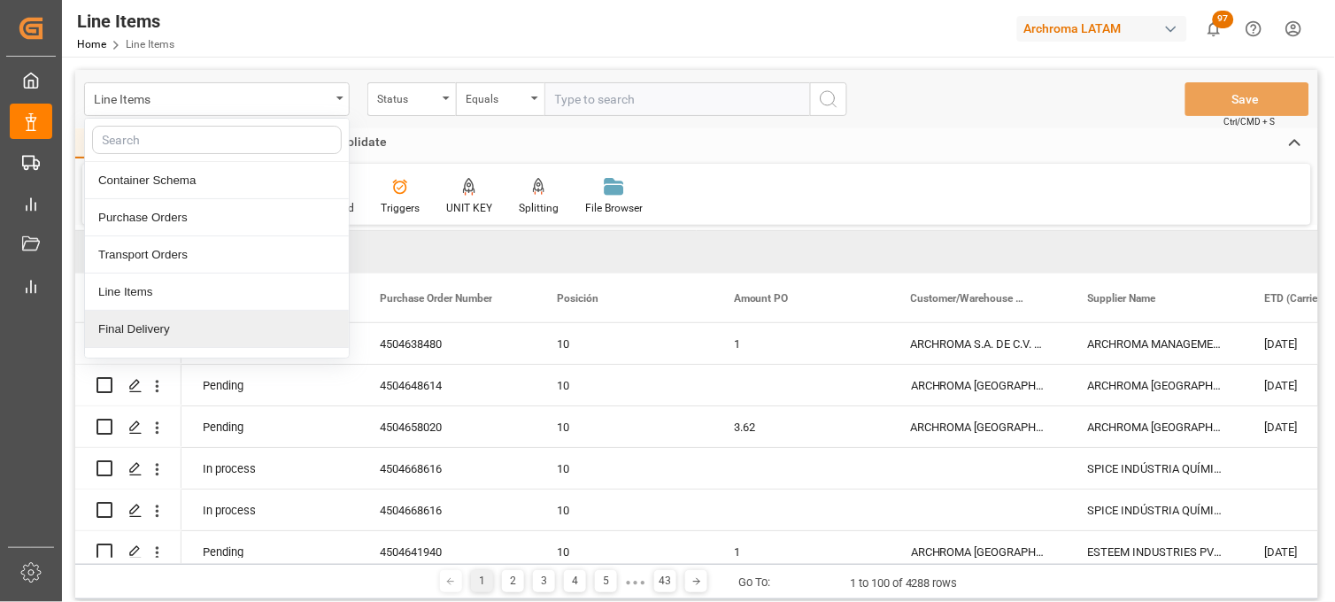
click at [180, 332] on div "Final Delivery" at bounding box center [217, 329] width 264 height 37
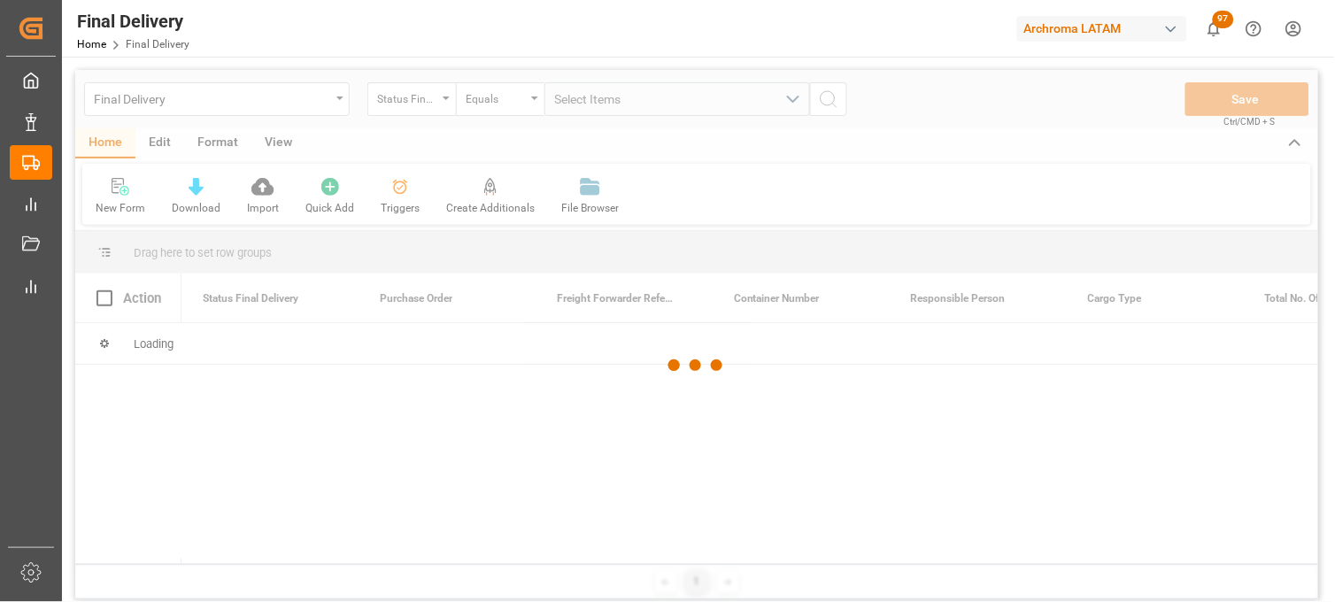
click at [441, 108] on div at bounding box center [696, 365] width 1243 height 591
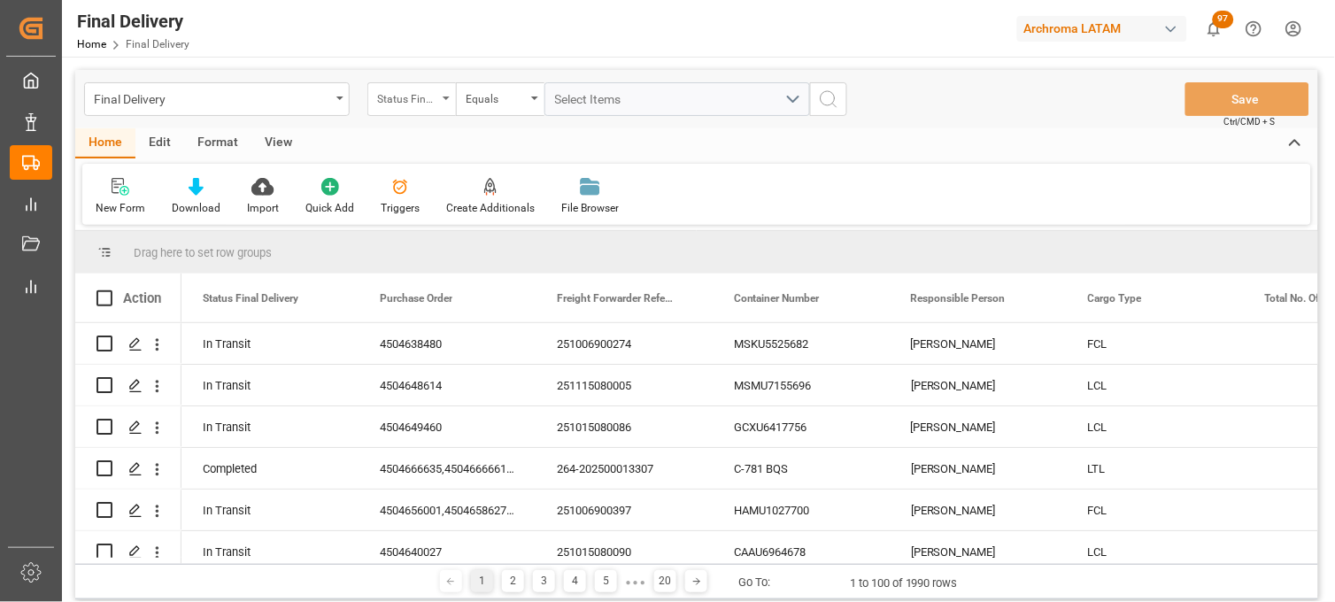
click at [452, 103] on div "Status Final Delivery" at bounding box center [411, 99] width 89 height 34
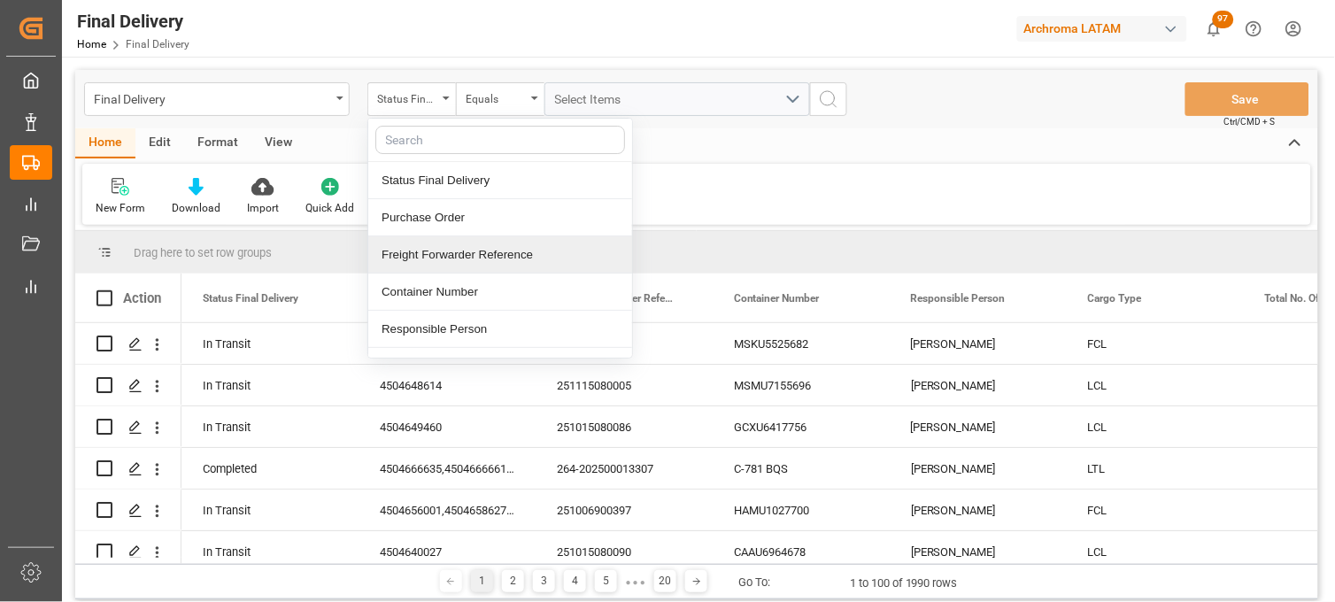
drag, startPoint x: 453, startPoint y: 259, endPoint x: 528, endPoint y: 160, distance: 123.3
click at [457, 257] on div "Freight Forwarder Reference" at bounding box center [500, 254] width 264 height 37
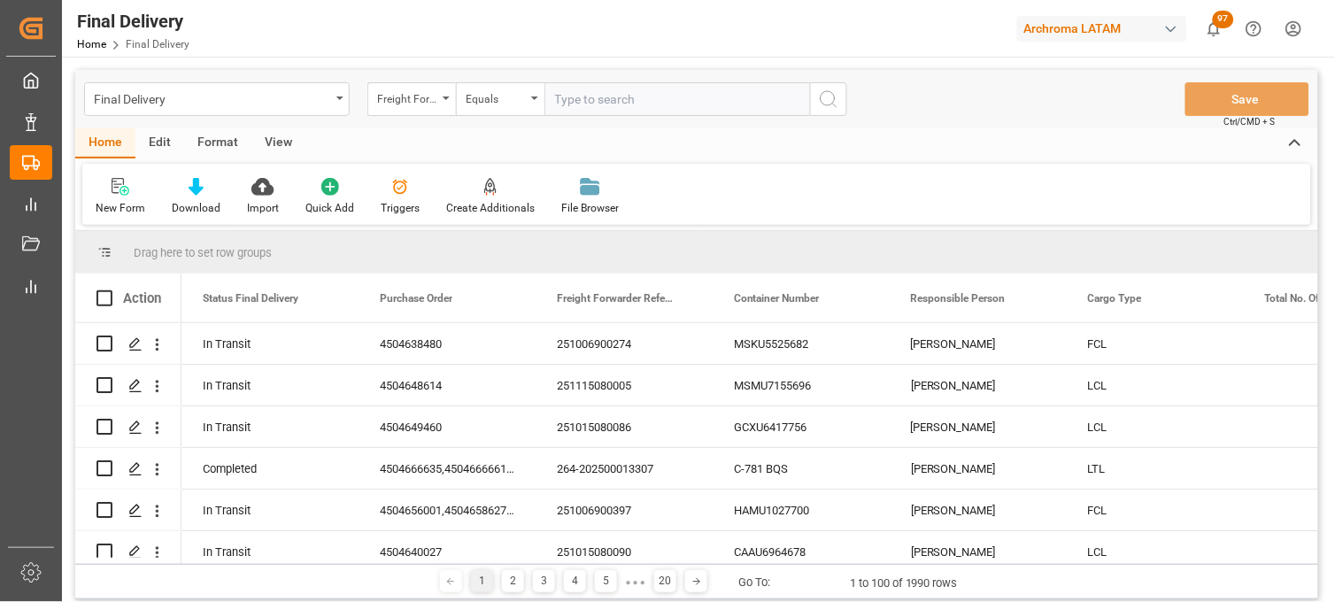
click at [561, 104] on input "text" at bounding box center [678, 99] width 266 height 34
type input "251006900274"
click at [829, 104] on icon "search button" at bounding box center [828, 99] width 21 height 21
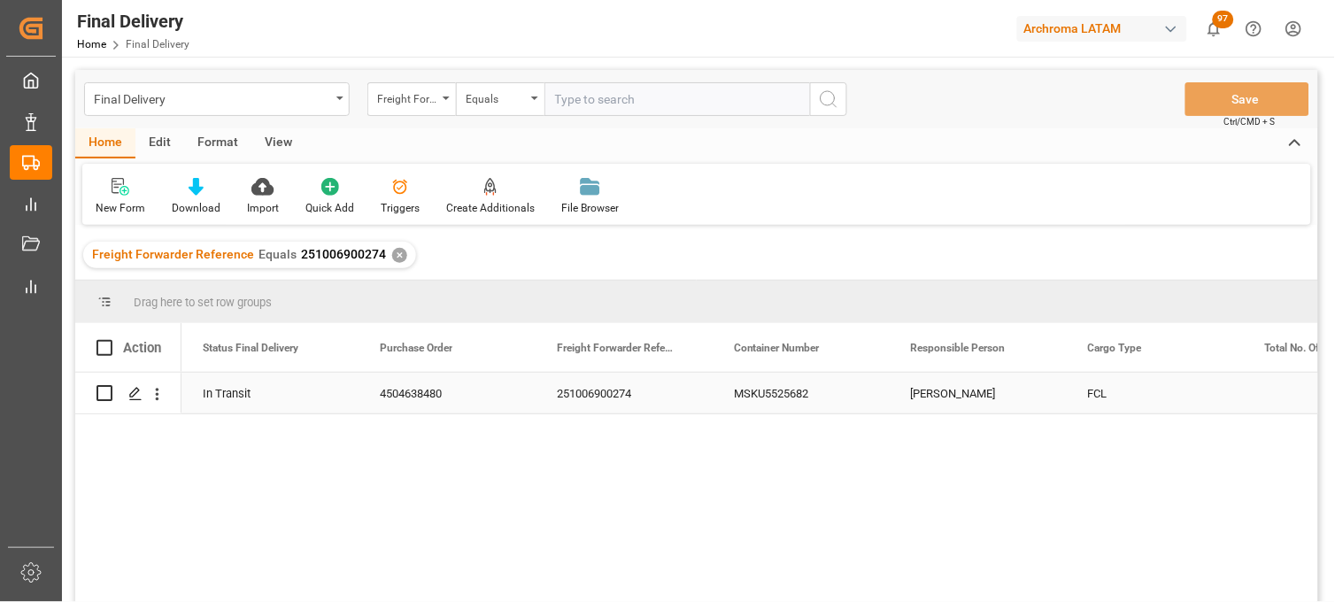
click at [783, 393] on div "MSKU5525682" at bounding box center [801, 393] width 177 height 41
click at [753, 391] on div "MSKU5525682" at bounding box center [801, 393] width 177 height 41
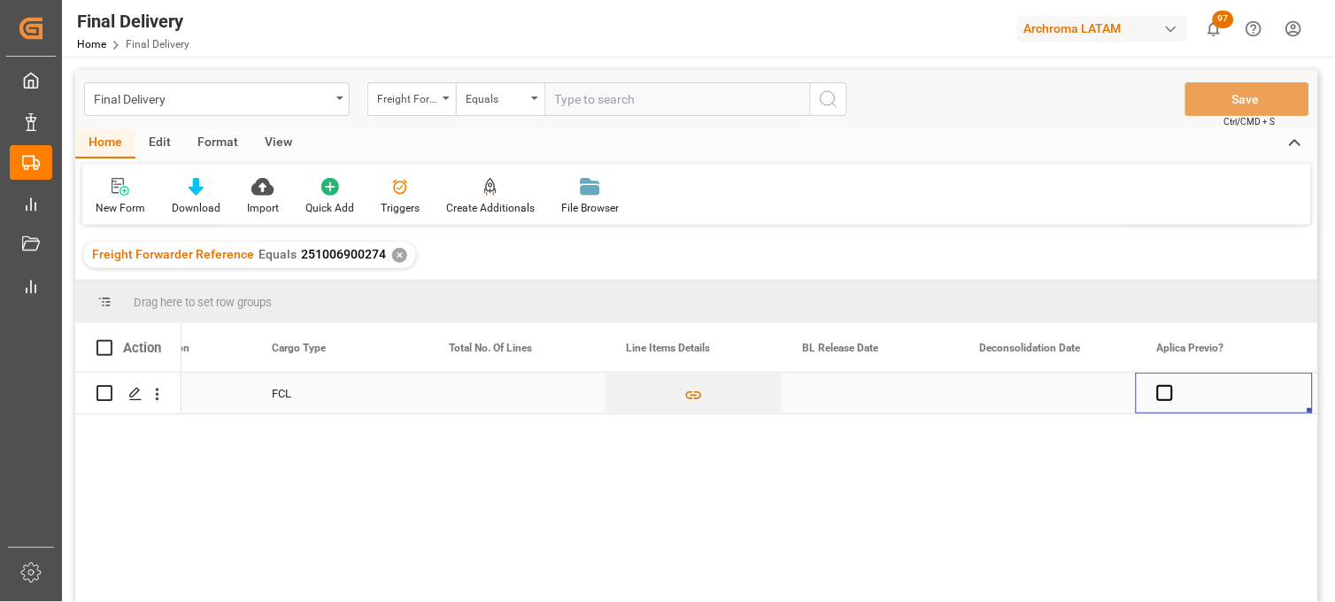
scroll to position [0, 816]
click at [832, 391] on div "Press SPACE to select this row." at bounding box center [870, 393] width 177 height 41
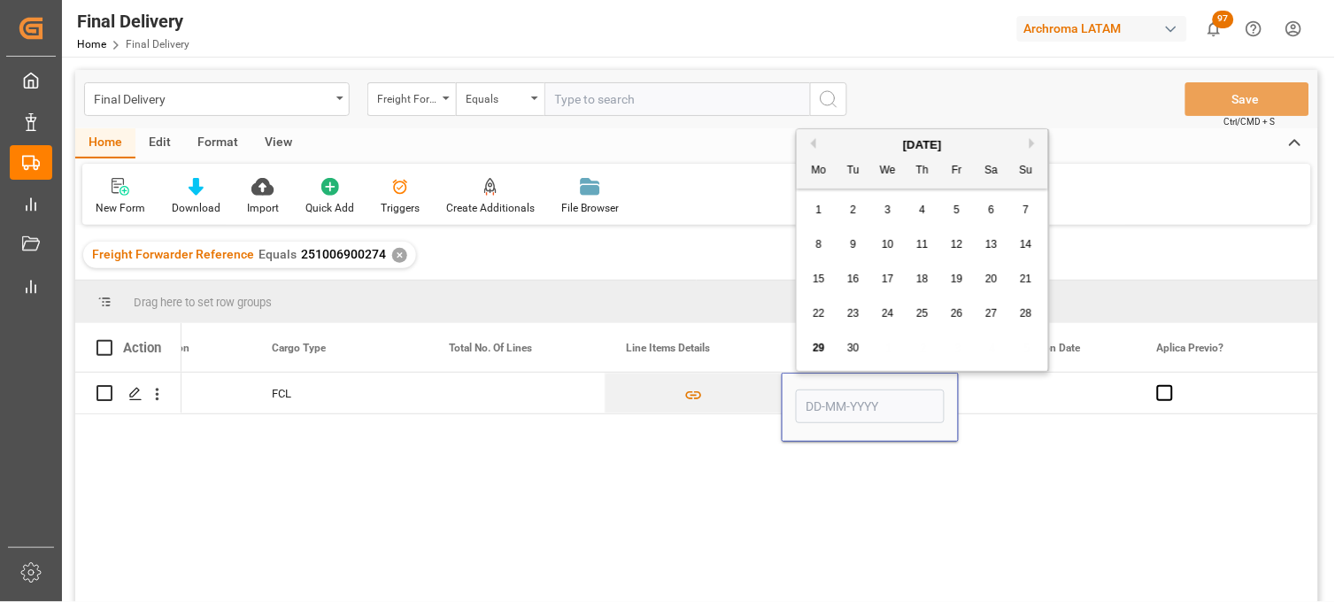
click at [817, 354] on span "29" at bounding box center [819, 348] width 12 height 12
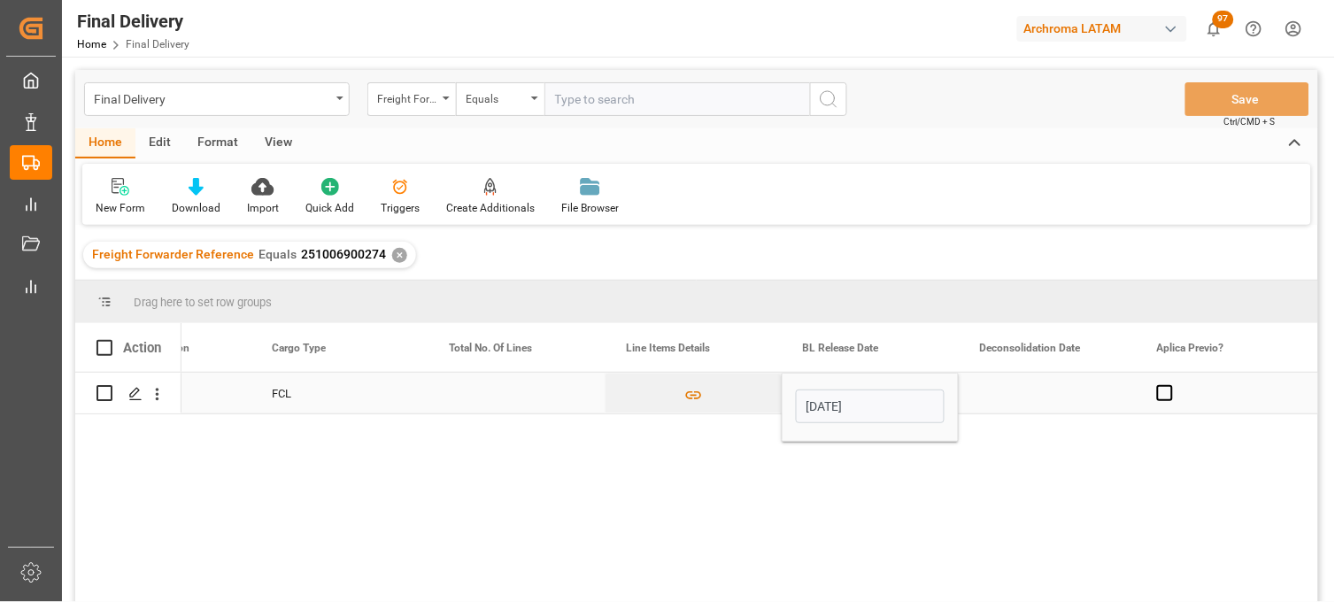
click at [815, 406] on input "[DATE]" at bounding box center [870, 407] width 149 height 34
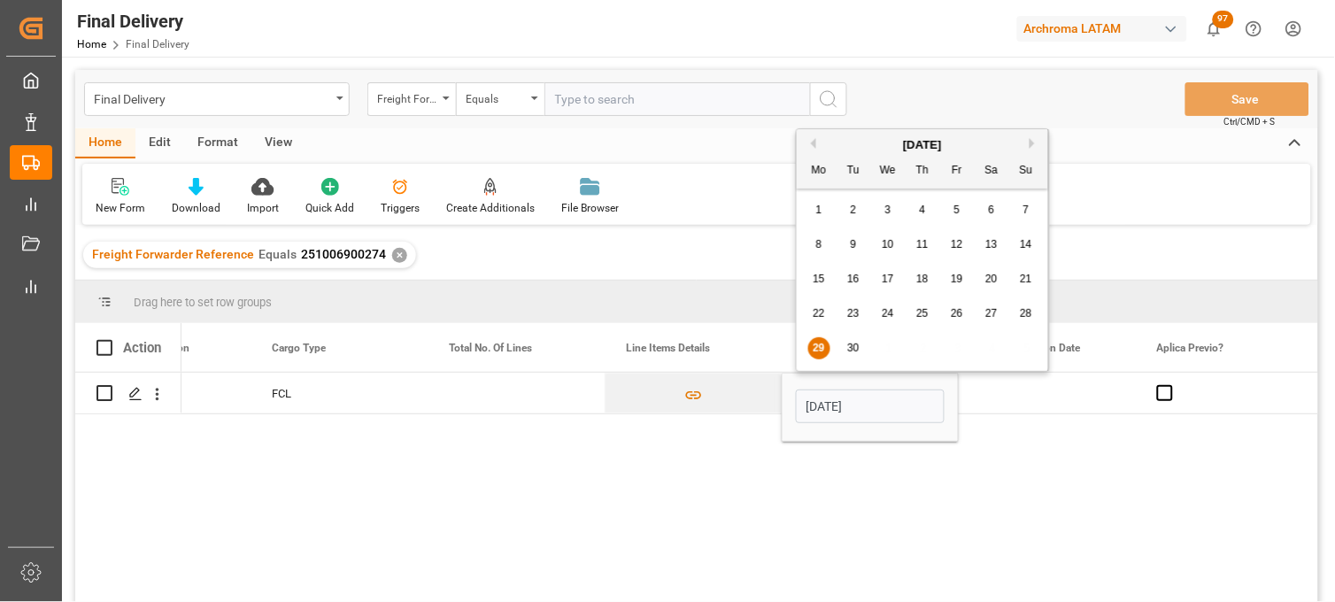
click at [854, 350] on span "30" at bounding box center [853, 348] width 12 height 12
type input "[DATE]"
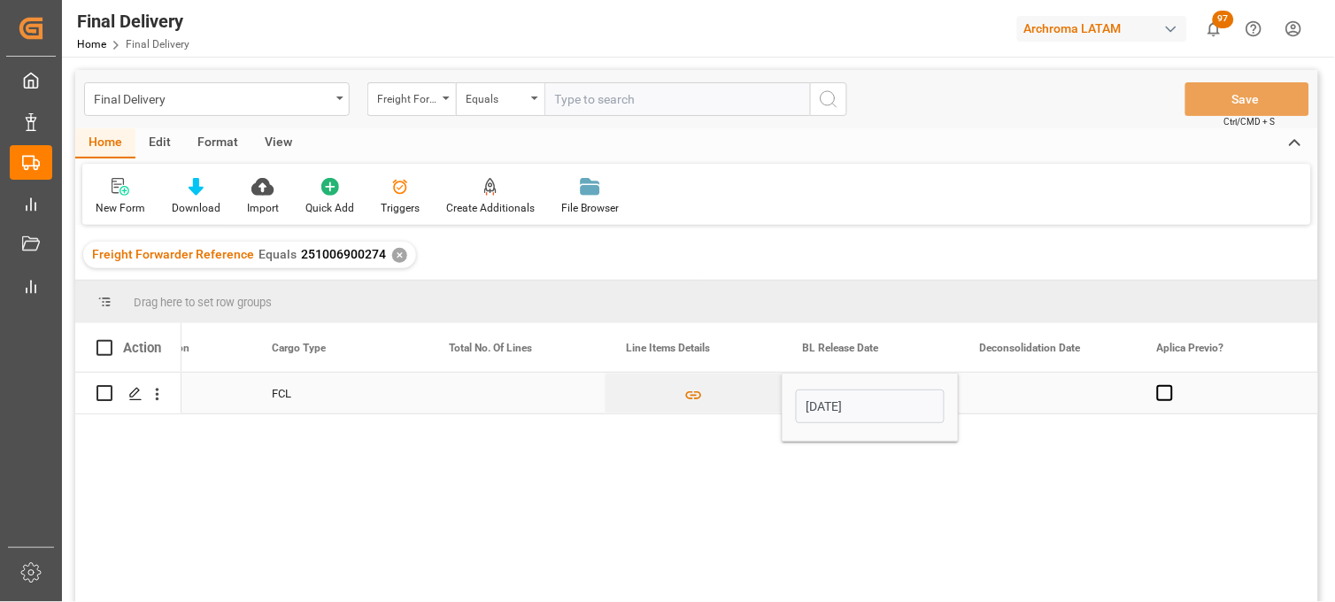
click at [1045, 388] on div "Press SPACE to select this row." at bounding box center [1047, 393] width 177 height 41
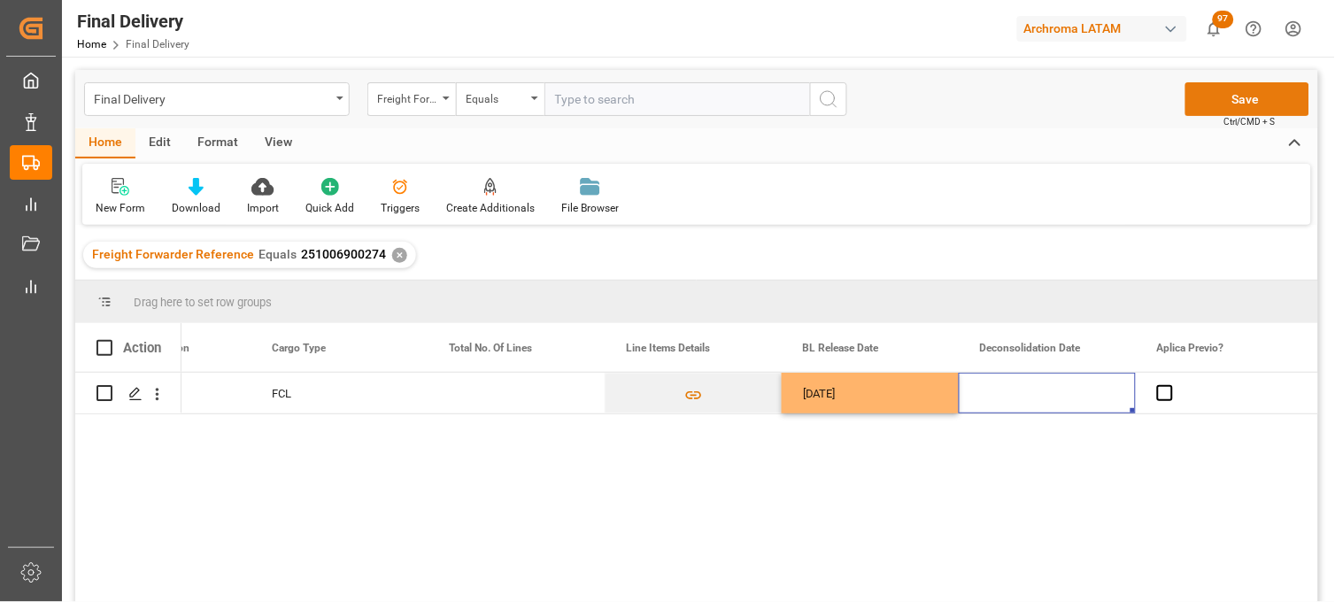
click at [1202, 99] on button "Save" at bounding box center [1248, 99] width 124 height 34
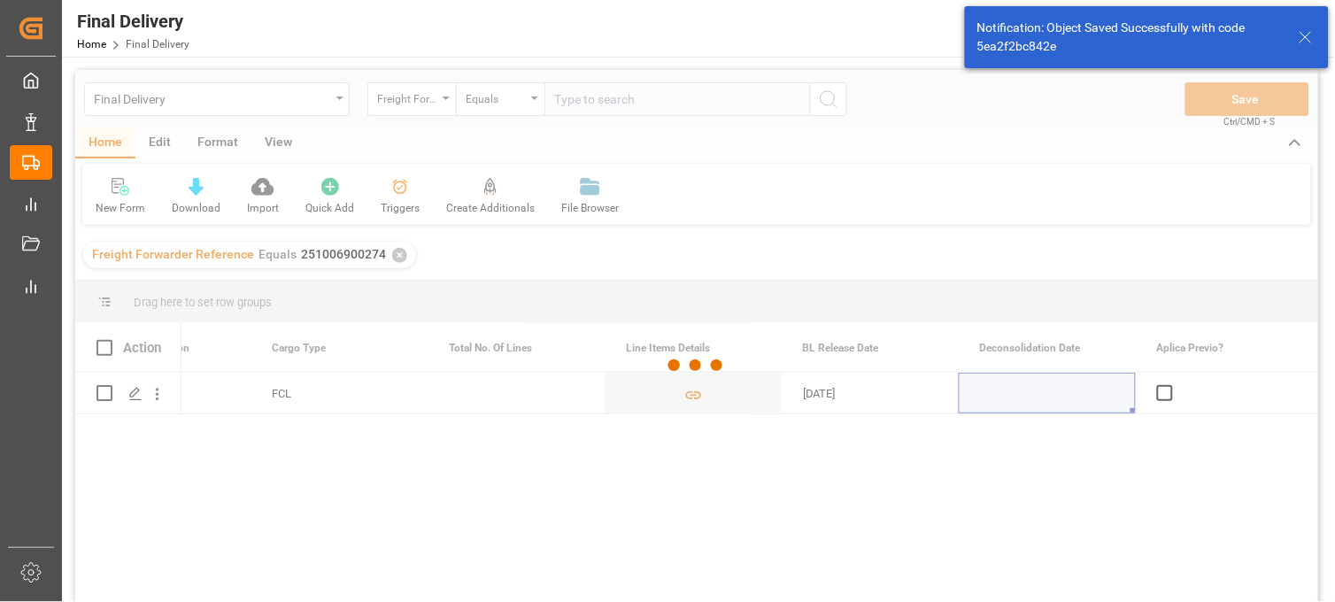
click at [1163, 397] on div at bounding box center [696, 365] width 1243 height 591
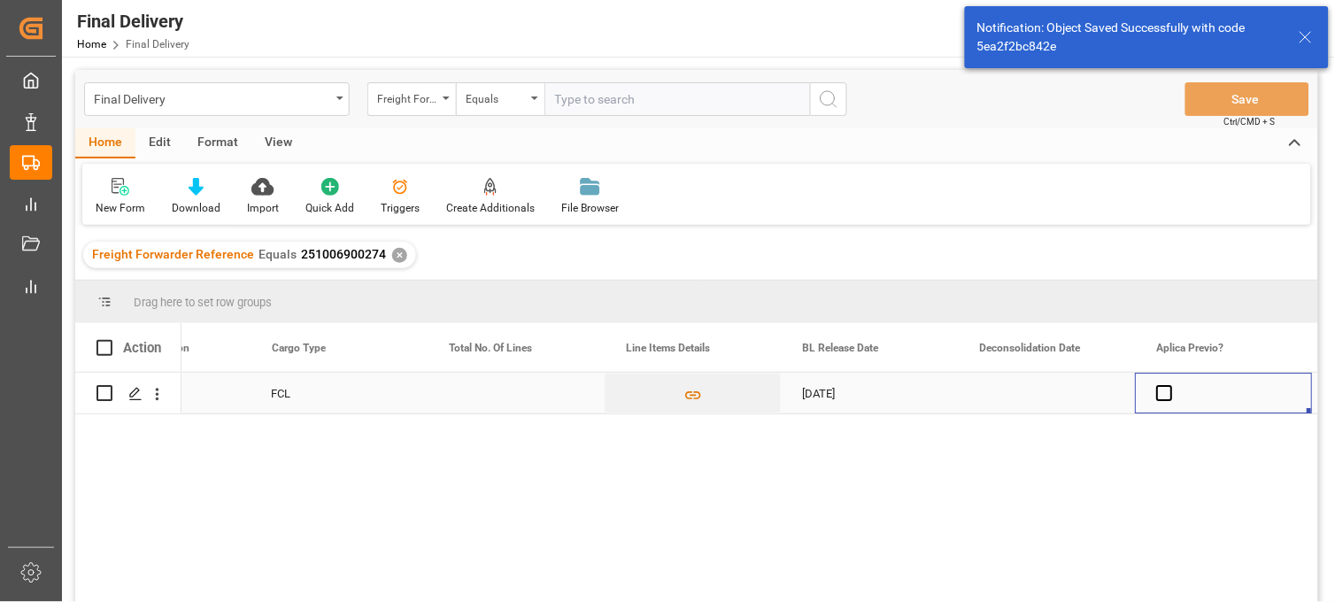
click at [1165, 397] on span "Press SPACE to select this row." at bounding box center [1165, 393] width 16 height 16
click at [1171, 385] on input "Press SPACE to select this row." at bounding box center [1171, 385] width 0 height 0
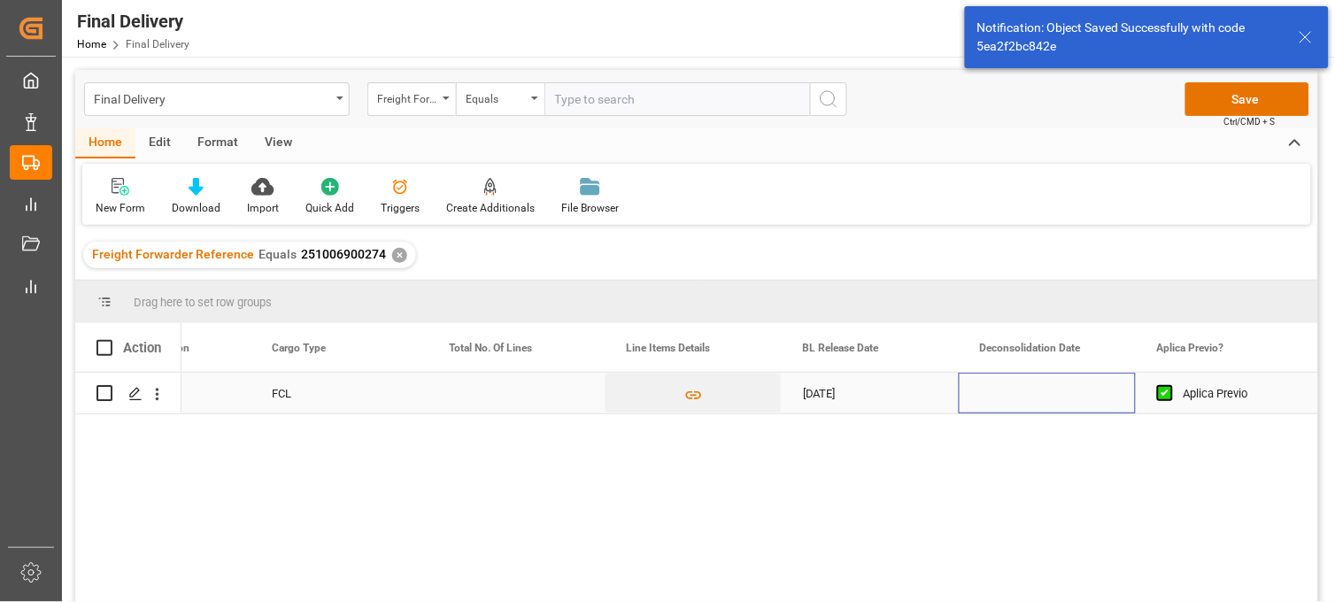
click at [1083, 397] on div "Press SPACE to select this row." at bounding box center [1047, 393] width 177 height 41
click at [844, 392] on div "[DATE]" at bounding box center [870, 393] width 177 height 41
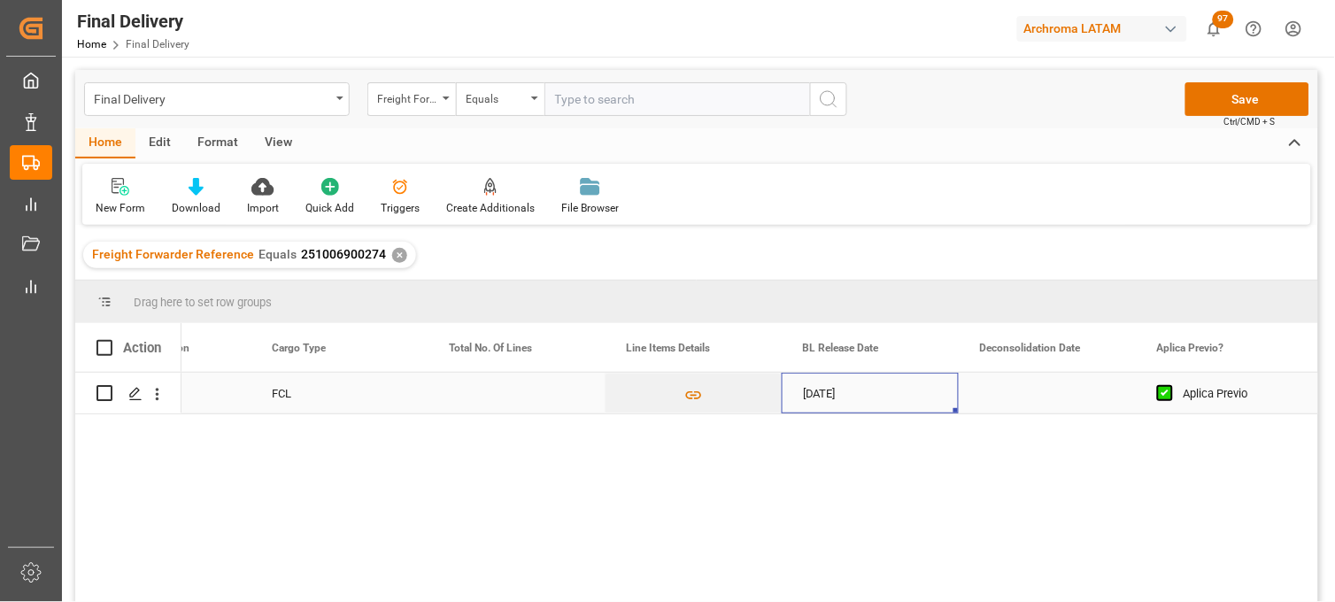
click at [1028, 396] on div "Press SPACE to select this row." at bounding box center [1047, 393] width 177 height 41
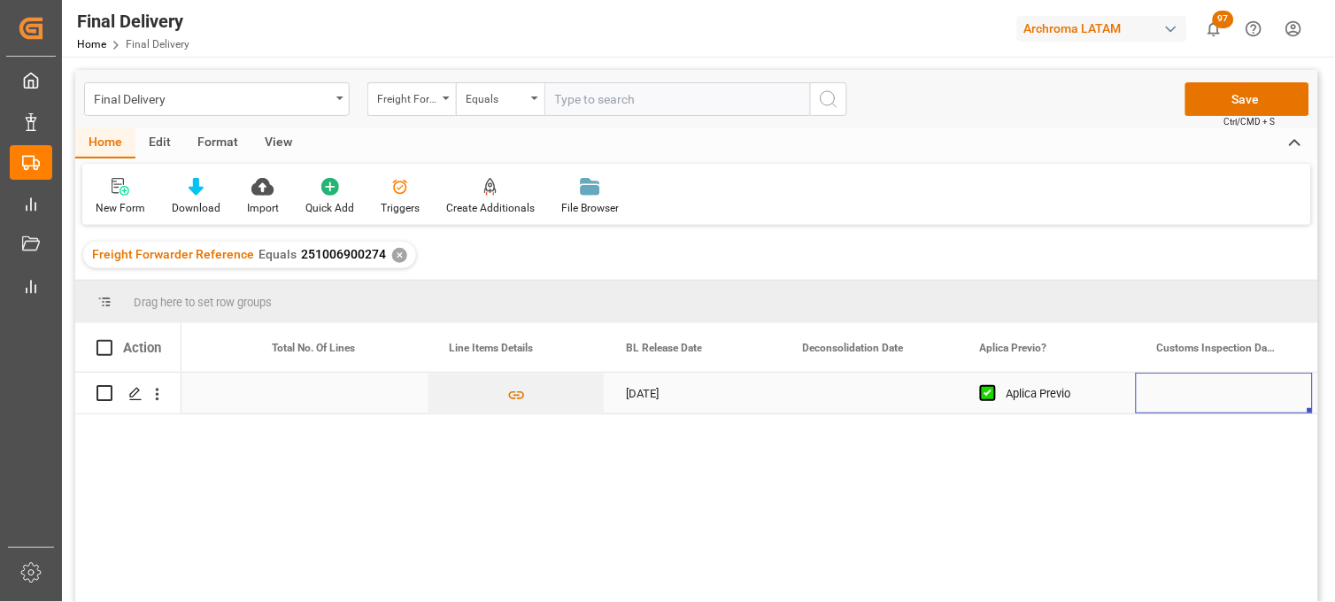
scroll to position [0, 1171]
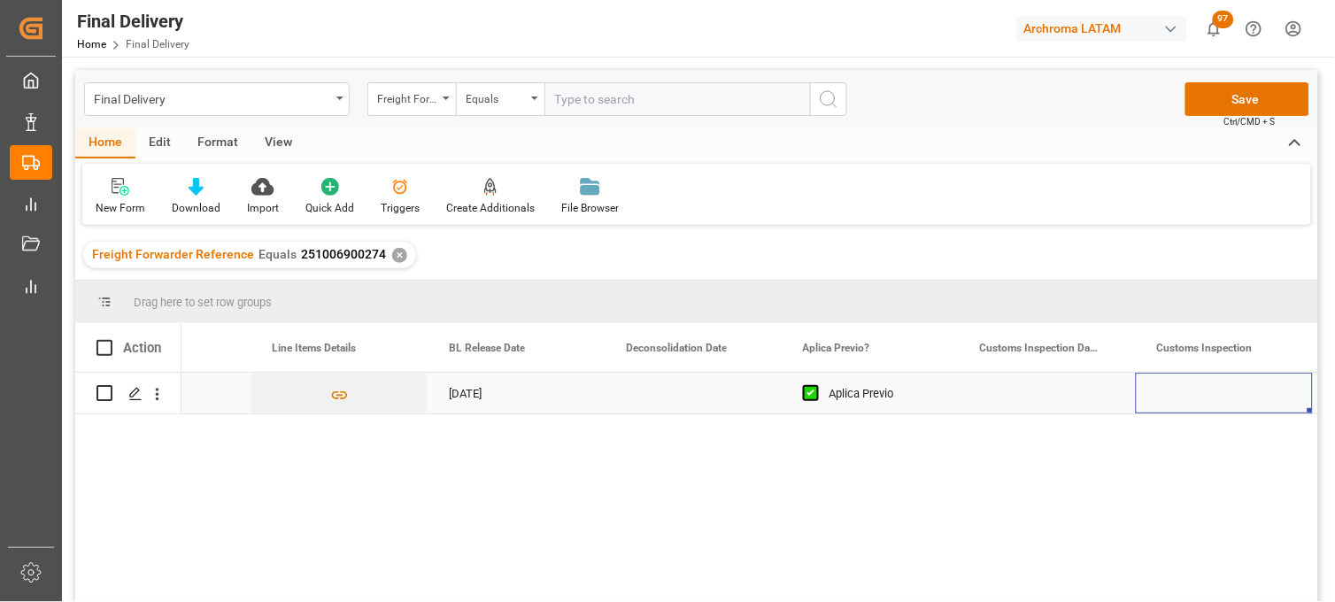
click at [467, 393] on div "[DATE]" at bounding box center [516, 393] width 177 height 41
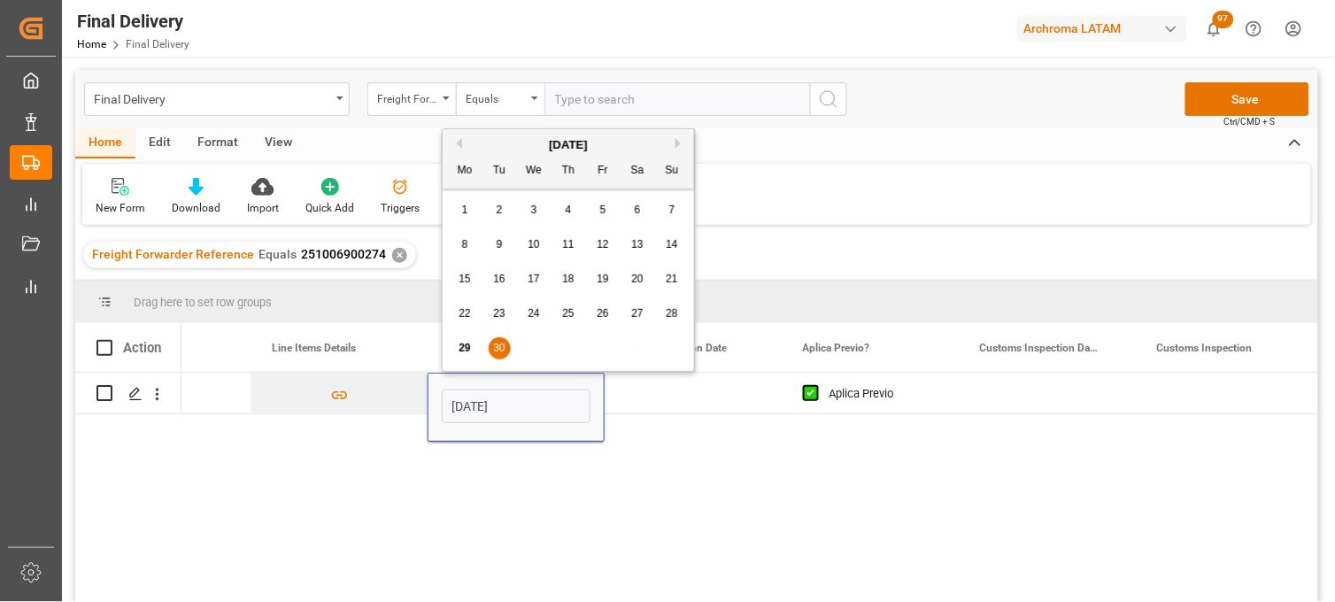
click at [459, 349] on span "29" at bounding box center [465, 348] width 12 height 12
type input "[DATE]"
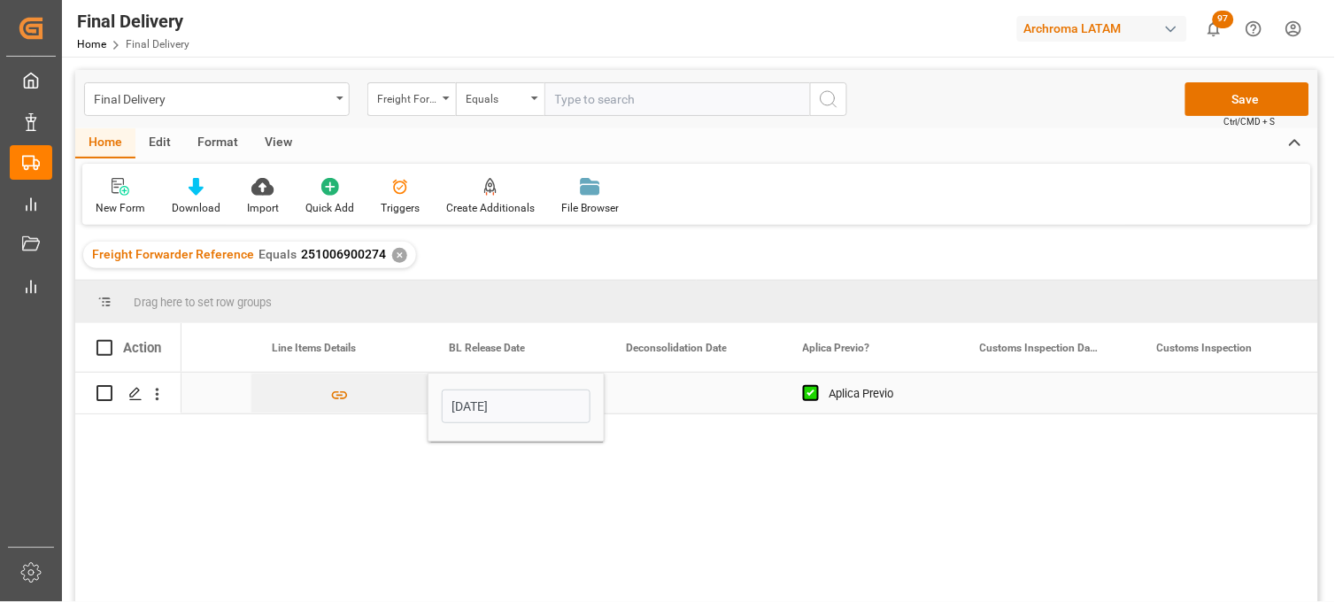
click at [634, 390] on div "Press SPACE to select this row." at bounding box center [693, 393] width 177 height 41
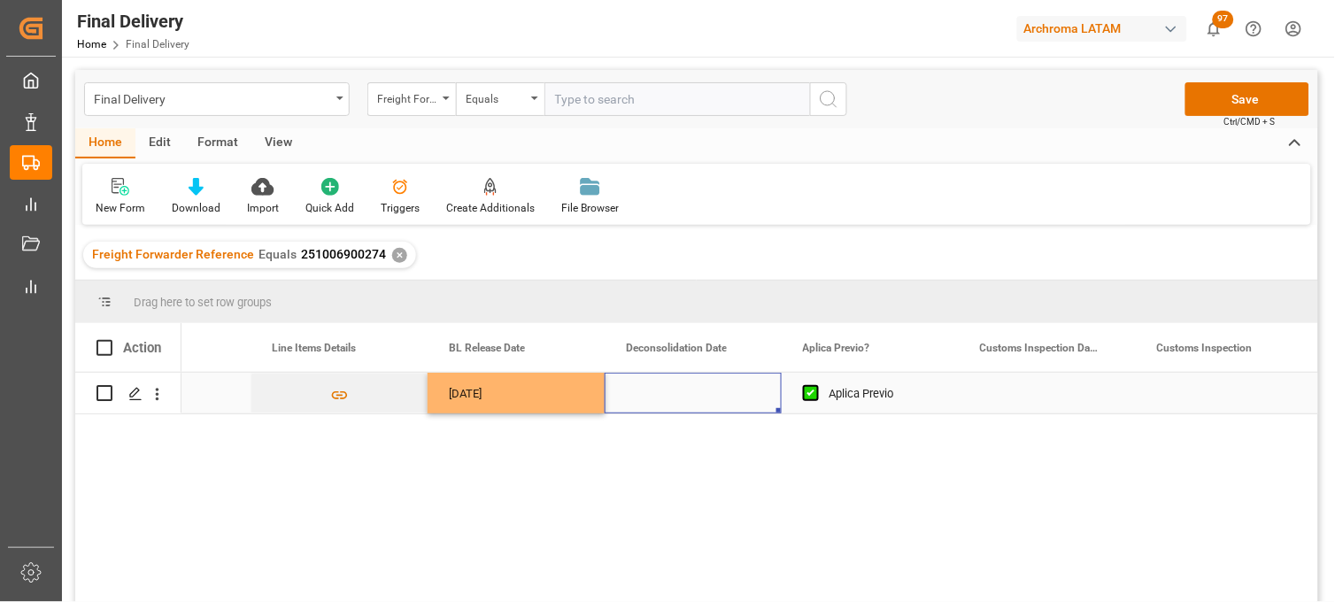
click at [1031, 393] on div "Press SPACE to select this row." at bounding box center [1047, 393] width 177 height 41
click at [1031, 394] on div "Press SPACE to select this row." at bounding box center [1047, 393] width 177 height 41
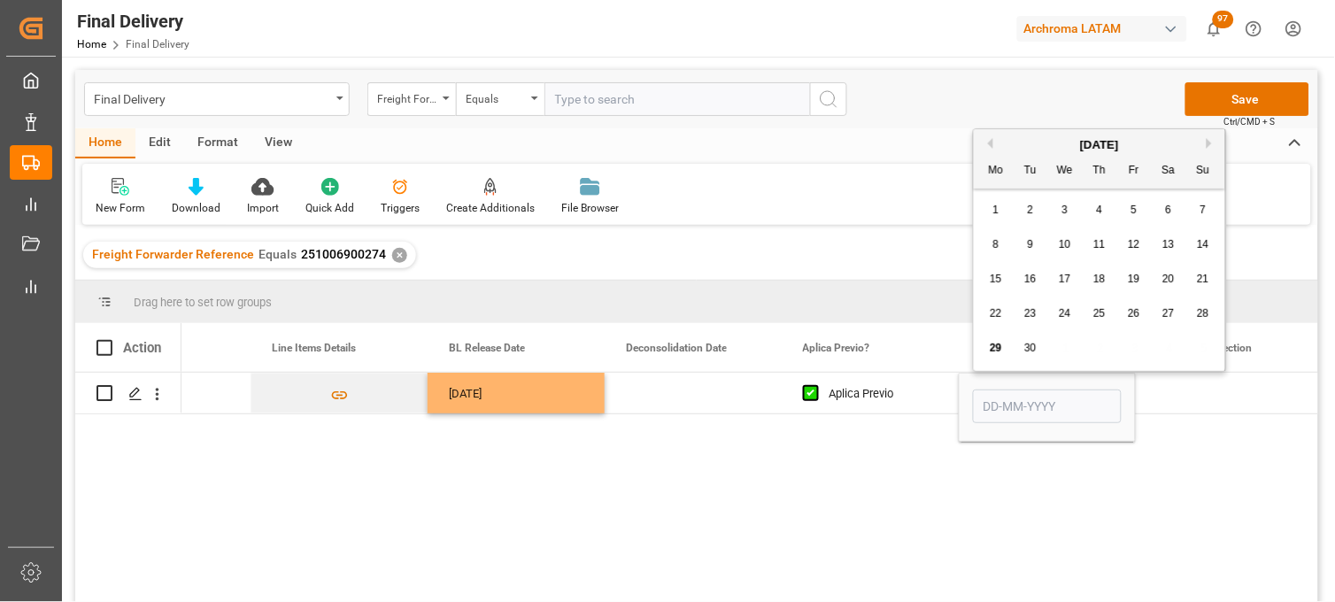
click at [1030, 352] on span "30" at bounding box center [1030, 348] width 12 height 12
type input "[DATE]"
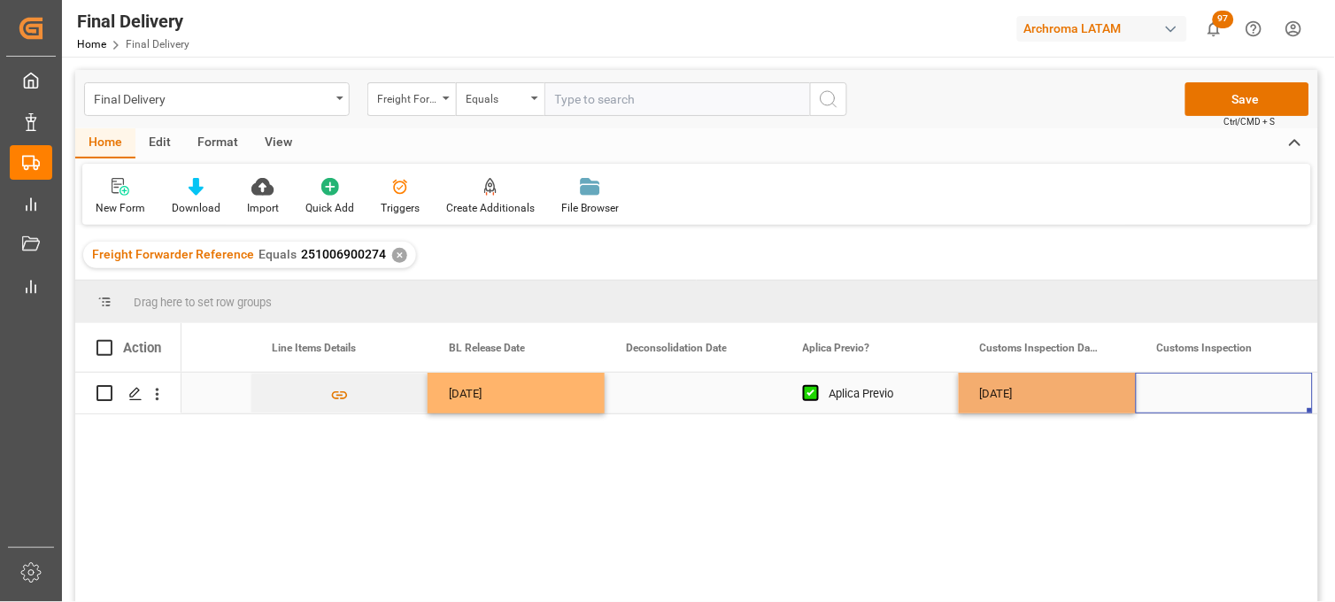
click at [1180, 404] on div "Press SPACE to select this row." at bounding box center [1224, 393] width 177 height 41
click at [1234, 97] on button "Save" at bounding box center [1248, 99] width 124 height 34
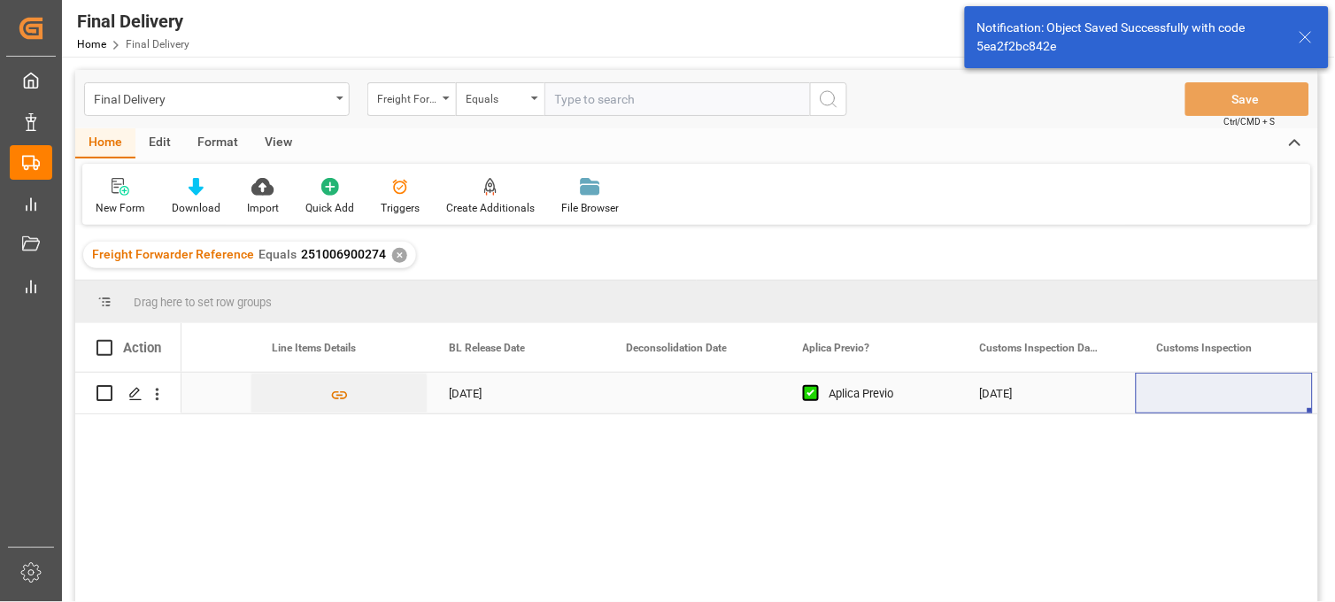
click at [1037, 398] on div "[DATE]" at bounding box center [1047, 393] width 177 height 41
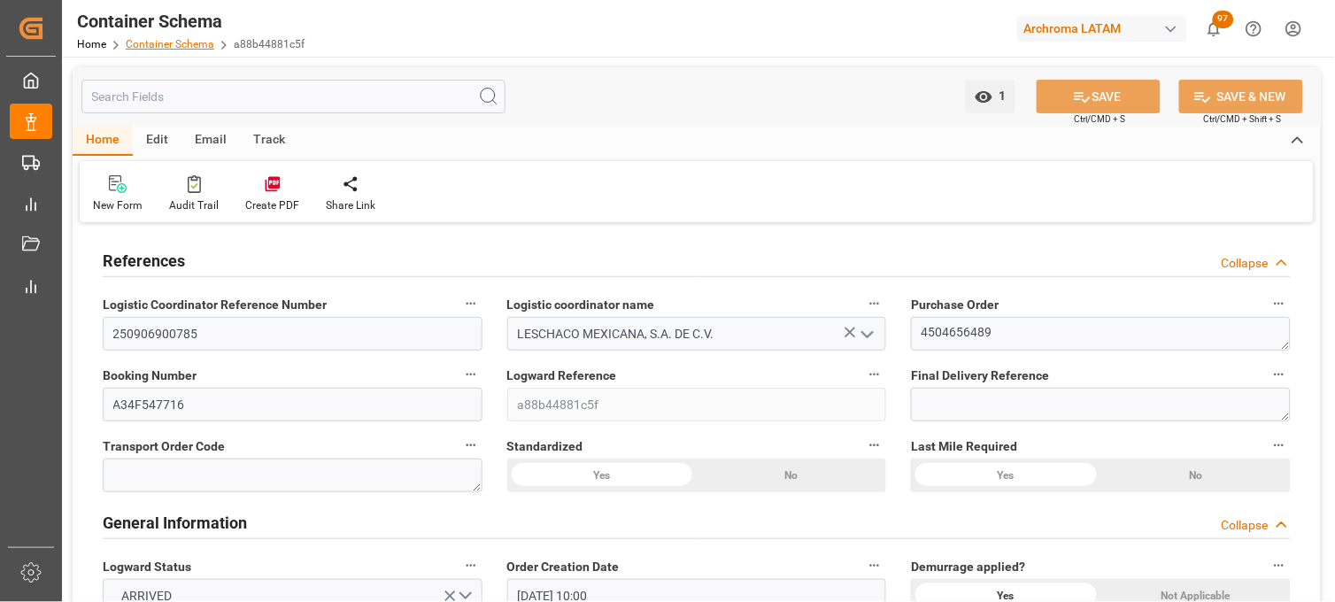
scroll to position [885, 0]
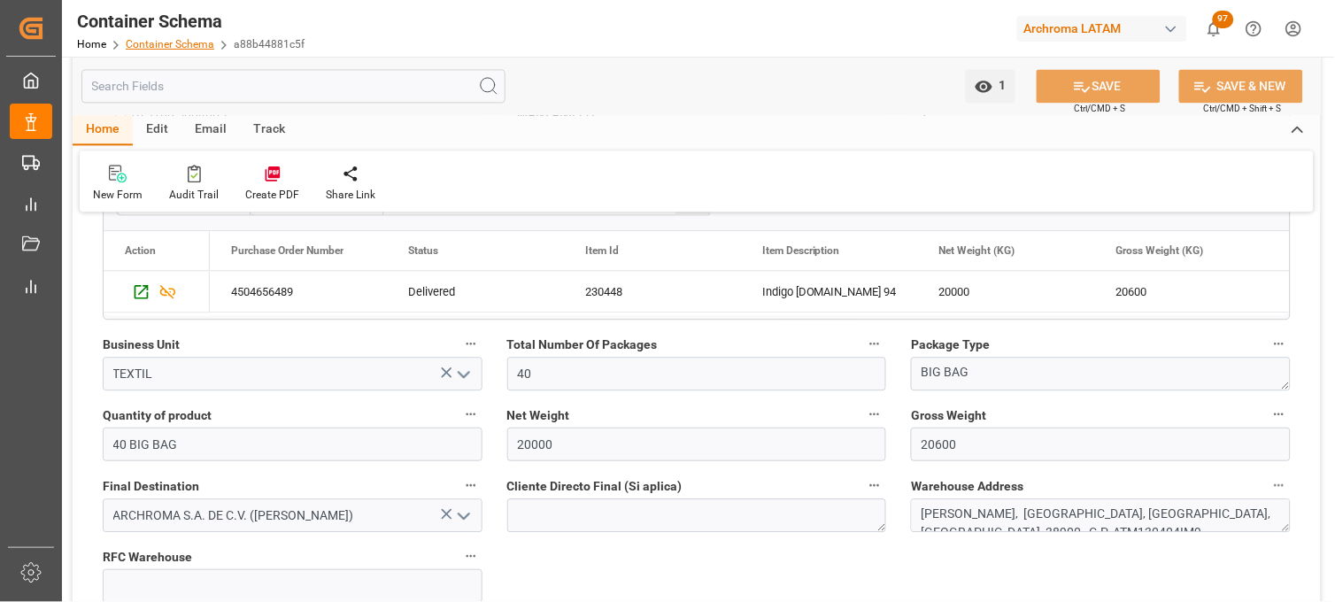
click at [149, 45] on link "Container Schema" at bounding box center [170, 44] width 89 height 12
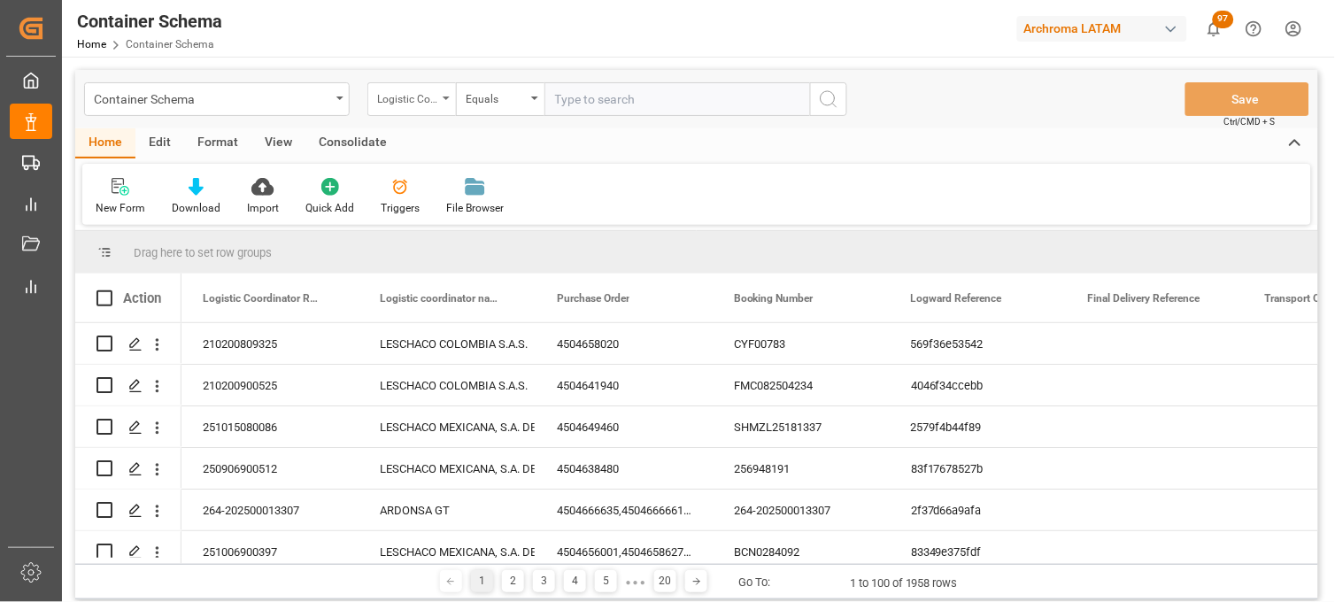
click at [422, 94] on div "Logistic Coordinator Reference Number" at bounding box center [407, 97] width 60 height 20
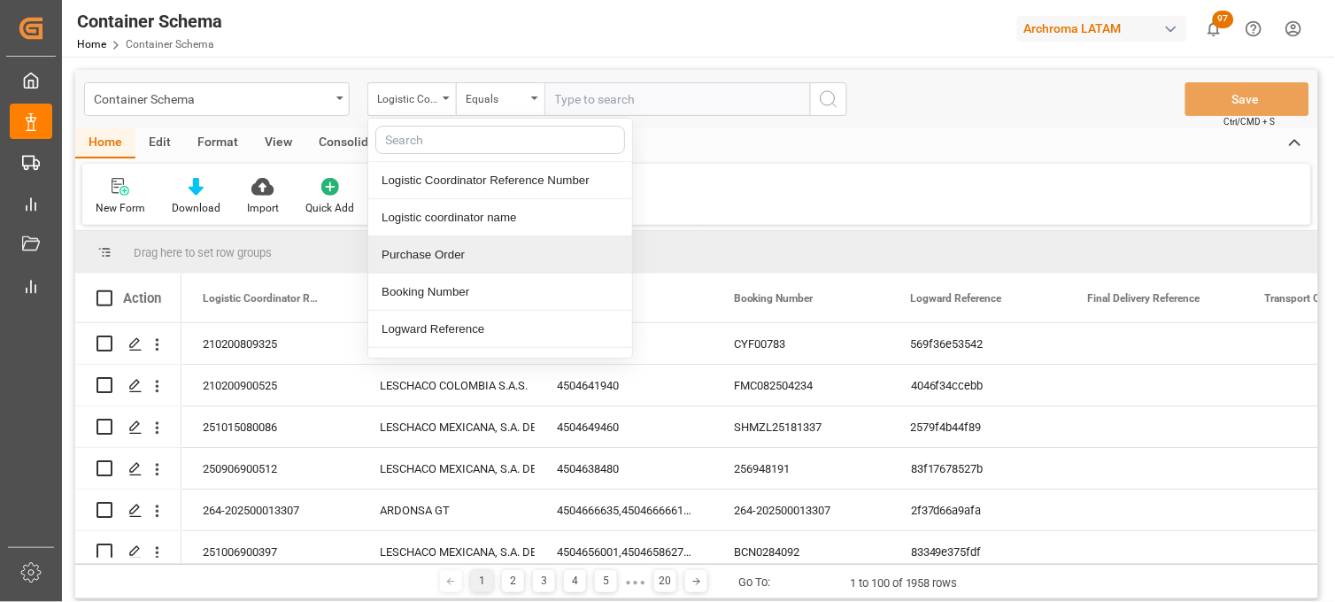
drag, startPoint x: 452, startPoint y: 261, endPoint x: 511, endPoint y: 177, distance: 102.9
click at [452, 260] on div "Purchase Order" at bounding box center [500, 254] width 264 height 37
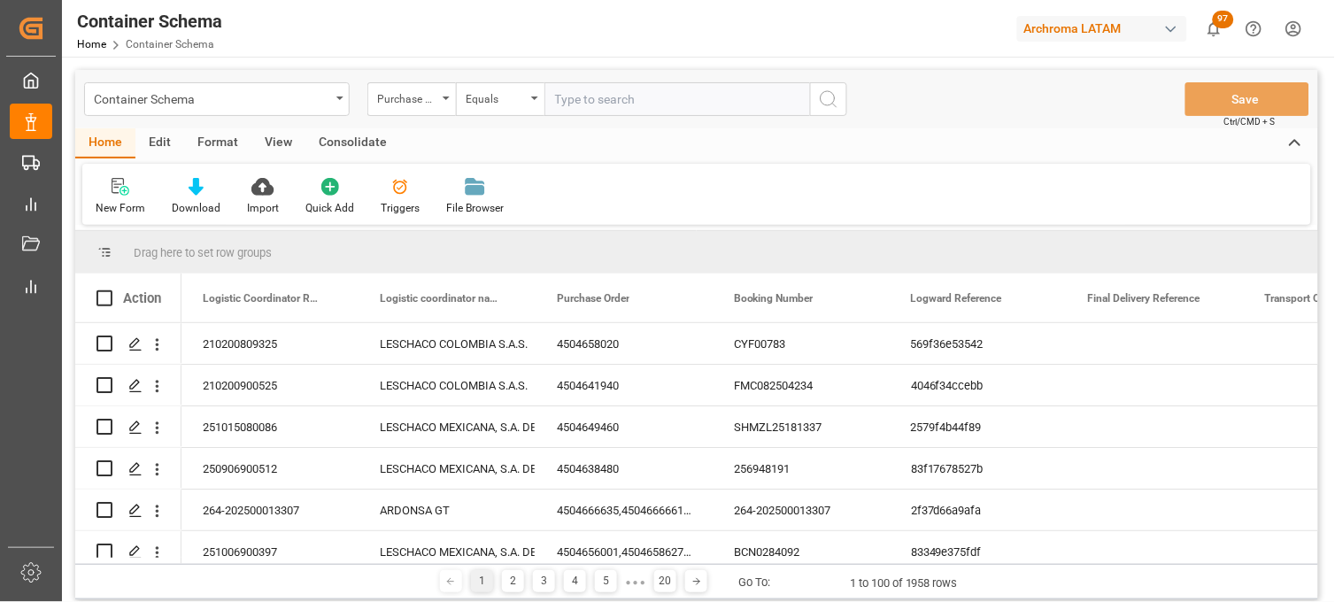
click at [562, 99] on input "text" at bounding box center [678, 99] width 266 height 34
paste input "4504648614"
type input "4504648614"
click at [822, 97] on icon "search button" at bounding box center [828, 99] width 21 height 21
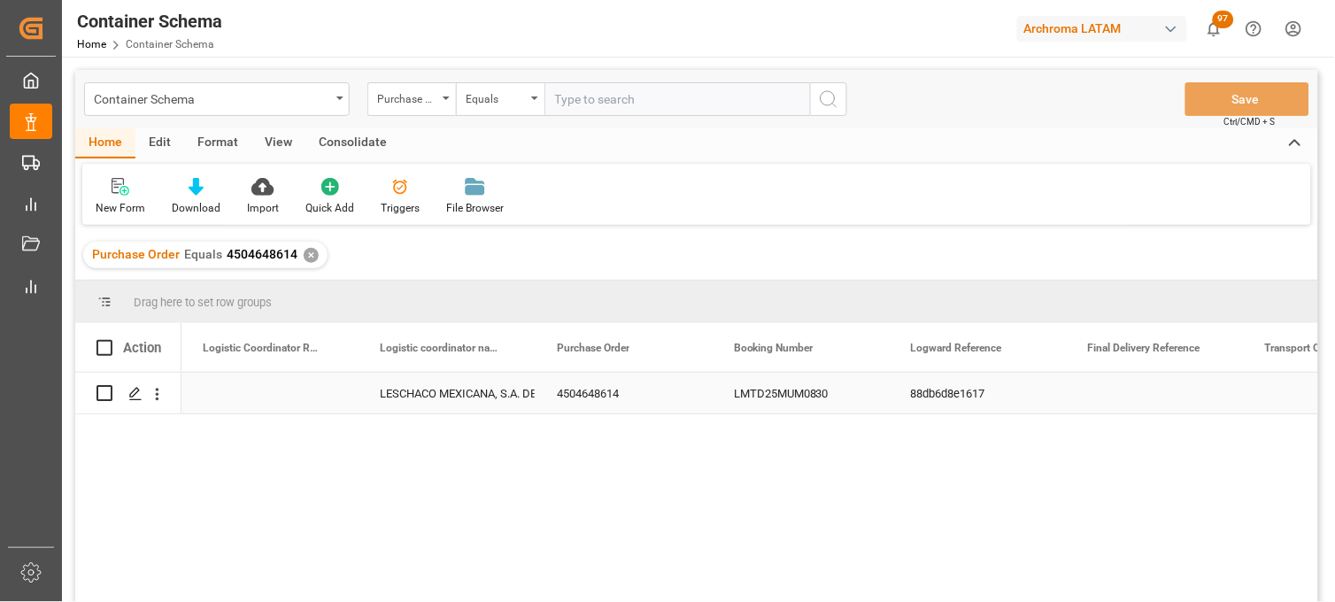
click at [272, 397] on div "Press SPACE to select this row." at bounding box center [270, 393] width 177 height 41
type input "251115080005"
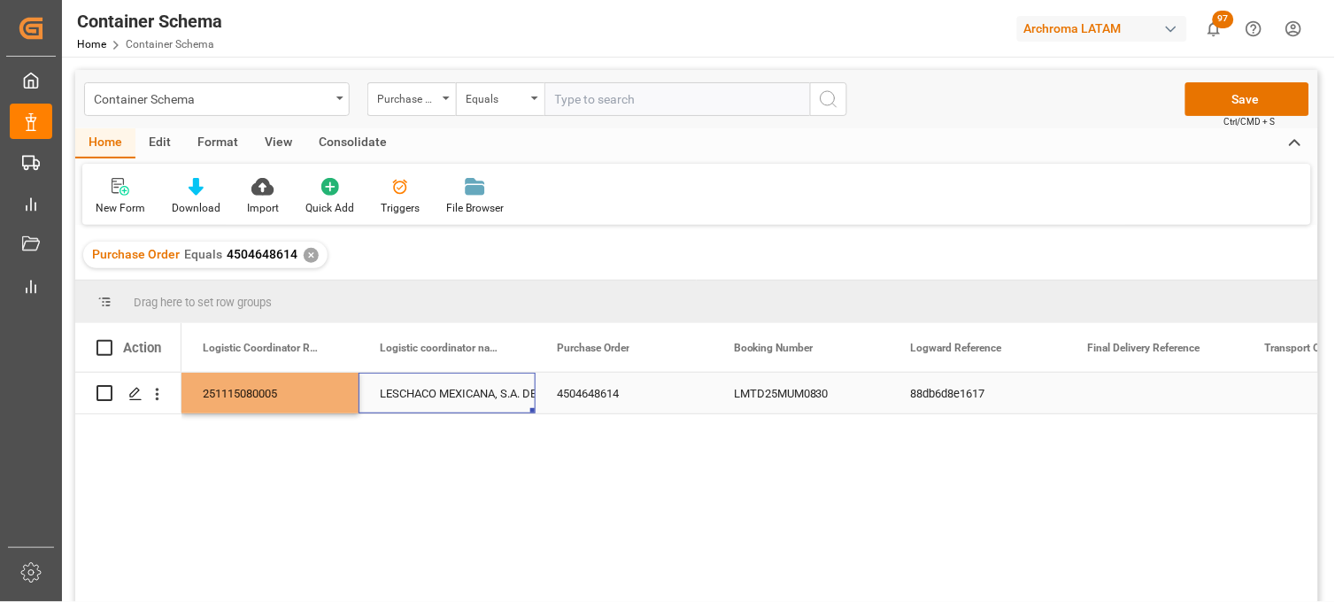
click at [473, 396] on div "LESCHACO MEXICANA, S.A. DE C.V." at bounding box center [447, 394] width 135 height 41
click at [1225, 96] on button "Save" at bounding box center [1248, 99] width 124 height 34
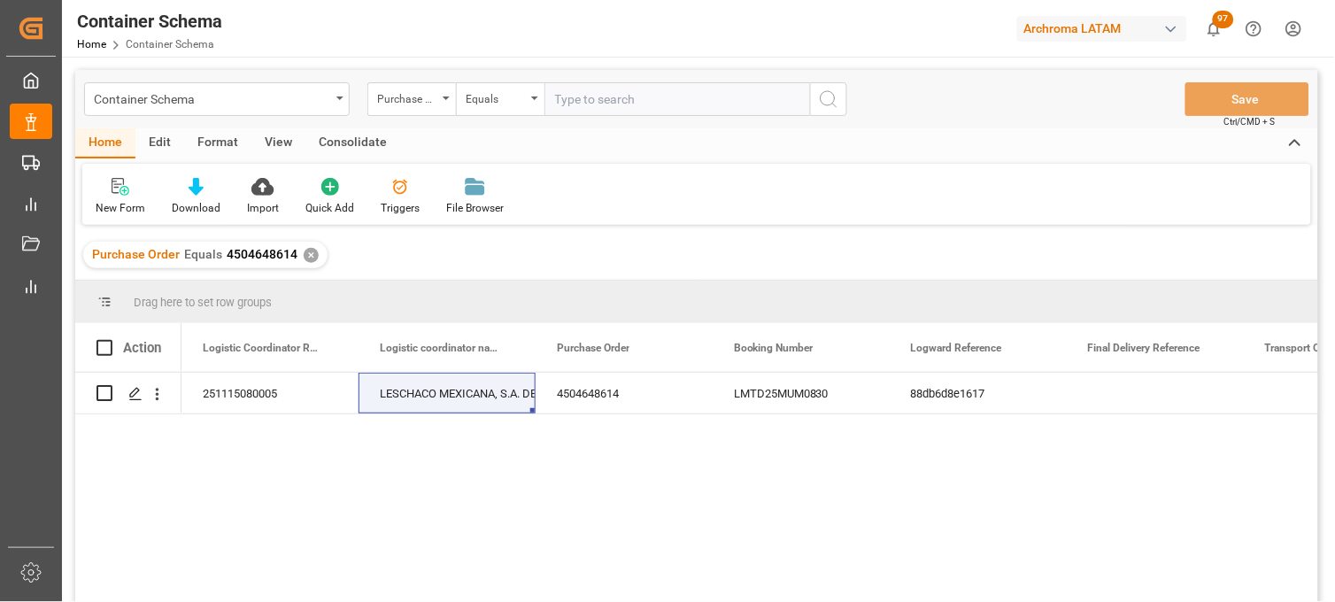
click at [308, 255] on div "✕" at bounding box center [311, 255] width 15 height 15
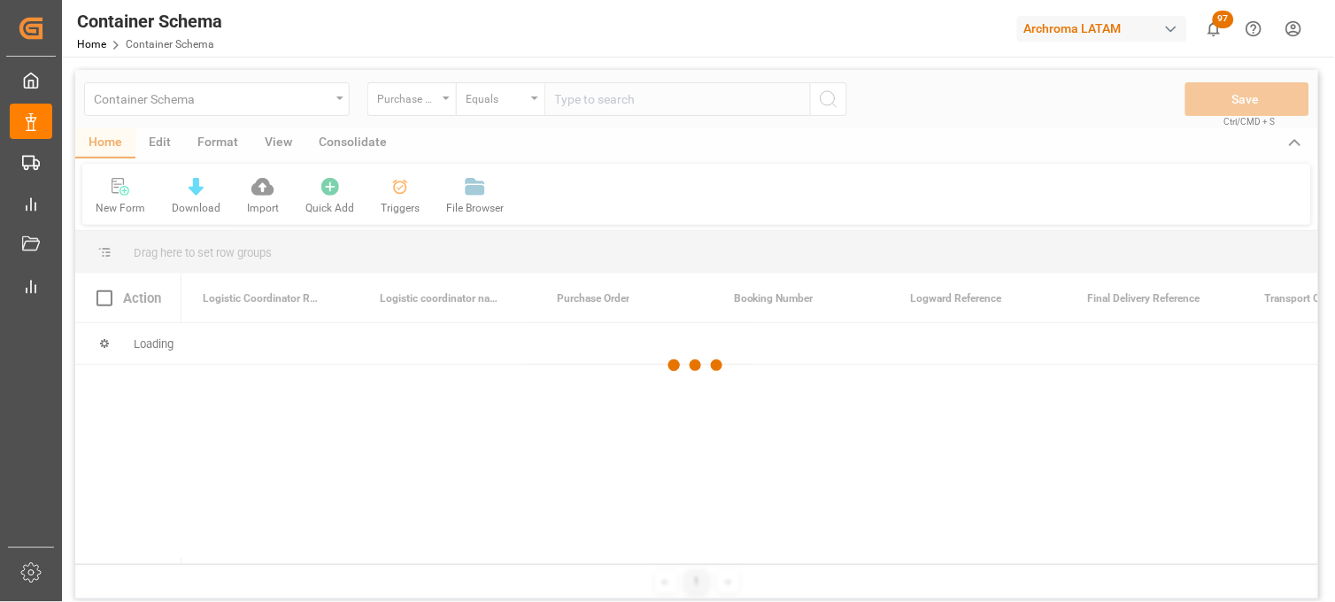
click at [330, 102] on div at bounding box center [696, 365] width 1243 height 591
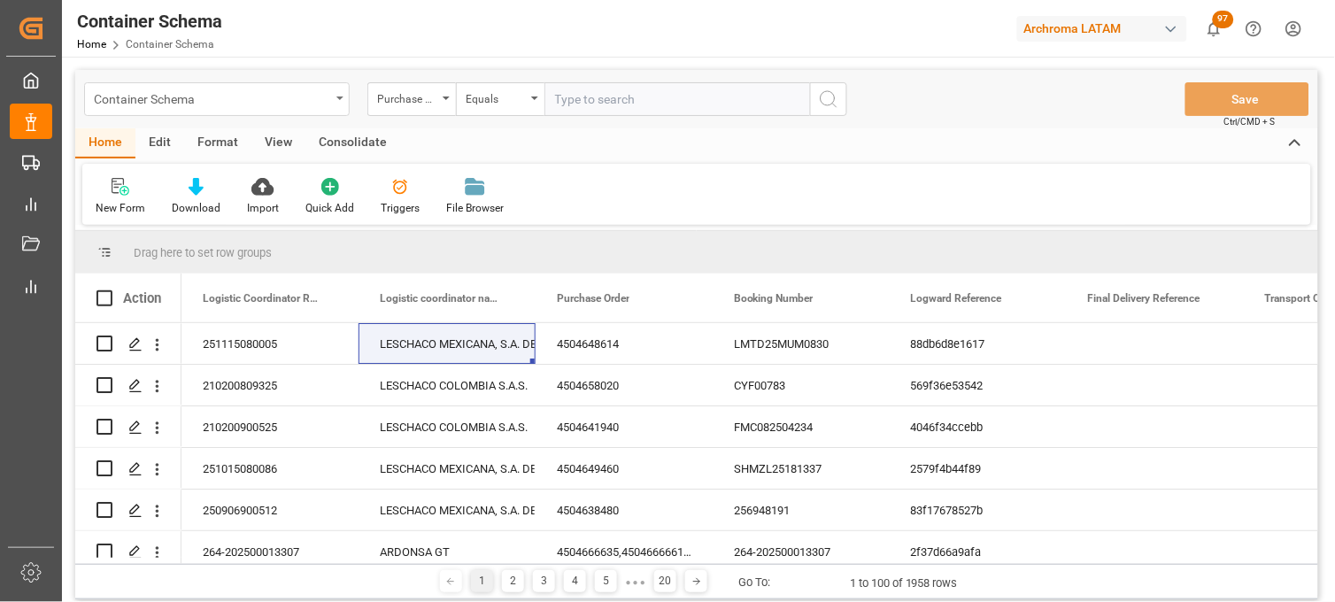
click at [339, 100] on div "Container Schema" at bounding box center [217, 99] width 266 height 34
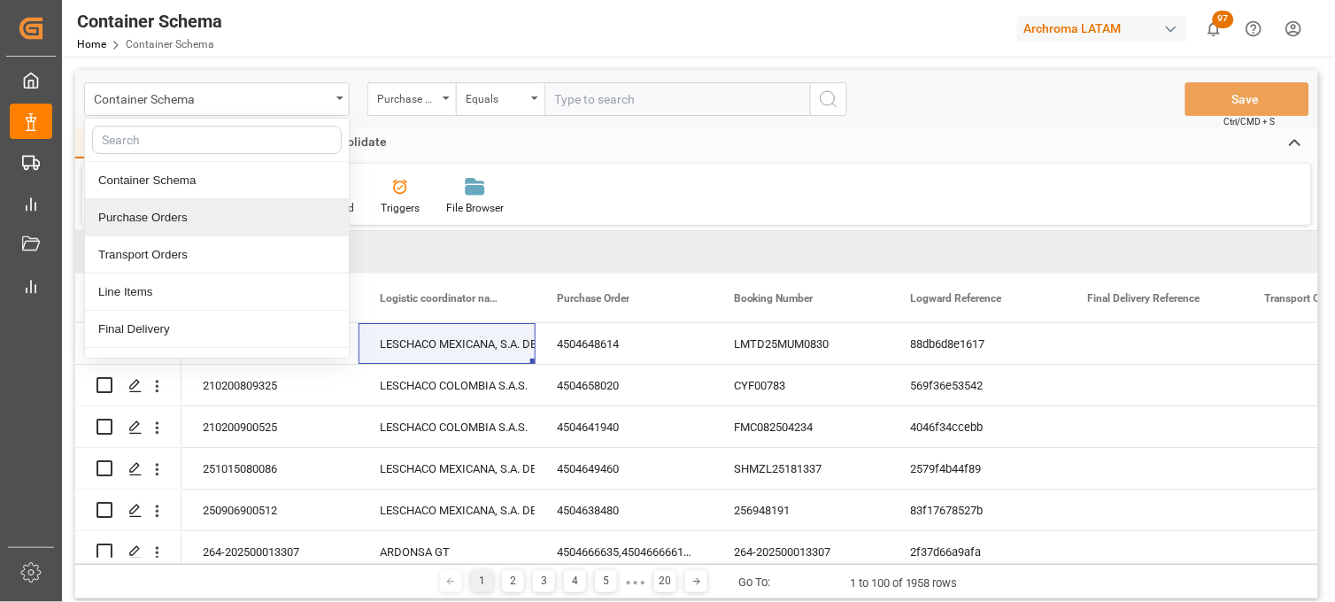
drag, startPoint x: 162, startPoint y: 225, endPoint x: 177, endPoint y: 197, distance: 32.1
click at [162, 224] on div "Purchase Orders" at bounding box center [217, 217] width 264 height 37
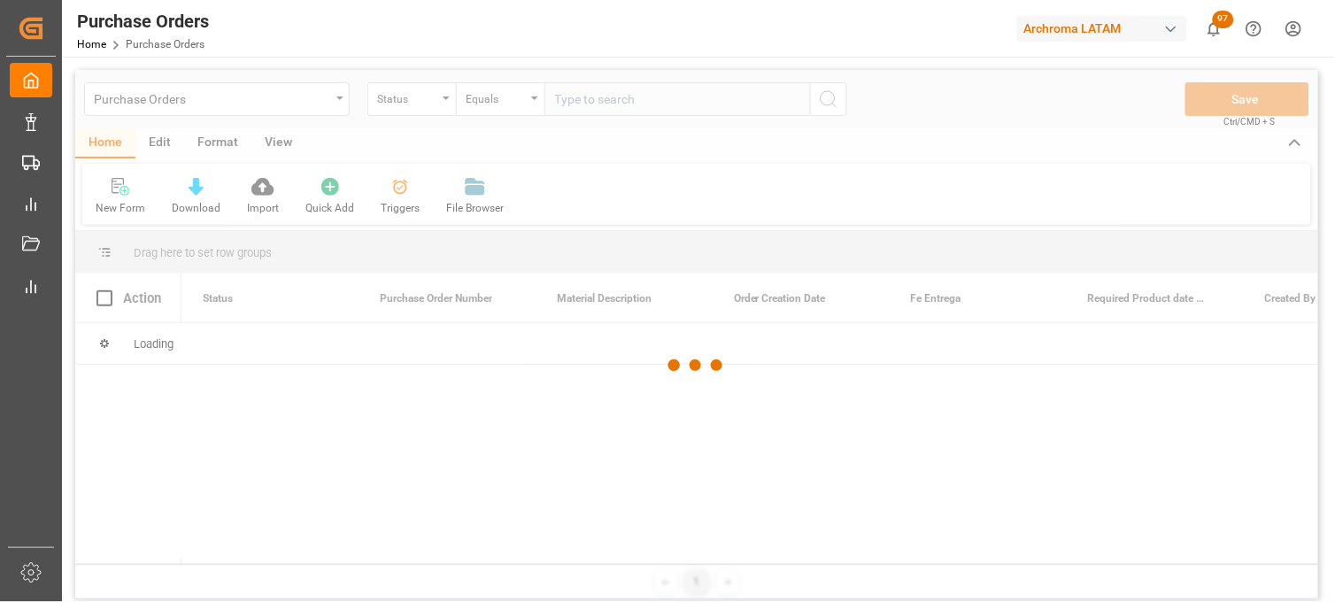
click at [439, 102] on div at bounding box center [696, 365] width 1243 height 591
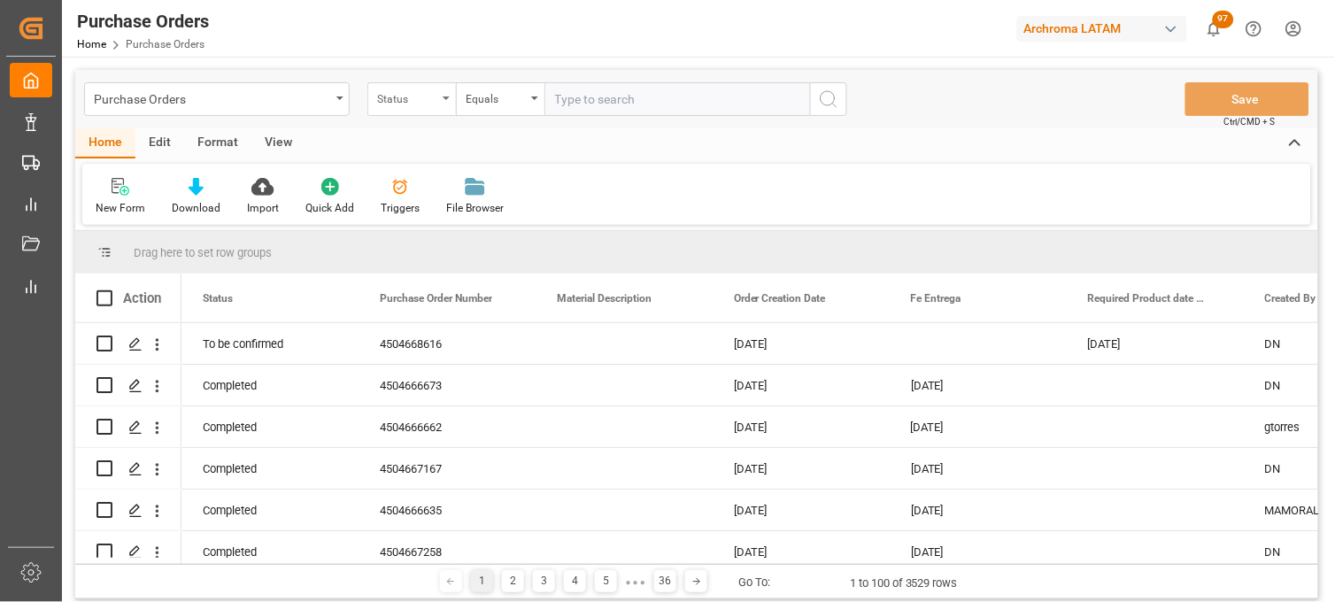
click at [450, 97] on div "Status" at bounding box center [411, 99] width 89 height 34
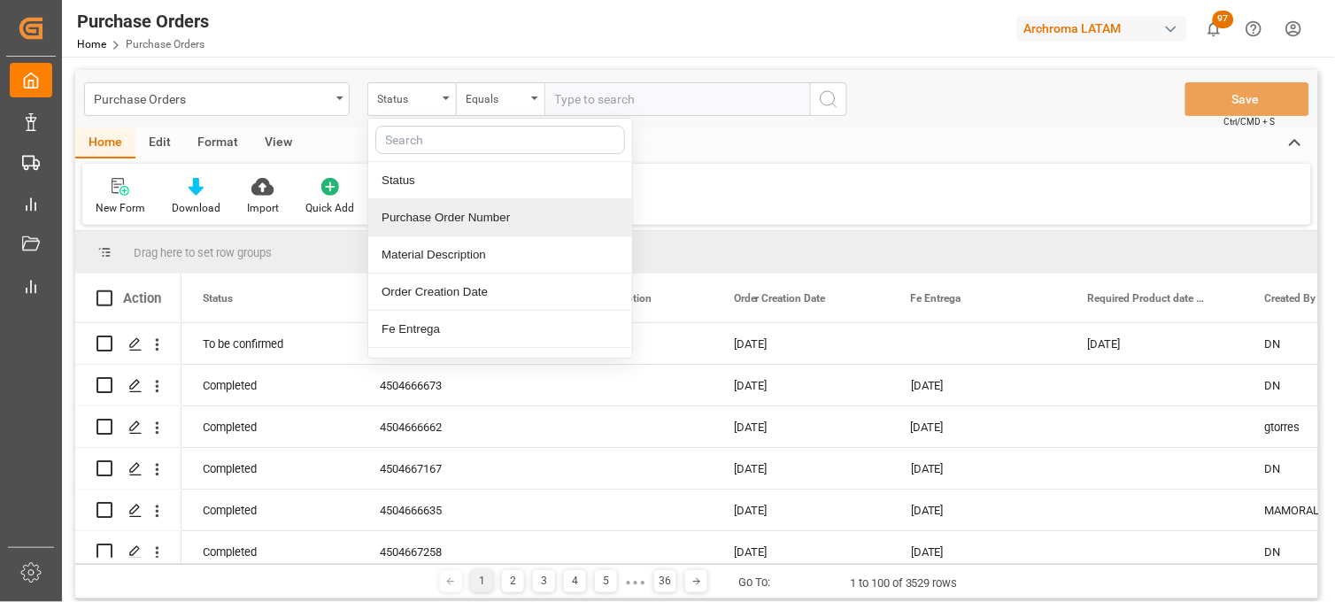
click at [396, 213] on div "Purchase Order Number" at bounding box center [500, 217] width 264 height 37
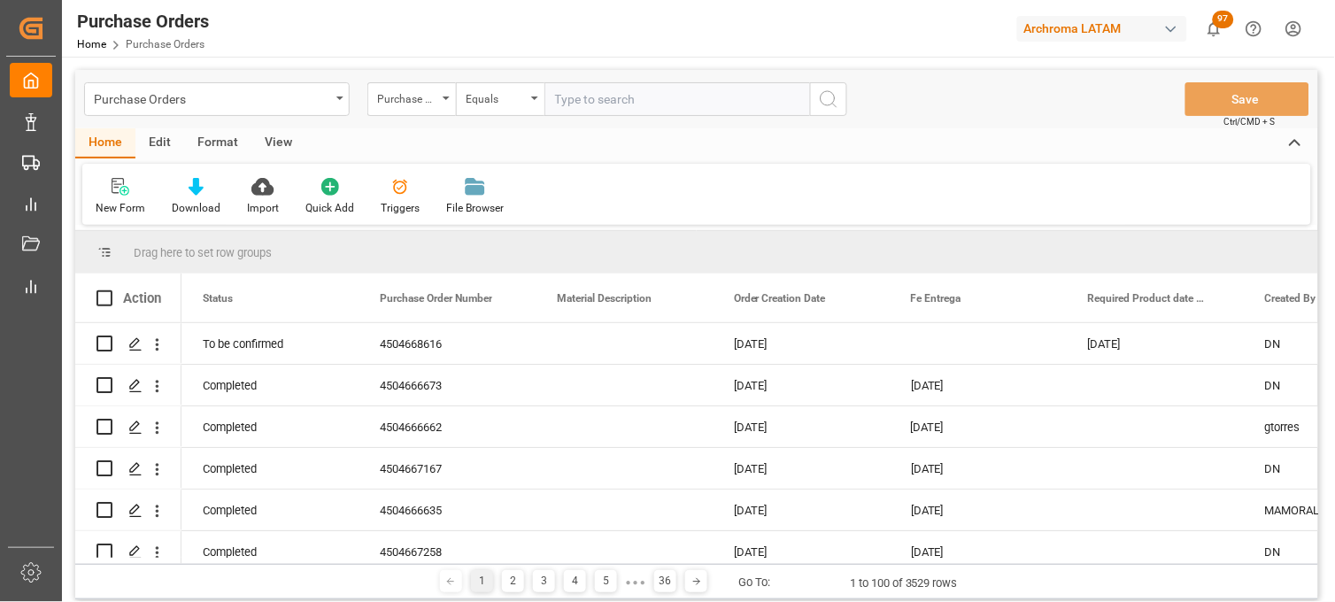
click at [585, 108] on input "text" at bounding box center [678, 99] width 266 height 34
paste input "4504638480"
type input "4504638480"
